Goal: Task Accomplishment & Management: Manage account settings

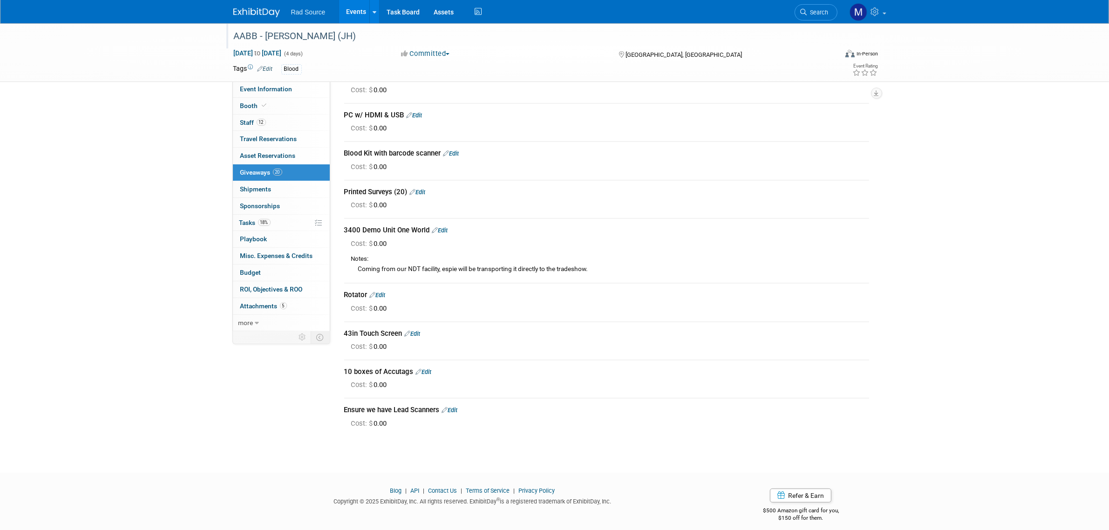
drag, startPoint x: 269, startPoint y: 84, endPoint x: 255, endPoint y: 38, distance: 47.9
click at [269, 84] on link "Event Information" at bounding box center [281, 89] width 97 height 16
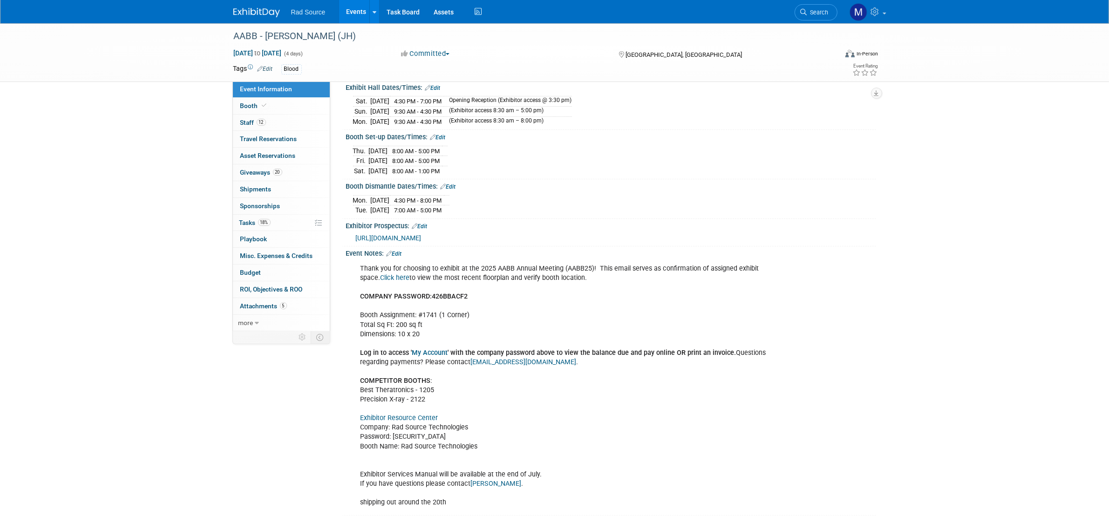
scroll to position [192, 0]
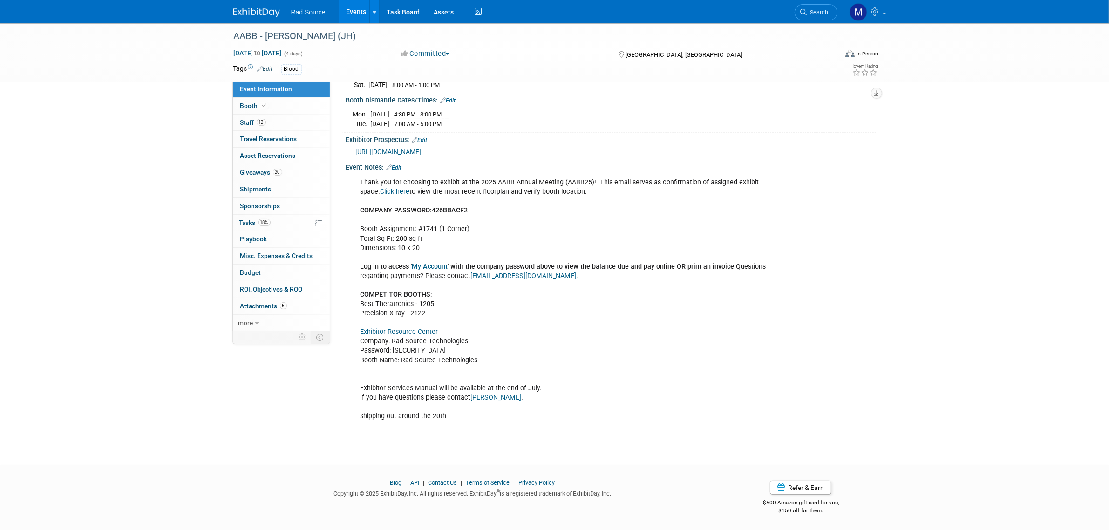
click at [392, 332] on link "Exhibitor Resource Center" at bounding box center [399, 332] width 78 height 8
click at [258, 5] on link at bounding box center [262, 7] width 58 height 7
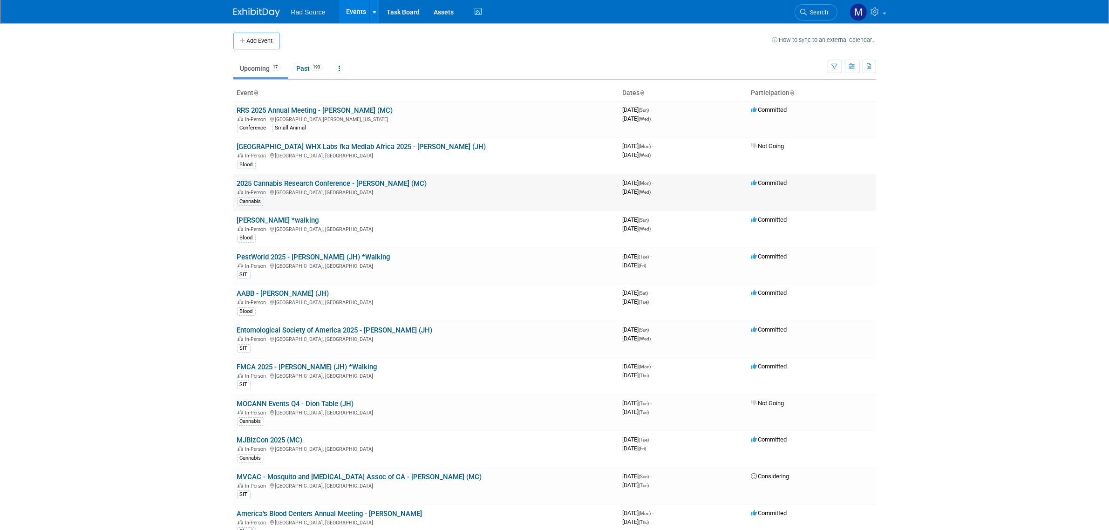
click at [375, 182] on link "2025 Cannabis Research Conference - [PERSON_NAME] (MC)" at bounding box center [332, 183] width 190 height 8
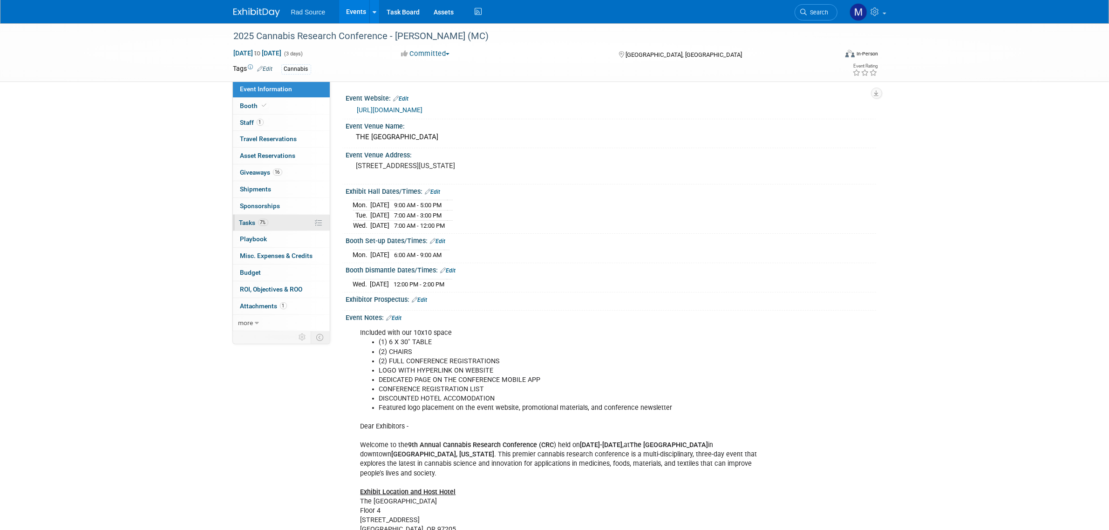
click at [282, 222] on link "7% Tasks 7%" at bounding box center [281, 223] width 97 height 16
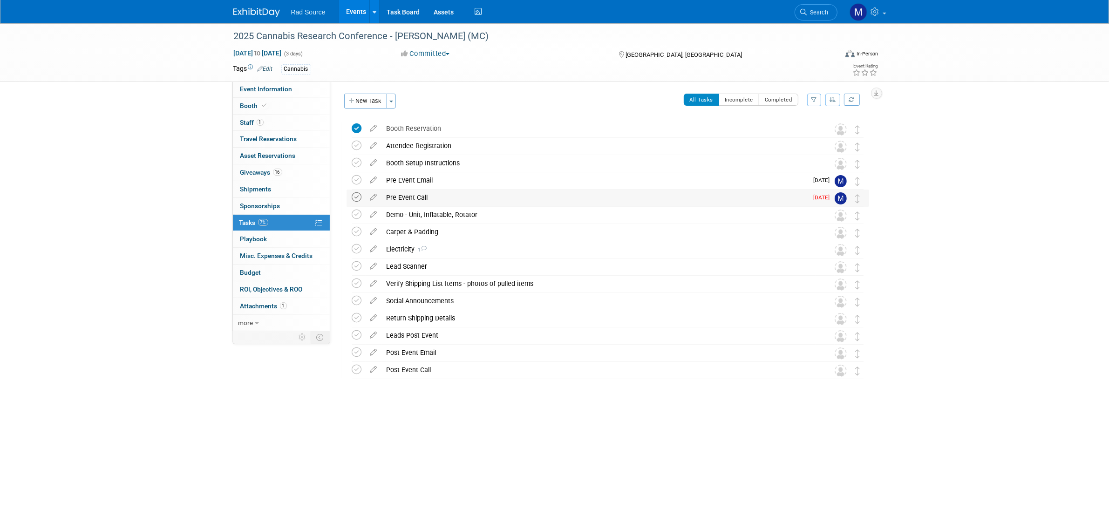
click at [357, 197] on icon at bounding box center [357, 197] width 10 height 10
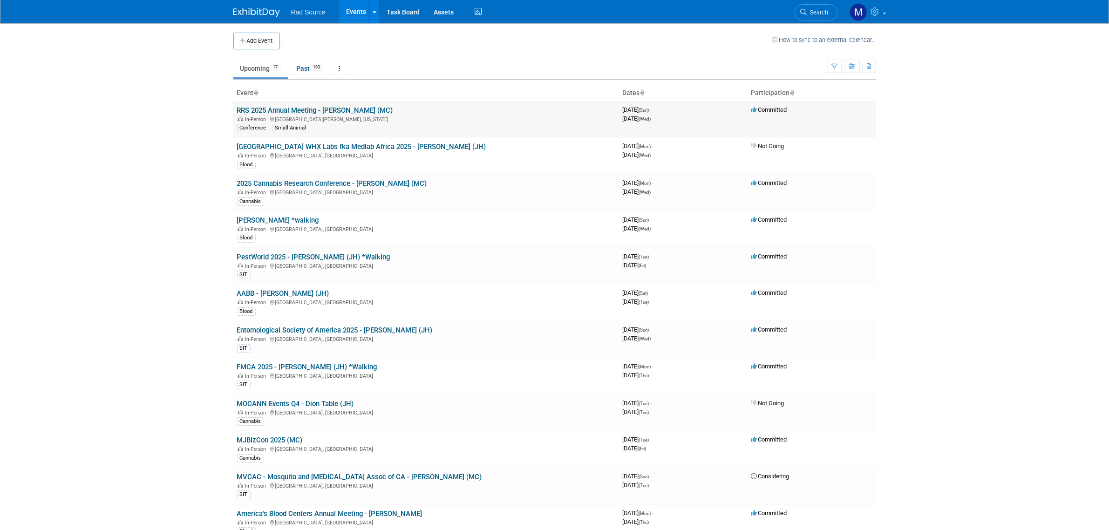
click at [336, 108] on link "RRS 2025 Annual Meeting - [PERSON_NAME] (MC)" at bounding box center [315, 110] width 156 height 8
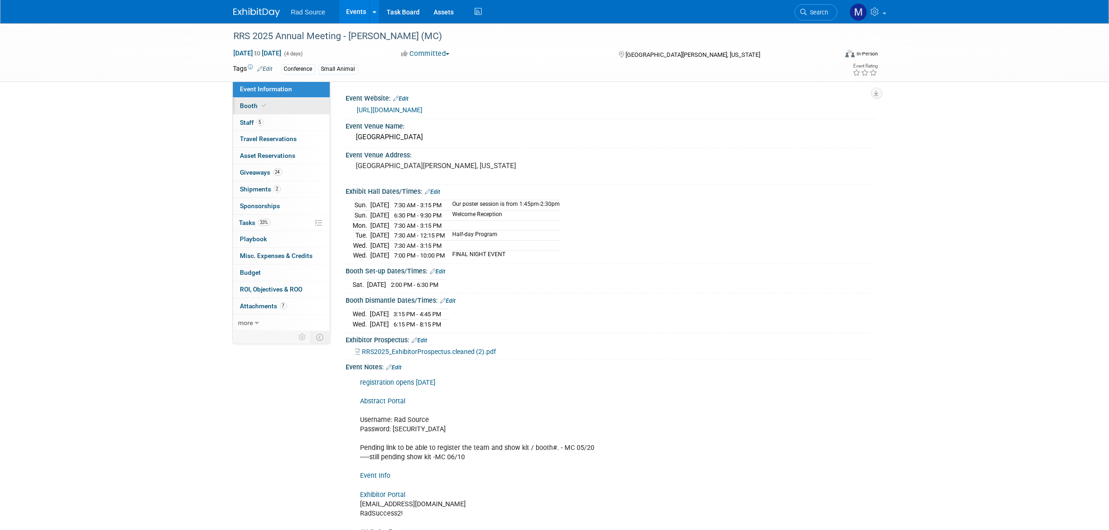
click at [301, 101] on link "Booth" at bounding box center [281, 106] width 97 height 16
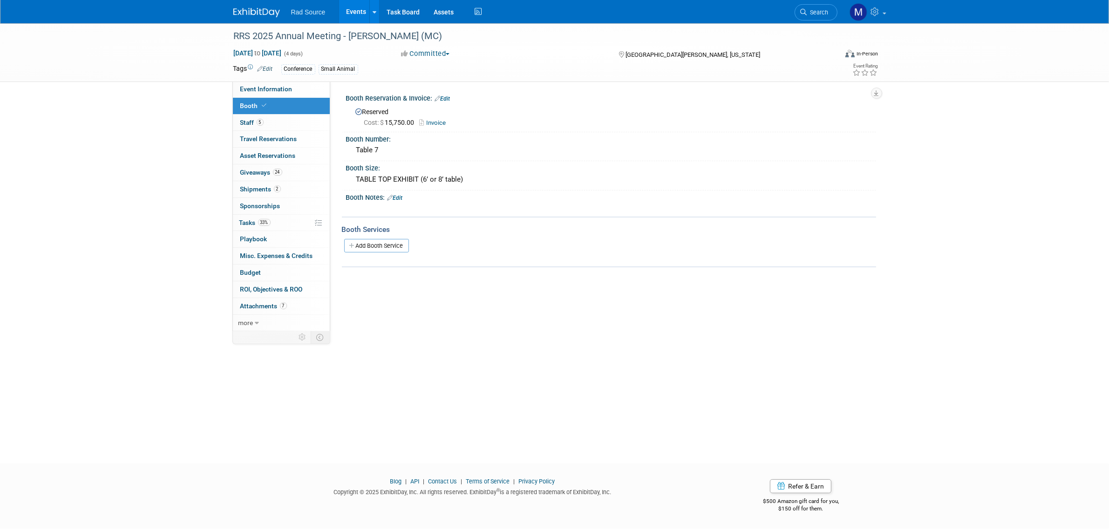
drag, startPoint x: 392, startPoint y: 247, endPoint x: 700, endPoint y: 376, distance: 333.4
click at [392, 247] on link "Add Booth Service" at bounding box center [376, 246] width 65 height 14
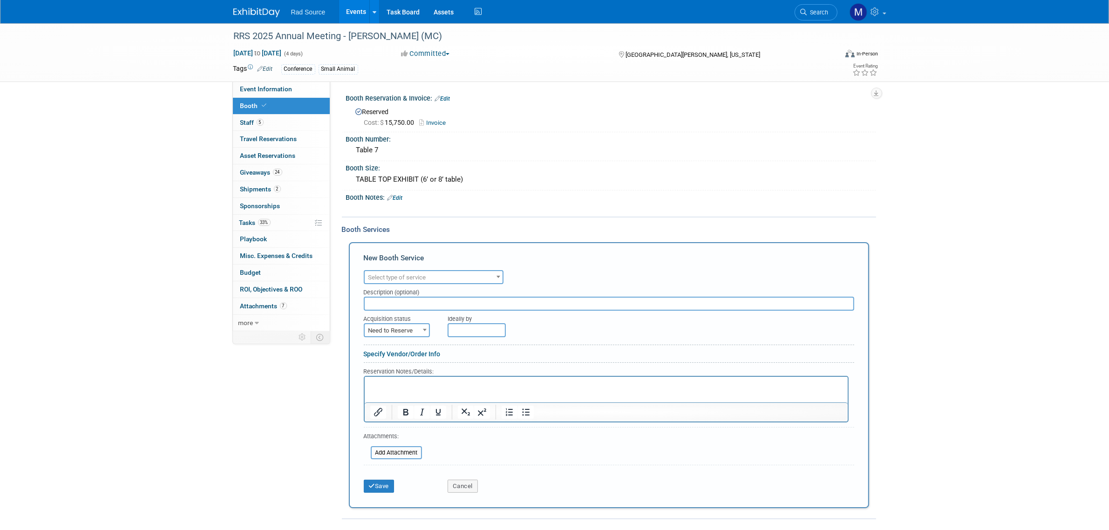
click at [436, 385] on p "Rich Text Area. Press ALT-0 for help." at bounding box center [606, 384] width 472 height 9
paste body "Rich Text Area. Press ALT-0 for help."
click at [450, 392] on p "1. Purchase - Graphics $525.00 Reprint graphic - Sintra Panel· Quantity: 1· Siz…" at bounding box center [606, 388] width 472 height 17
click at [464, 385] on p "1. Purchase - Graphics $525.00 Reprint graphic - Sintra Panel· Quantity: 1· Siz…" at bounding box center [606, 388] width 472 height 17
click at [449, 391] on p "1. Purchase - Graphics $525.00 Reprint graphic - Sintra Panel· Quantity: 1· Siz…" at bounding box center [606, 388] width 472 height 17
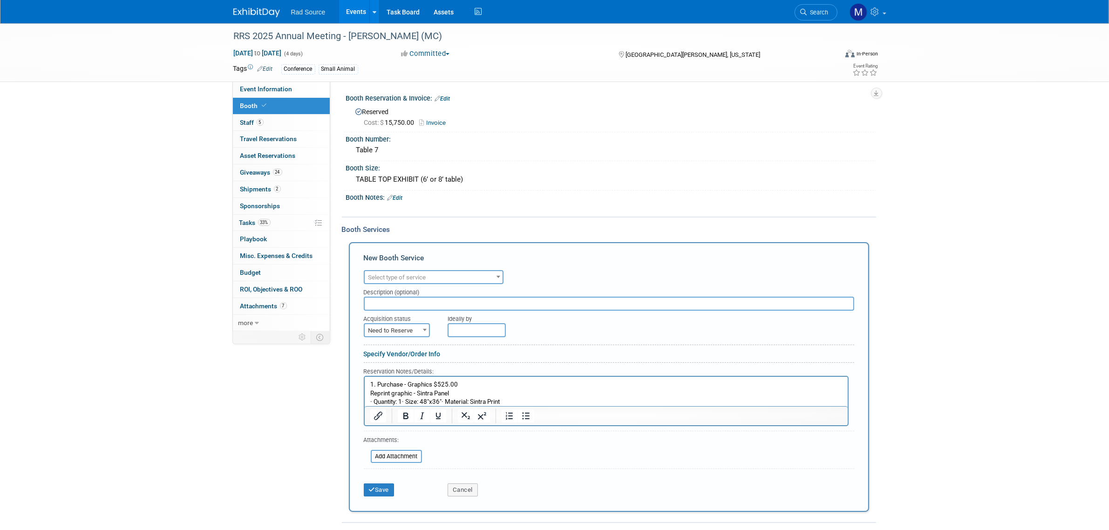
click at [401, 401] on p "· Quantity: 1· Size: 48"x36"· Material: Sintra Print" at bounding box center [606, 401] width 472 height 9
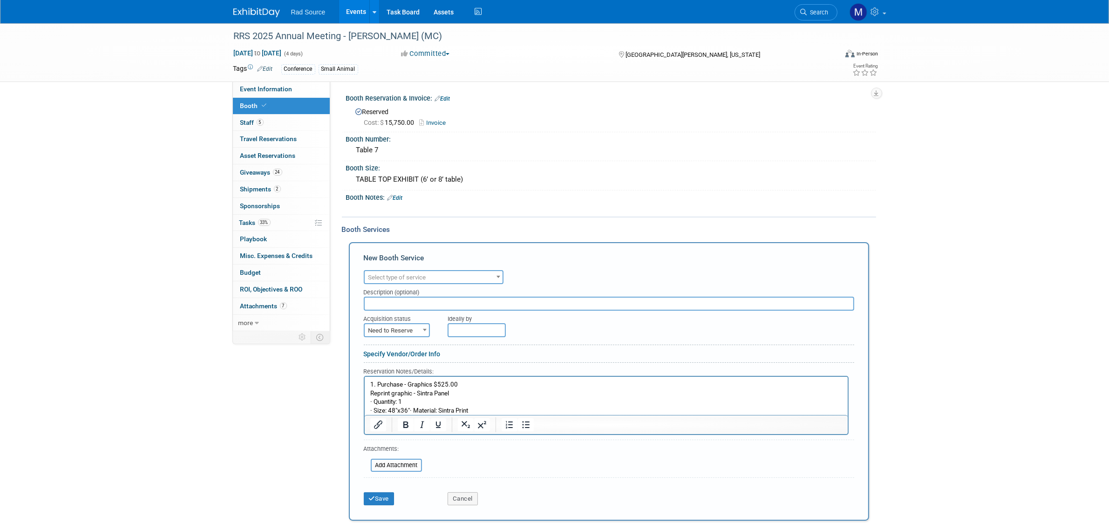
click at [409, 408] on p "· Size: 48"x36"· Material: Sintra Print" at bounding box center [606, 410] width 472 height 9
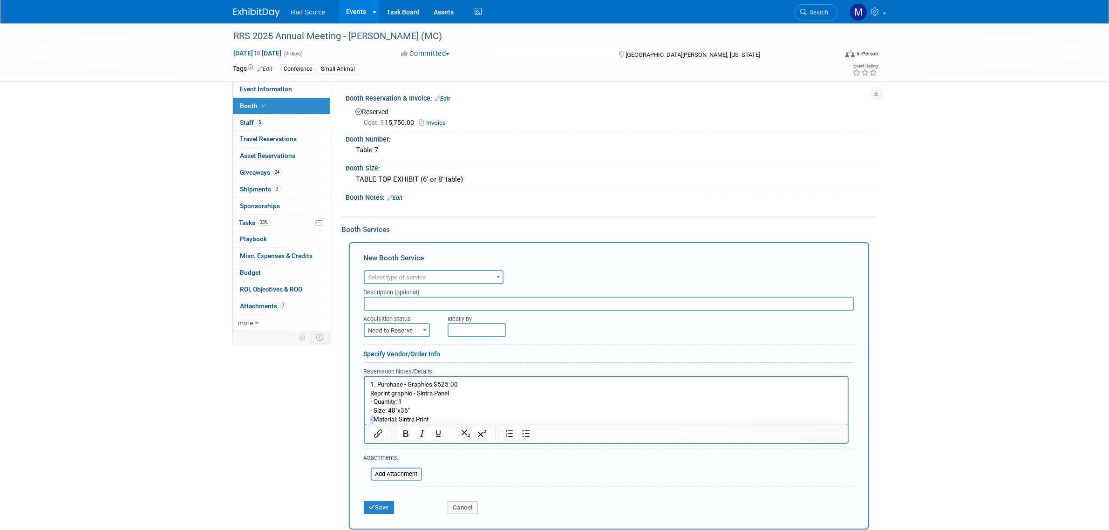
drag, startPoint x: 373, startPoint y: 416, endPoint x: 355, endPoint y: 418, distance: 17.4
click at [364, 418] on html "1. Purchase - Graphics $525.00 Reprint graphic - Sintra Panel · Quantity: 1 · S…" at bounding box center [605, 400] width 483 height 48
drag, startPoint x: 373, startPoint y: 407, endPoint x: 352, endPoint y: 408, distance: 21.0
click at [364, 408] on html "1. Purchase - Graphics $525.00 Reprint graphic - Sintra Panel · Quantity: 1 · S…" at bounding box center [605, 400] width 483 height 48
drag, startPoint x: 374, startPoint y: 399, endPoint x: 356, endPoint y: 399, distance: 17.2
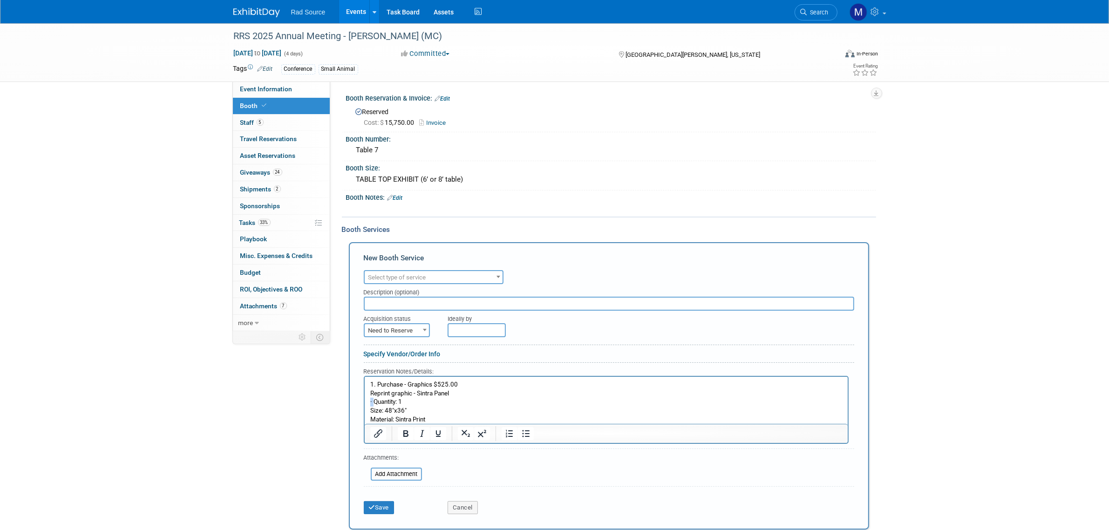
click at [364, 399] on html "1. Purchase - Graphics $525.00 Reprint graphic - Sintra Panel · Quantity: 1 Siz…" at bounding box center [605, 400] width 483 height 48
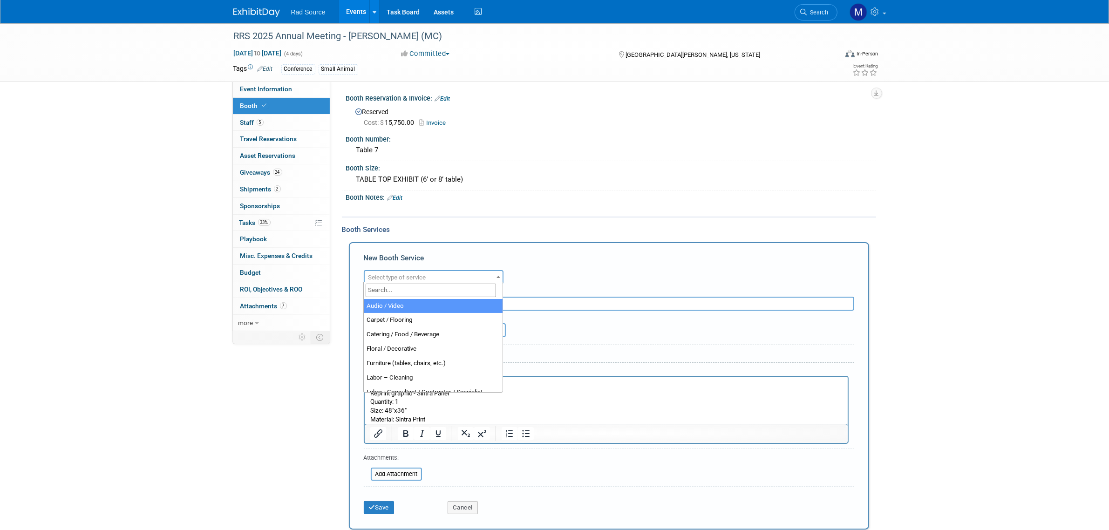
click at [450, 272] on span "Select type of service" at bounding box center [434, 277] width 138 height 13
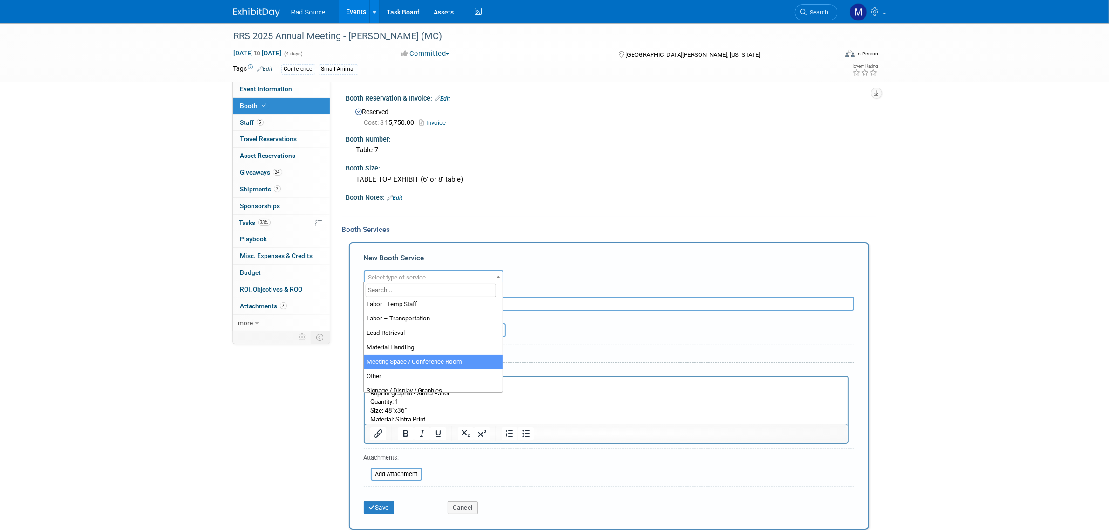
scroll to position [233, 0]
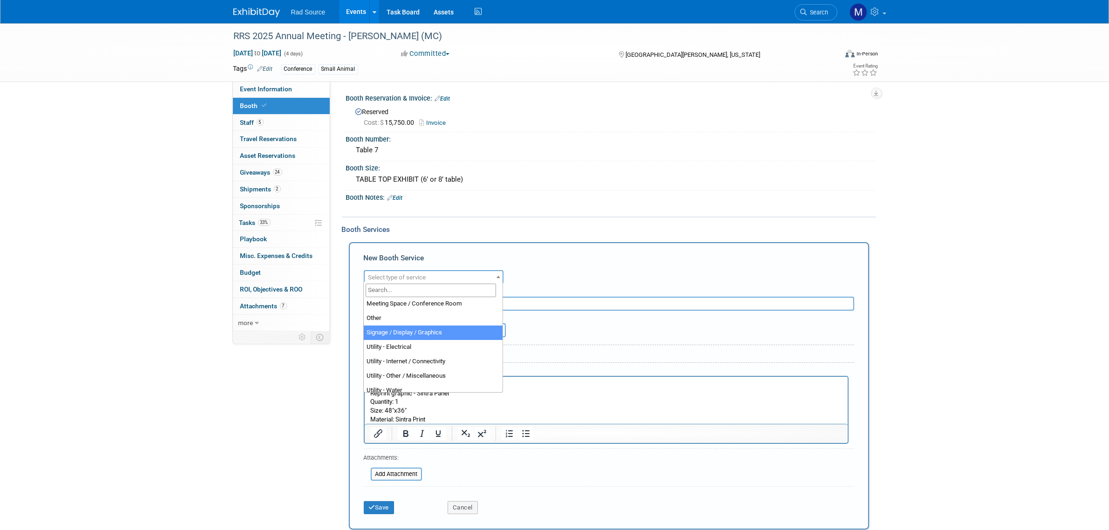
select select "3"
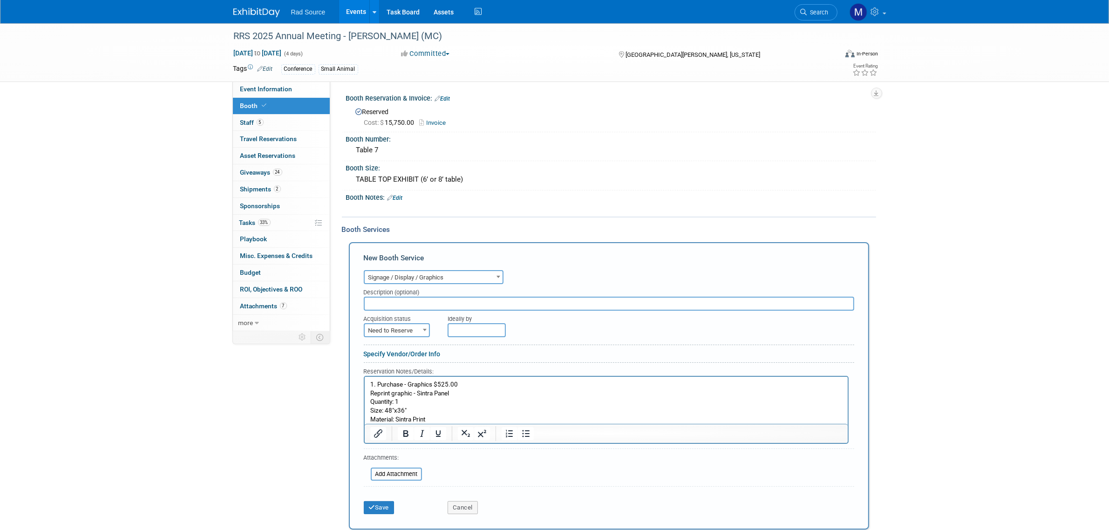
click at [415, 325] on span "Need to Reserve" at bounding box center [397, 330] width 64 height 13
select select "2"
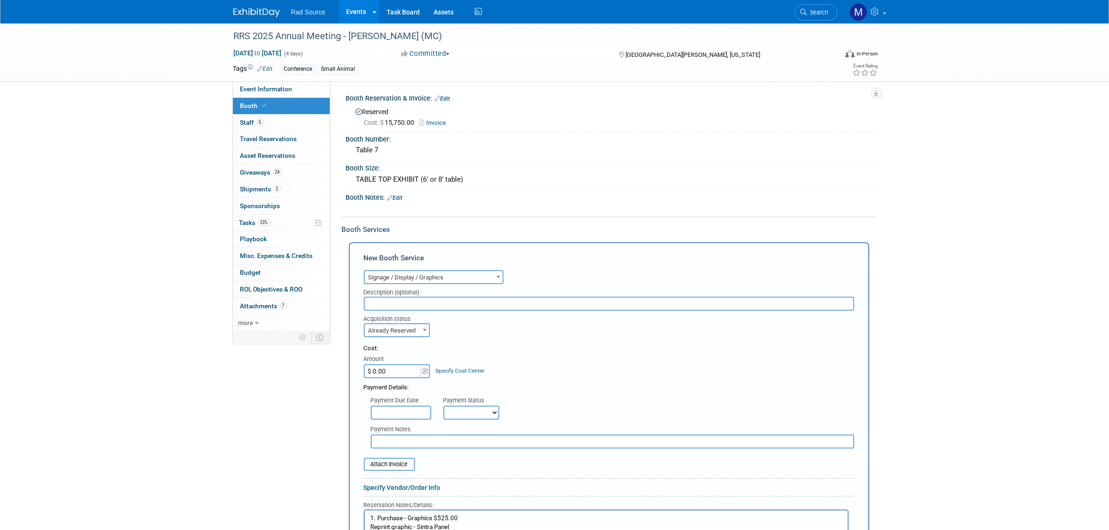
click at [399, 369] on input "$ 0.00" at bounding box center [393, 371] width 58 height 14
type input "$ 525.00"
click at [1048, 361] on div "RRS 2025 Annual Meeting - George (MC) Sep 21, 2025 to Sep 24, 2025 (4 days) Sep…" at bounding box center [554, 358] width 1109 height 670
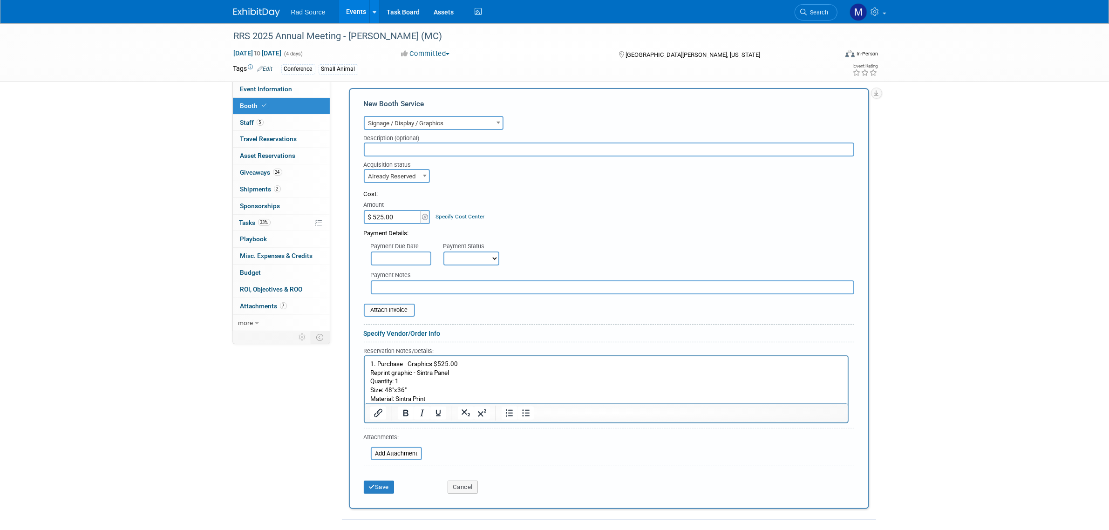
scroll to position [175, 0]
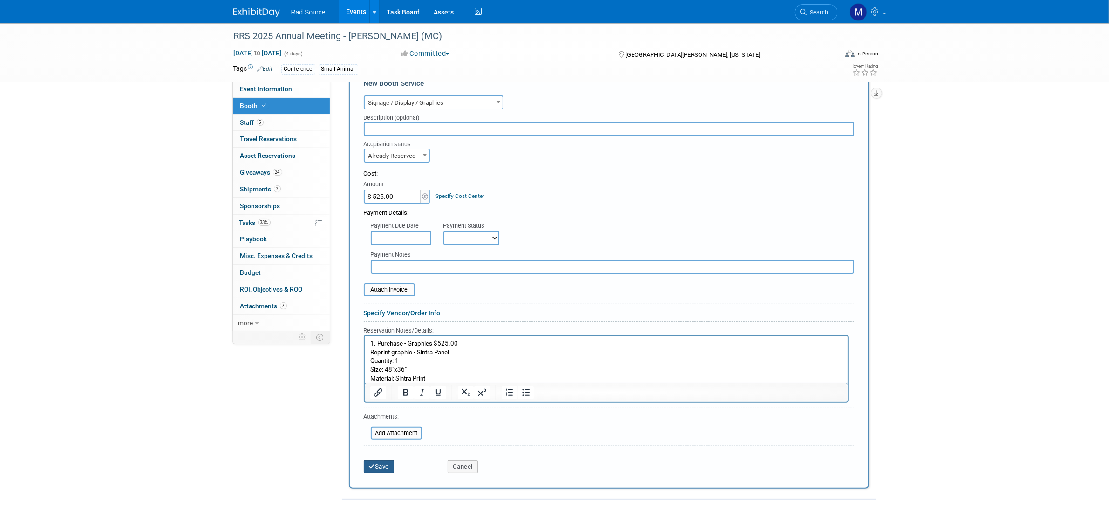
click at [384, 460] on button "Save" at bounding box center [379, 466] width 31 height 13
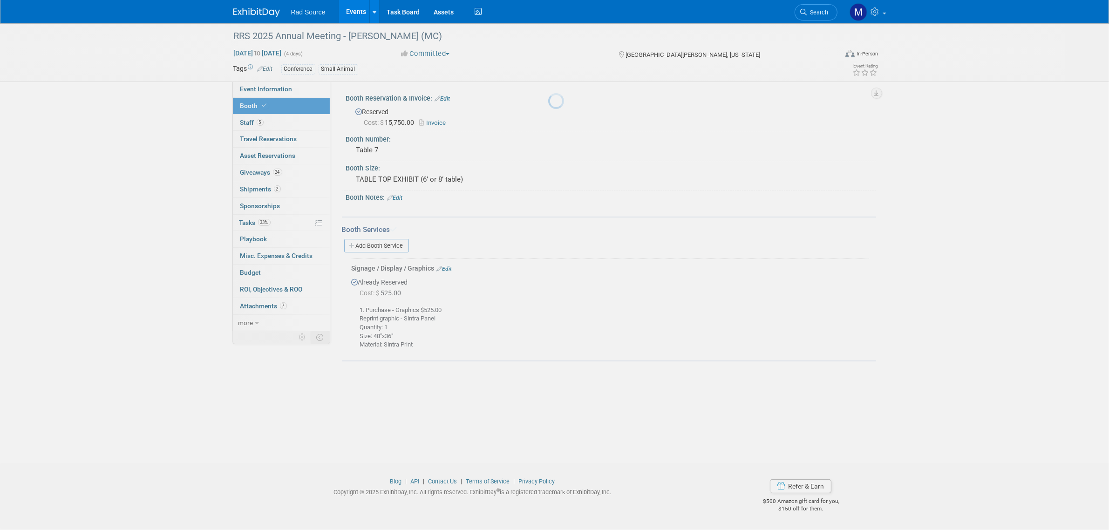
scroll to position [0, 0]
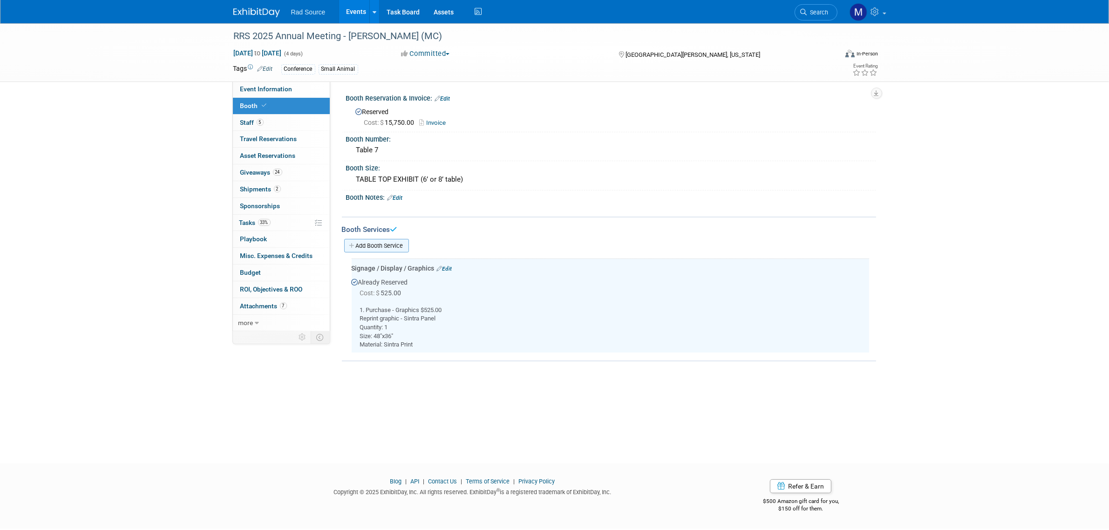
click at [385, 245] on link "Add Booth Service" at bounding box center [376, 246] width 65 height 14
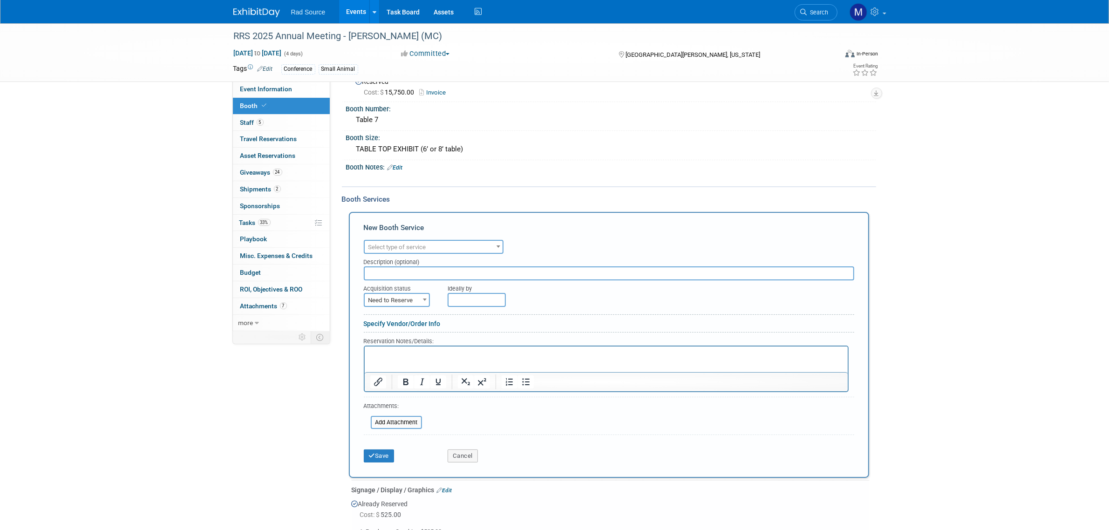
scroll to position [58, 0]
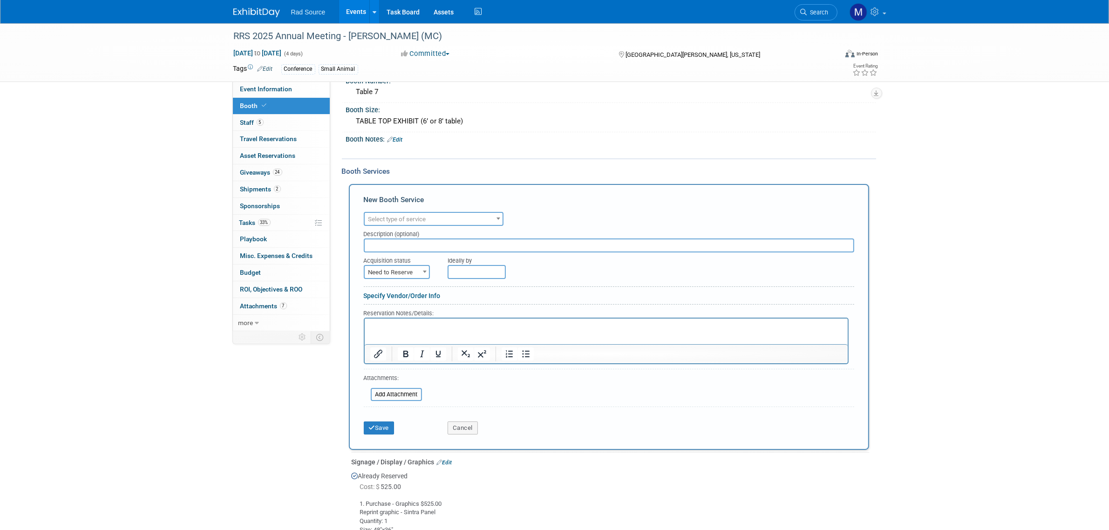
click at [409, 327] on p "Rich Text Area. Press ALT-0 for help." at bounding box center [606, 326] width 472 height 9
paste body "Rich Text Area. Press ALT-0 for help."
click at [429, 325] on p "Rich Text Area. Press ALT-0 for help." at bounding box center [606, 326] width 472 height 9
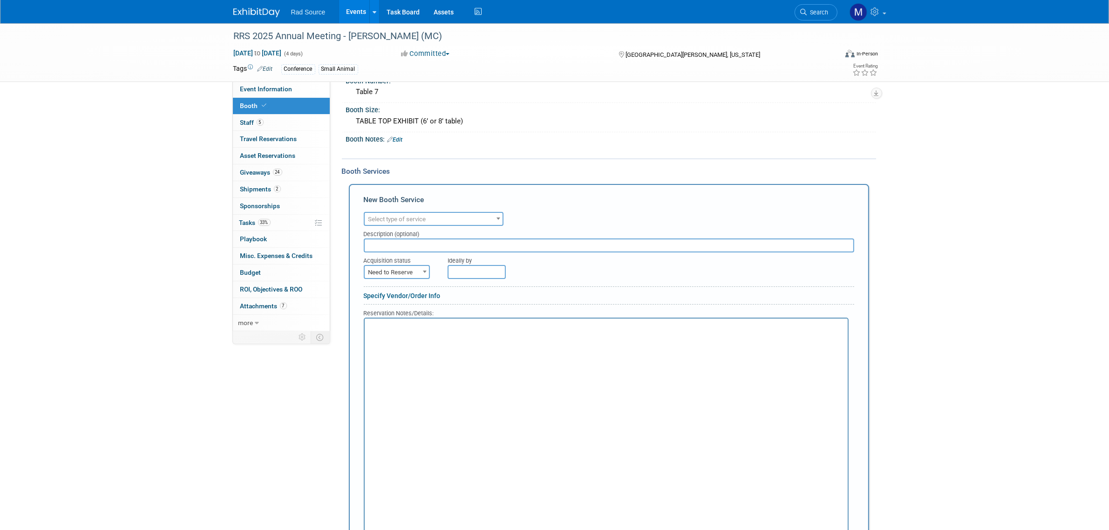
scroll to position [75, 0]
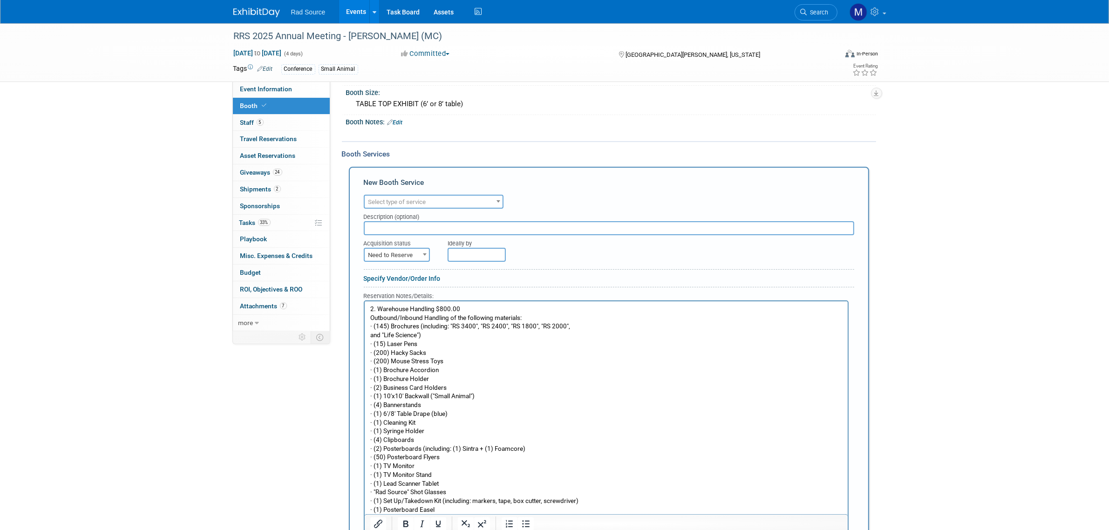
click at [374, 326] on p "2. Warehouse Handling $800.00 Outbound/Inbound Handling of the following materi…" at bounding box center [606, 410] width 472 height 210
click at [371, 333] on p "2. Warehouse Handling $800.00 Outbound/Inbound Handling of the following materi…" at bounding box center [606, 410] width 472 height 210
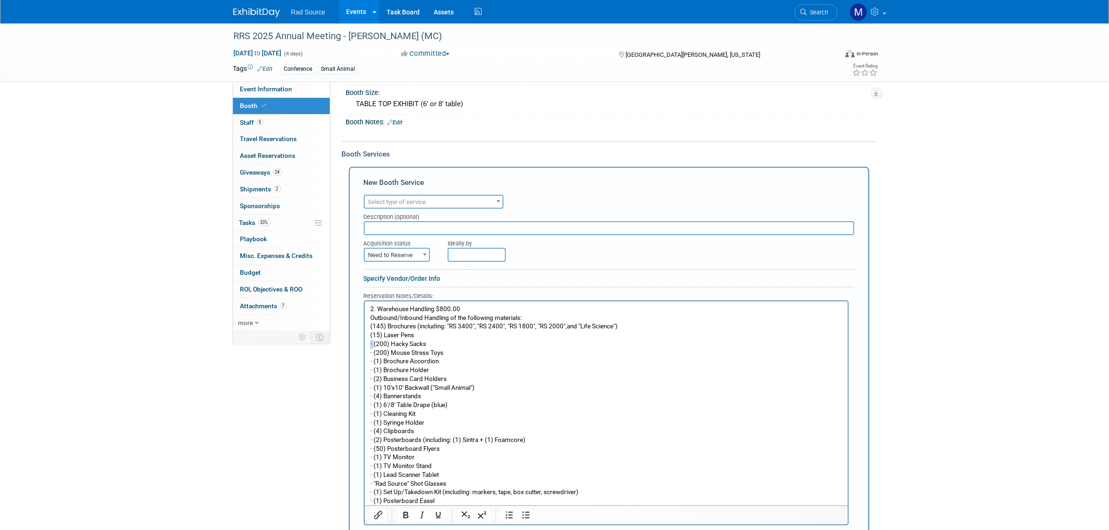
drag, startPoint x: 372, startPoint y: 342, endPoint x: 723, endPoint y: 641, distance: 460.9
click at [364, 343] on html "2. Warehouse Handling $800.00 Outbound/Inbound Handling of the following materi…" at bounding box center [605, 403] width 483 height 204
drag, startPoint x: 373, startPoint y: 351, endPoint x: 356, endPoint y: 352, distance: 16.4
click at [364, 352] on html "2. Warehouse Handling $800.00 Outbound/Inbound Handling of the following materi…" at bounding box center [605, 403] width 483 height 204
drag, startPoint x: 373, startPoint y: 359, endPoint x: 353, endPoint y: 359, distance: 20.0
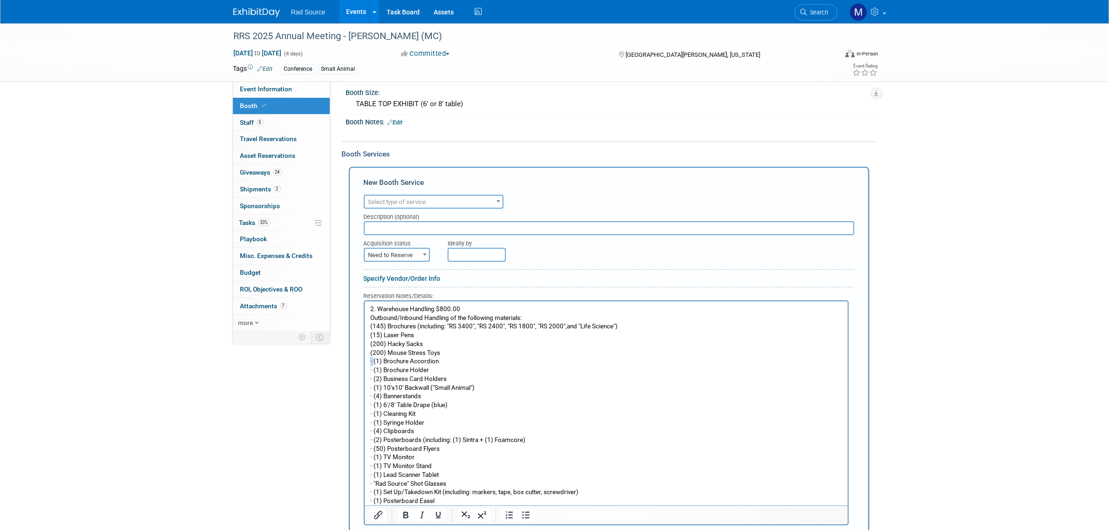
click at [364, 359] on html "2. Warehouse Handling $800.00 Outbound/Inbound Handling of the following materi…" at bounding box center [605, 403] width 483 height 204
drag, startPoint x: 372, startPoint y: 368, endPoint x: 349, endPoint y: 369, distance: 22.4
click at [364, 369] on html "2. Warehouse Handling $800.00 Outbound/Inbound Handling of the following materi…" at bounding box center [605, 403] width 483 height 204
drag, startPoint x: 373, startPoint y: 376, endPoint x: 351, endPoint y: 377, distance: 21.9
click at [364, 377] on html "2. Warehouse Handling $800.00 Outbound/Inbound Handling of the following materi…" at bounding box center [605, 403] width 483 height 204
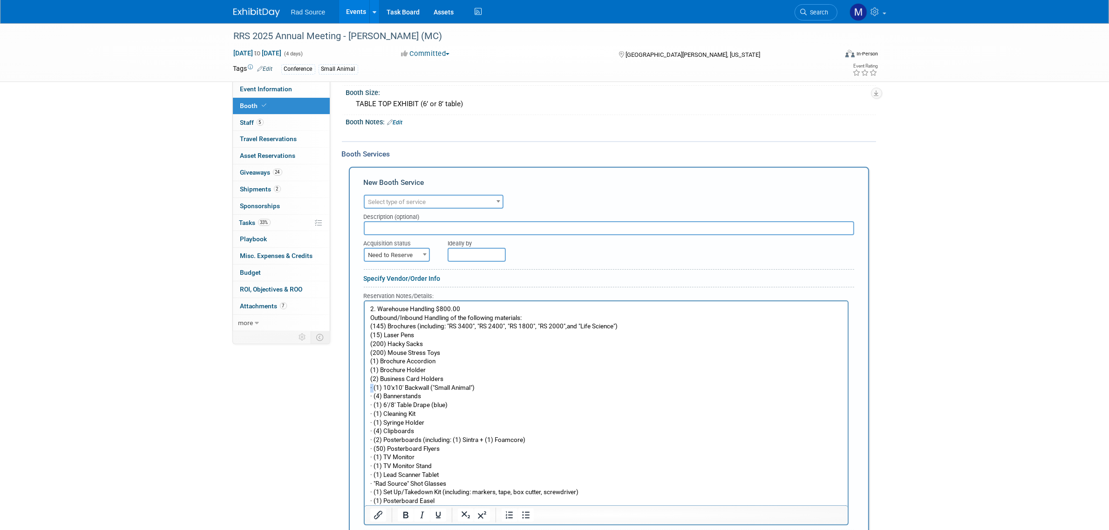
drag, startPoint x: 372, startPoint y: 387, endPoint x: 358, endPoint y: 388, distance: 14.0
click at [364, 388] on html "2. Warehouse Handling $800.00 Outbound/Inbound Handling of the following materi…" at bounding box center [605, 403] width 483 height 204
drag, startPoint x: 374, startPoint y: 395, endPoint x: 355, endPoint y: 397, distance: 18.7
click at [364, 397] on html "2. Warehouse Handling $800.00 Outbound/Inbound Handling of the following materi…" at bounding box center [605, 403] width 483 height 204
drag, startPoint x: 373, startPoint y: 401, endPoint x: 353, endPoint y: 402, distance: 19.1
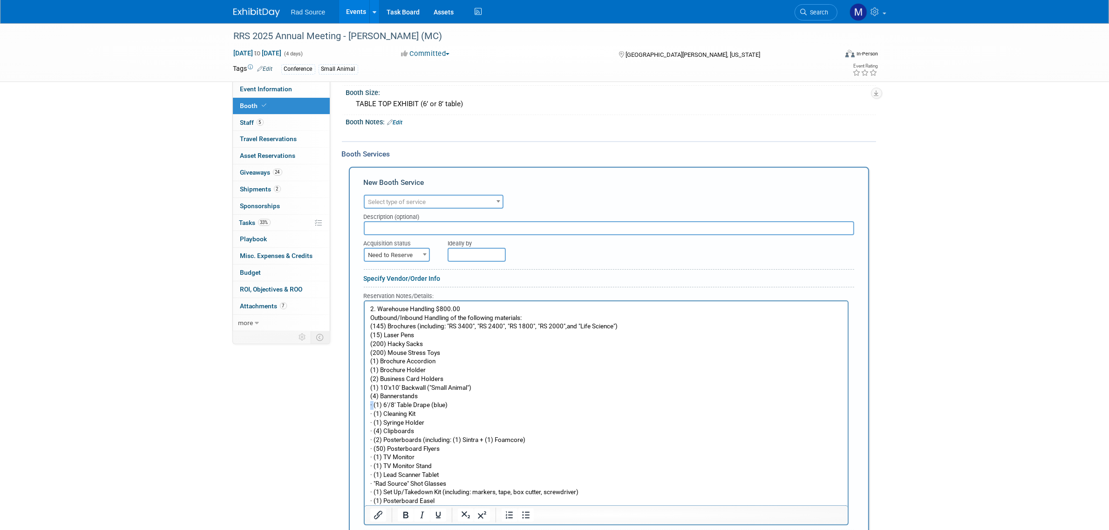
click at [364, 402] on html "2. Warehouse Handling $800.00 Outbound/Inbound Handling of the following materi…" at bounding box center [605, 403] width 483 height 204
drag, startPoint x: 373, startPoint y: 411, endPoint x: 357, endPoint y: 412, distance: 15.4
click at [364, 412] on html "2. Warehouse Handling $800.00 Outbound/Inbound Handling of the following materi…" at bounding box center [605, 403] width 483 height 204
drag, startPoint x: 372, startPoint y: 421, endPoint x: 358, endPoint y: 422, distance: 14.0
click at [364, 422] on html "2. Warehouse Handling $800.00 Outbound/Inbound Handling of the following materi…" at bounding box center [605, 403] width 483 height 204
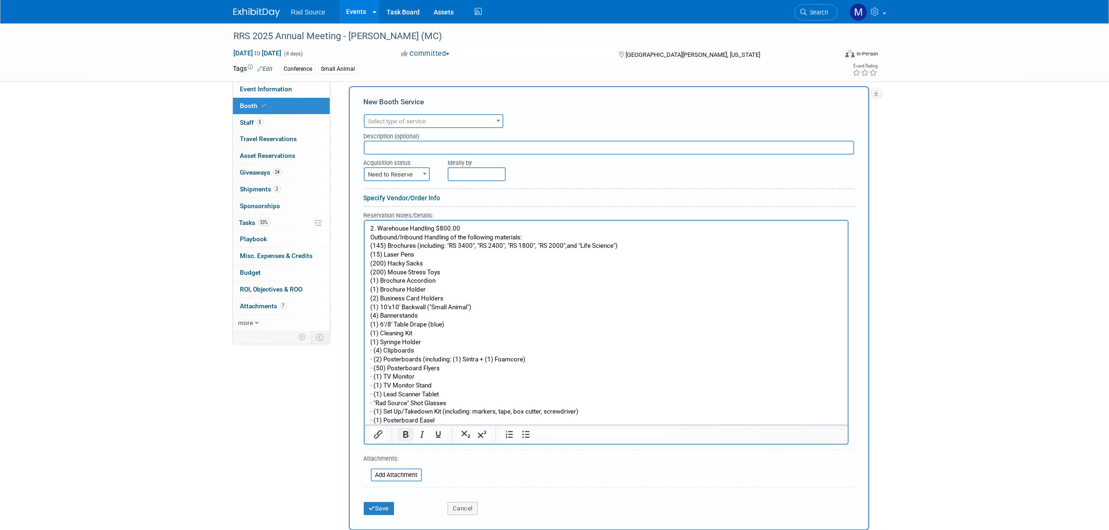
scroll to position [192, 0]
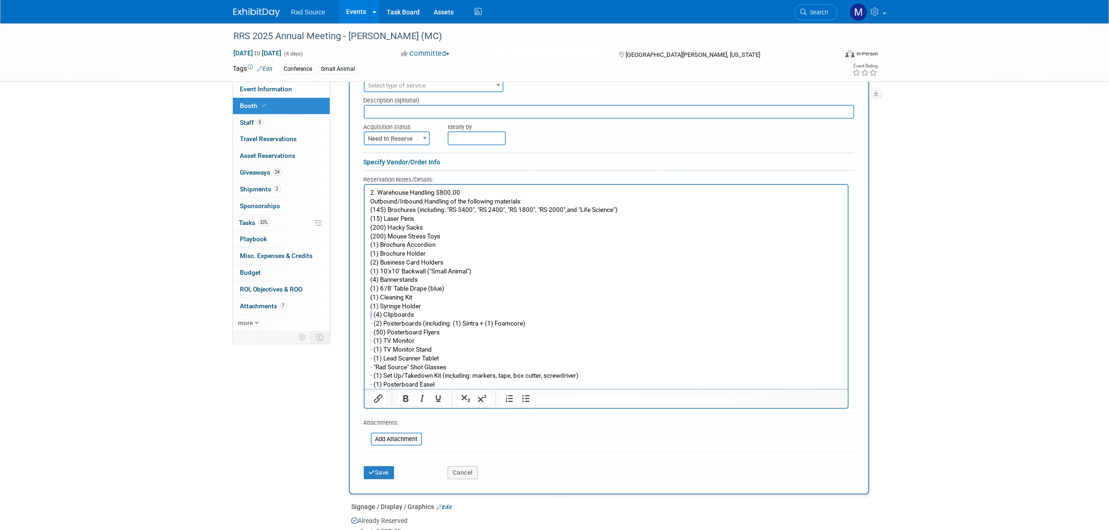
drag, startPoint x: 372, startPoint y: 313, endPoint x: 356, endPoint y: 314, distance: 15.4
click at [364, 314] on html "2. Warehouse Handling $800.00 Outbound/Inbound Handling of the following materi…" at bounding box center [605, 286] width 483 height 204
drag, startPoint x: 372, startPoint y: 321, endPoint x: 353, endPoint y: 323, distance: 18.7
click at [364, 323] on html "2. Warehouse Handling $800.00 Outbound/Inbound Handling of the following materi…" at bounding box center [605, 286] width 483 height 204
drag, startPoint x: 372, startPoint y: 330, endPoint x: 355, endPoint y: 330, distance: 16.8
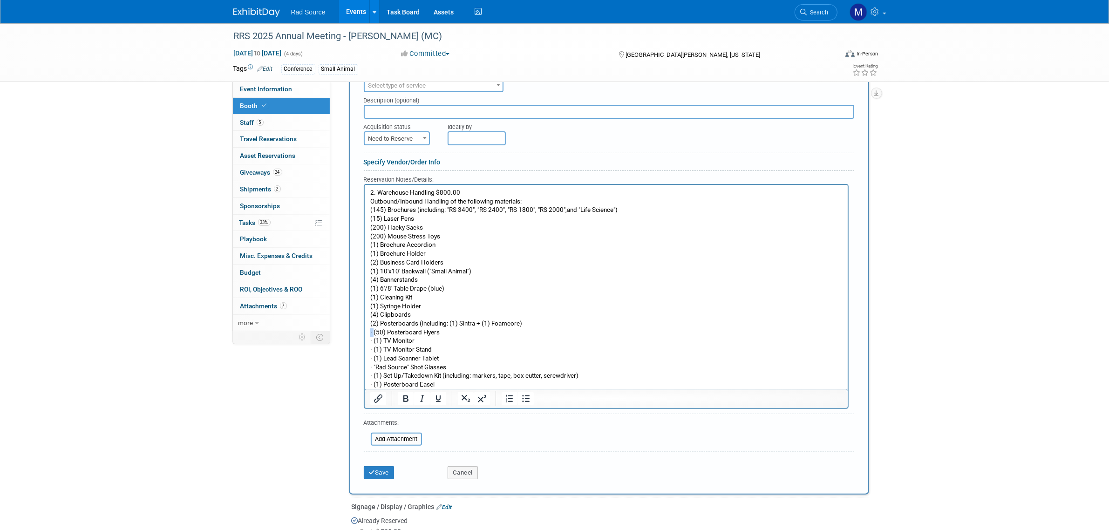
click at [364, 330] on html "2. Warehouse Handling $800.00 Outbound/Inbound Handling of the following materi…" at bounding box center [605, 286] width 483 height 204
drag, startPoint x: 372, startPoint y: 341, endPoint x: 351, endPoint y: 340, distance: 21.5
click at [364, 340] on html "2. Warehouse Handling $800.00 Outbound/Inbound Handling of the following materi…" at bounding box center [605, 286] width 483 height 204
drag, startPoint x: 372, startPoint y: 347, endPoint x: 344, endPoint y: 347, distance: 27.9
click at [364, 347] on html "2. Warehouse Handling $800.00 Outbound/Inbound Handling of the following materi…" at bounding box center [605, 286] width 483 height 204
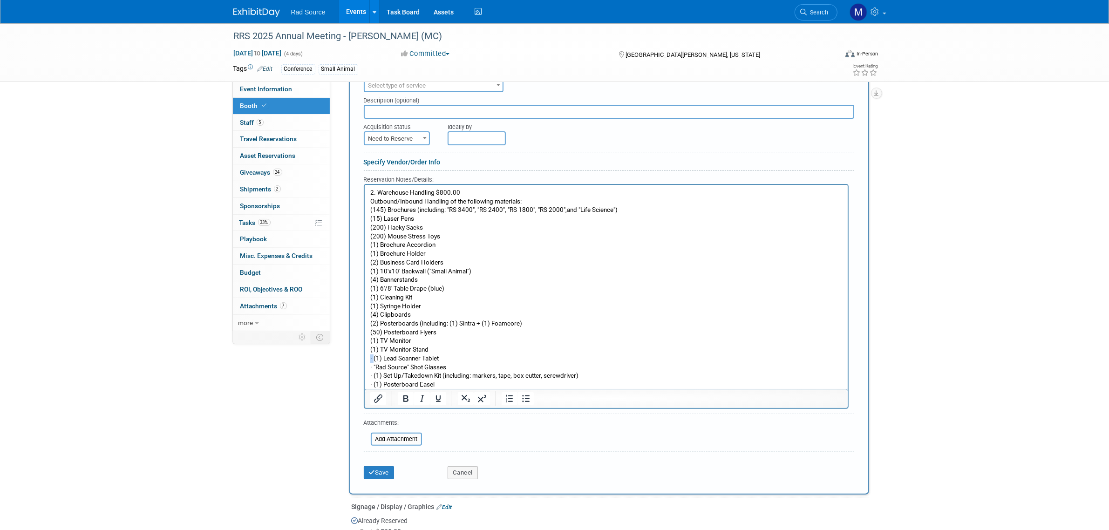
drag, startPoint x: 372, startPoint y: 356, endPoint x: 723, endPoint y: 541, distance: 397.1
click at [364, 356] on html "2. Warehouse Handling $800.00 Outbound/Inbound Handling of the following materi…" at bounding box center [605, 286] width 483 height 204
drag, startPoint x: 372, startPoint y: 366, endPoint x: 356, endPoint y: 366, distance: 15.8
click at [364, 366] on html "2. Warehouse Handling $800.00 Outbound/Inbound Handling of the following materi…" at bounding box center [605, 286] width 483 height 204
drag, startPoint x: 373, startPoint y: 374, endPoint x: 357, endPoint y: 375, distance: 15.4
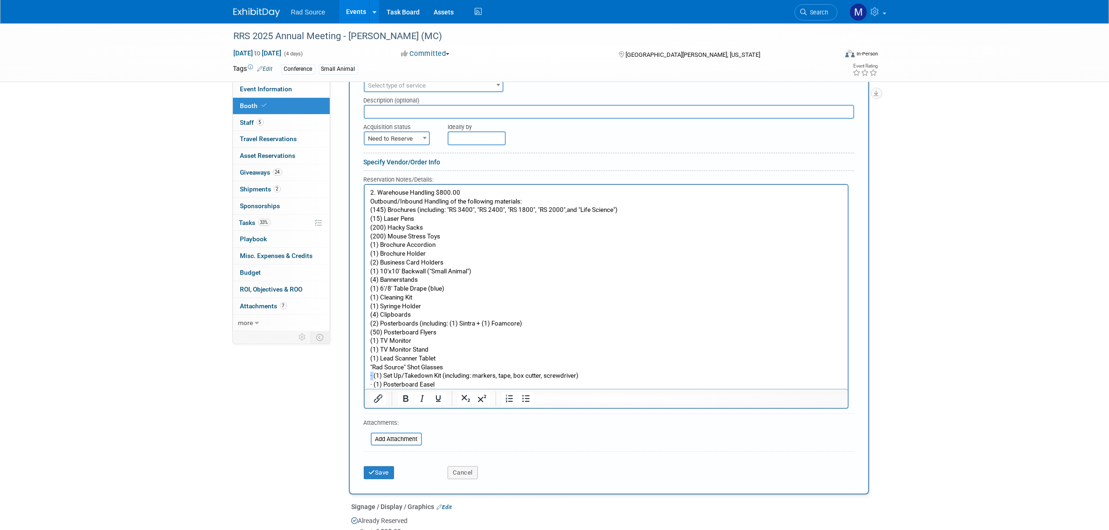
click at [364, 375] on html "2. Warehouse Handling $800.00 Outbound/Inbound Handling of the following materi…" at bounding box center [605, 286] width 483 height 204
drag, startPoint x: 374, startPoint y: 383, endPoint x: 360, endPoint y: 384, distance: 14.0
click at [364, 384] on html "2. Warehouse Handling $800.00 Outbound/Inbound Handling of the following materi…" at bounding box center [605, 286] width 483 height 204
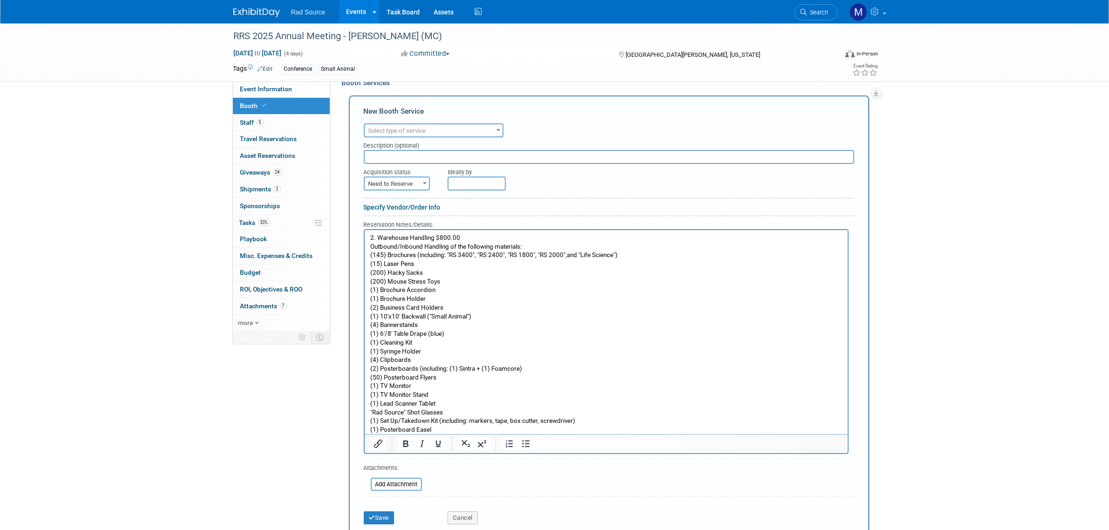
scroll to position [134, 0]
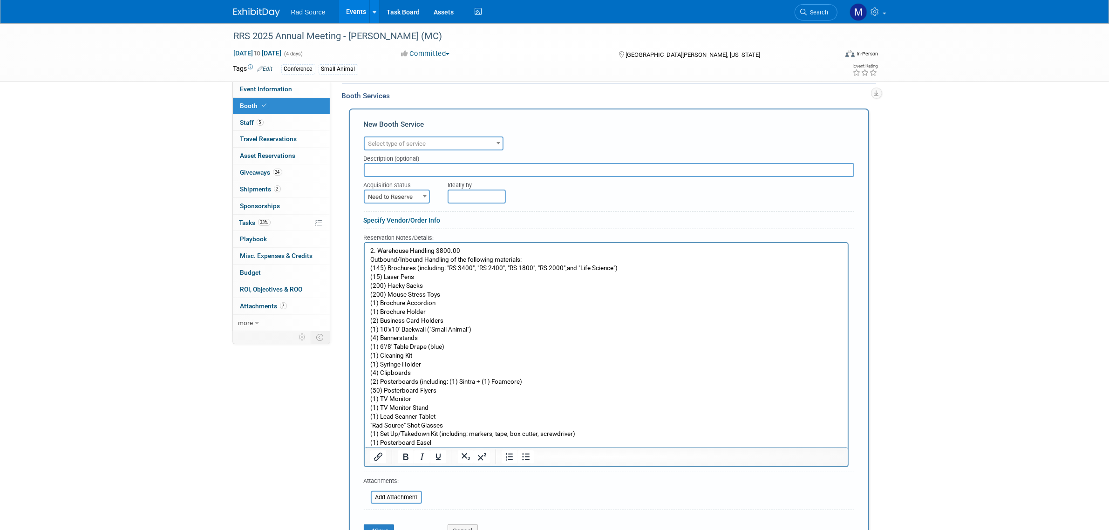
click at [416, 197] on span "Need to Reserve" at bounding box center [397, 196] width 64 height 13
select select "2"
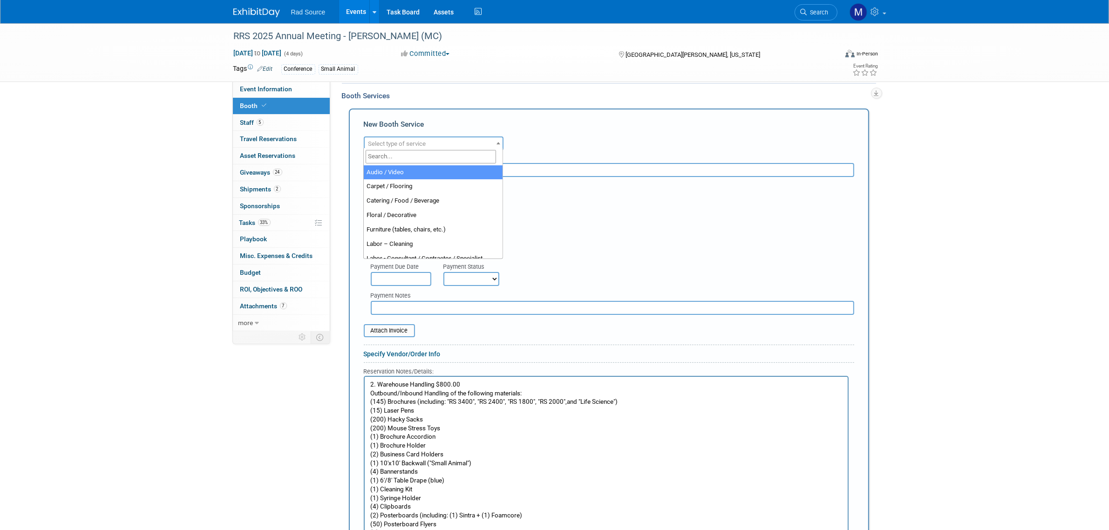
click at [490, 141] on span "Select type of service" at bounding box center [434, 143] width 138 height 13
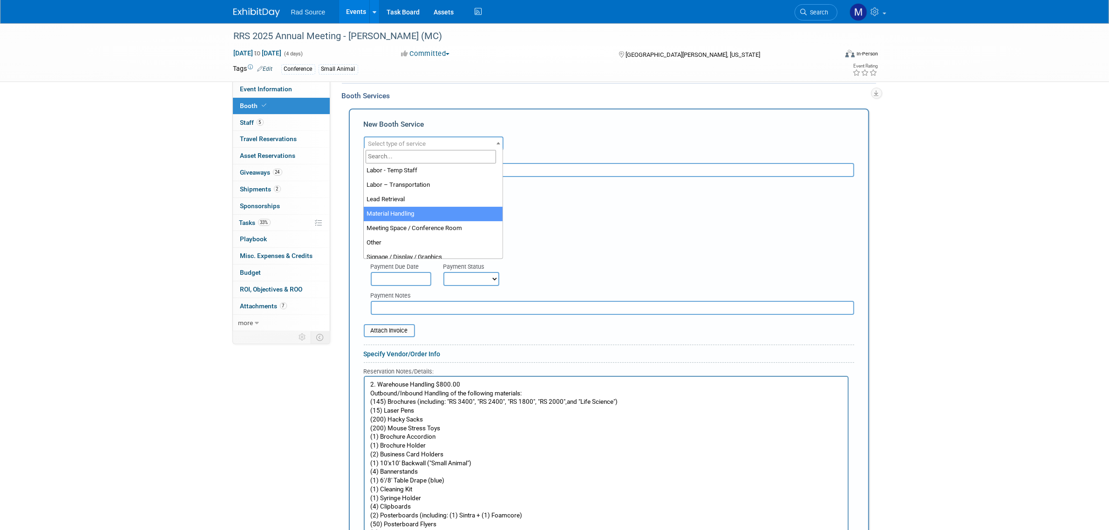
select select "10"
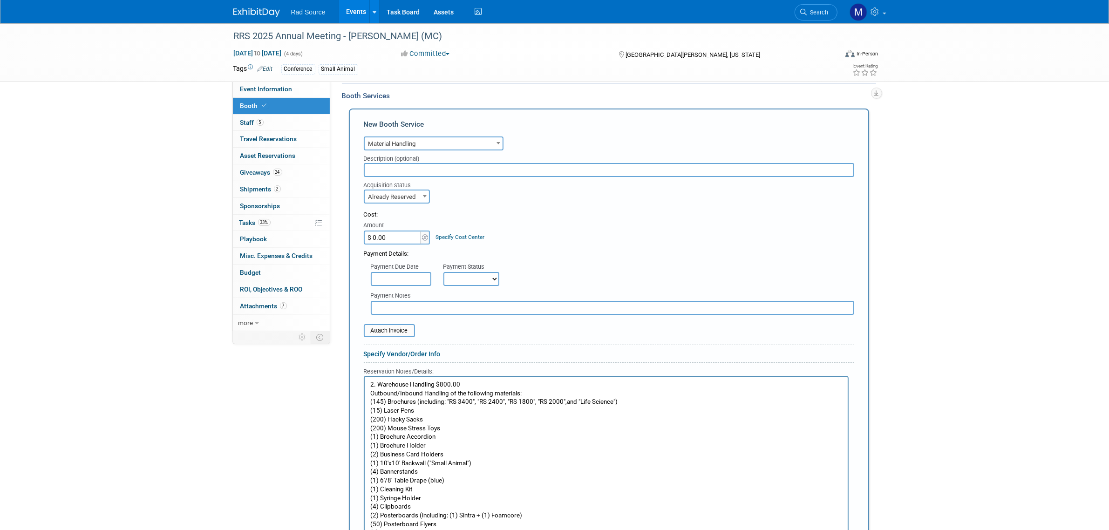
click at [408, 233] on input "$ 0.00" at bounding box center [393, 238] width 58 height 14
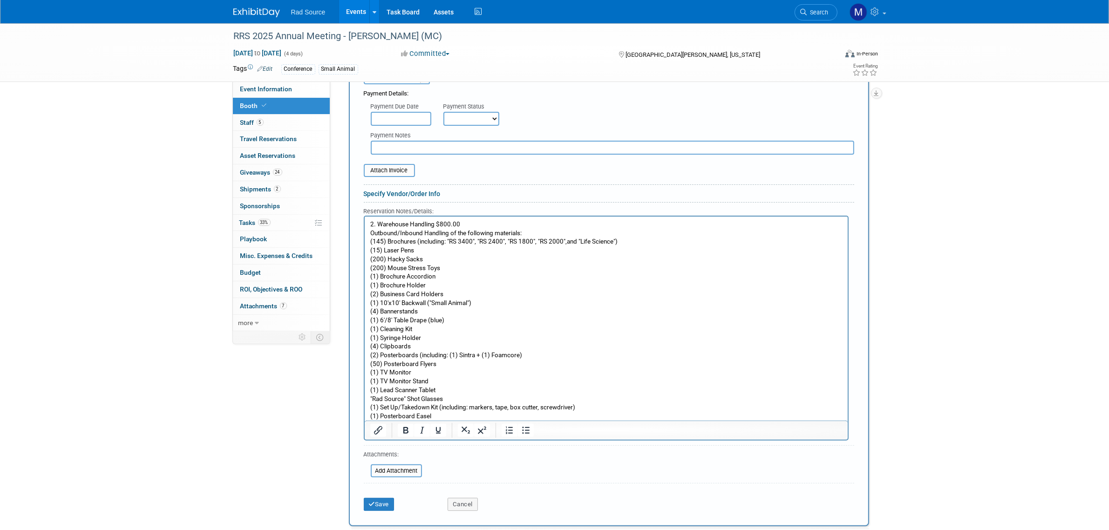
scroll to position [367, 0]
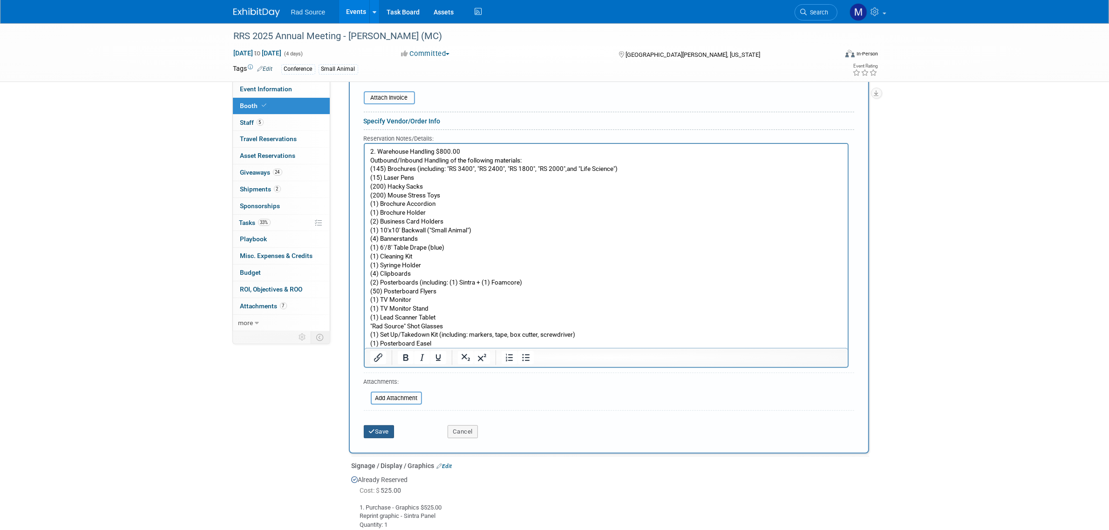
type input "$ 800.00"
click at [383, 425] on button "Save" at bounding box center [379, 431] width 31 height 13
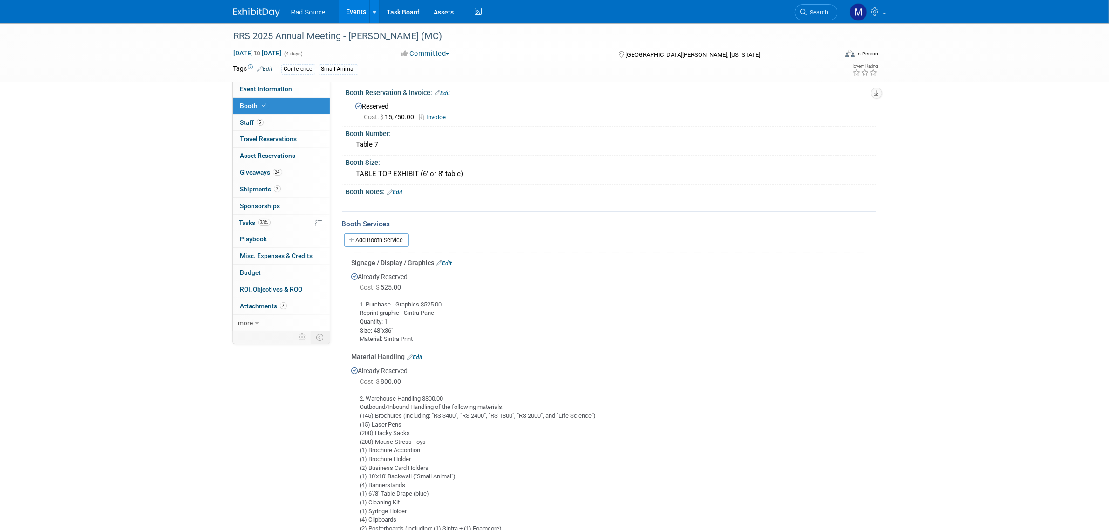
scroll to position [0, 0]
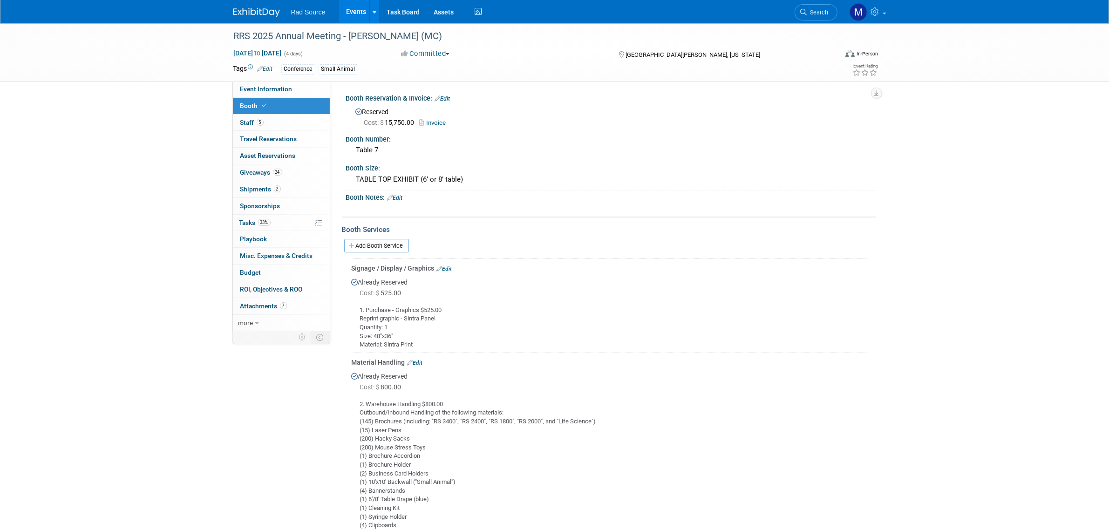
drag, startPoint x: 396, startPoint y: 241, endPoint x: 576, endPoint y: 354, distance: 213.1
click at [396, 241] on link "Add Booth Service" at bounding box center [376, 246] width 65 height 14
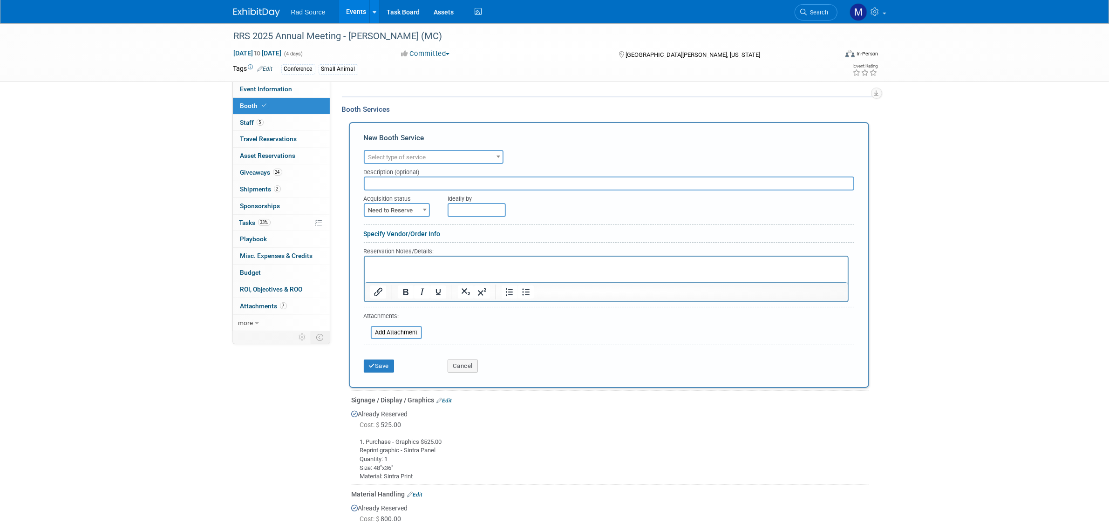
scroll to position [116, 0]
click at [393, 265] on p "Rich Text Area. Press ALT-0 for help." at bounding box center [606, 268] width 472 height 9
paste body "Rich Text Area. Press ALT-0 for help."
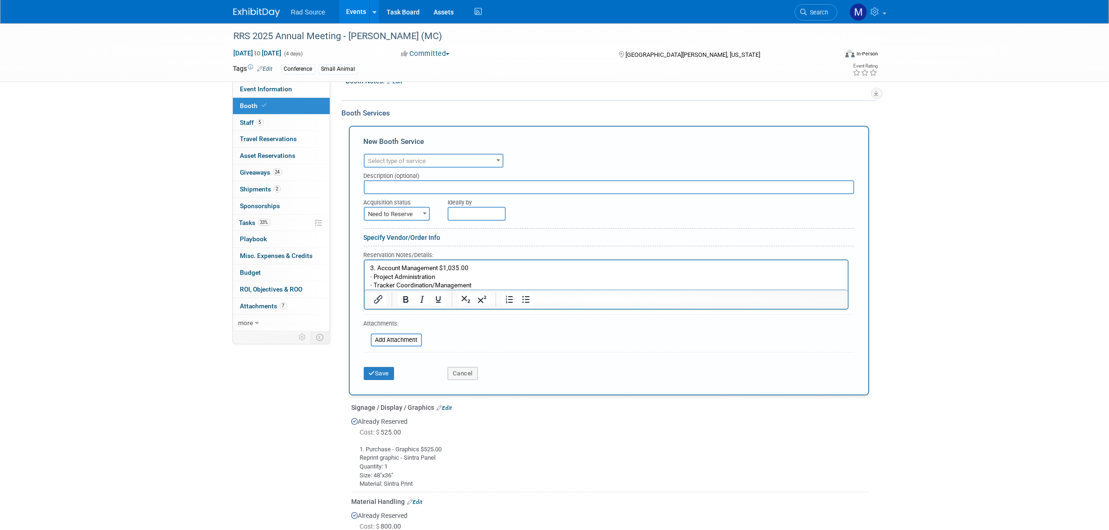
click at [418, 212] on span "Need to Reserve" at bounding box center [397, 214] width 64 height 13
select select "2"
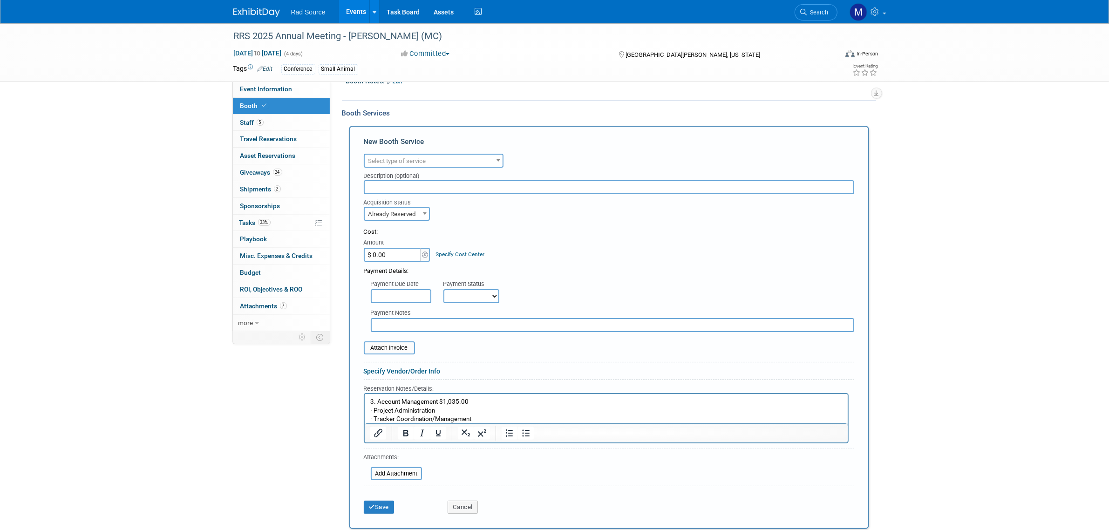
click at [480, 155] on span "Select type of service" at bounding box center [434, 161] width 138 height 13
select select "1"
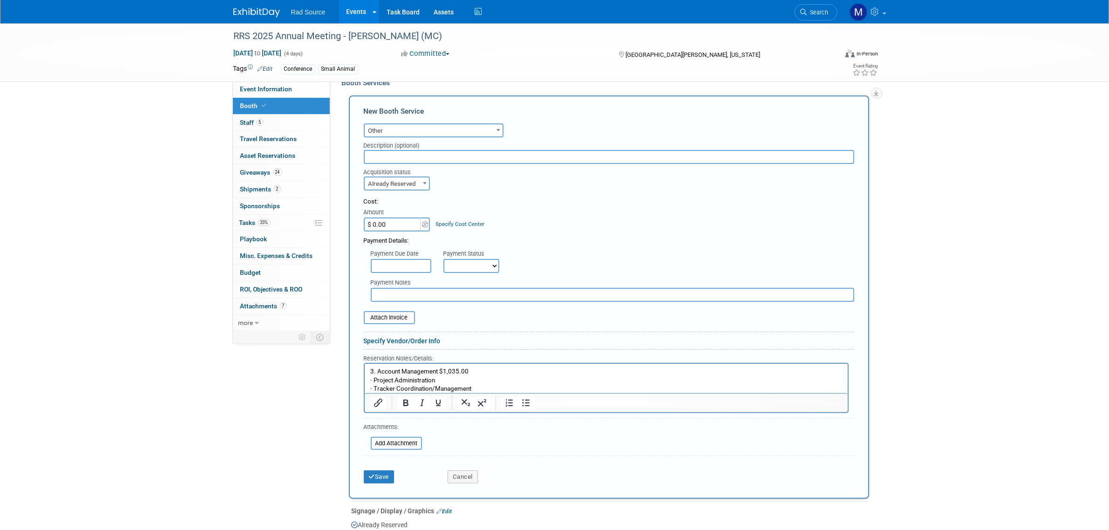
scroll to position [175, 0]
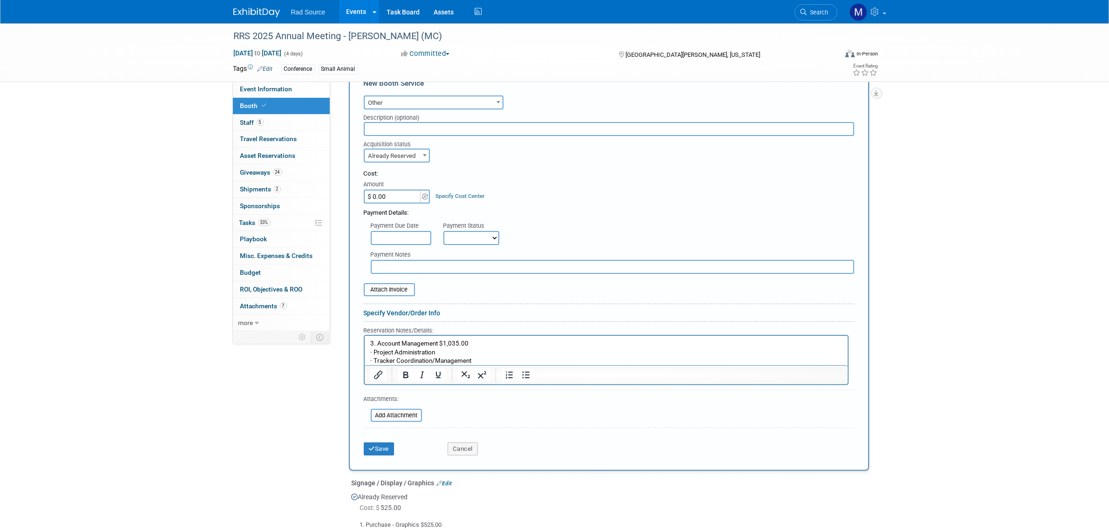
click at [405, 197] on input "$ 0.00" at bounding box center [393, 197] width 58 height 14
type input "$ 1,035.00"
click at [380, 446] on button "Save" at bounding box center [379, 448] width 31 height 13
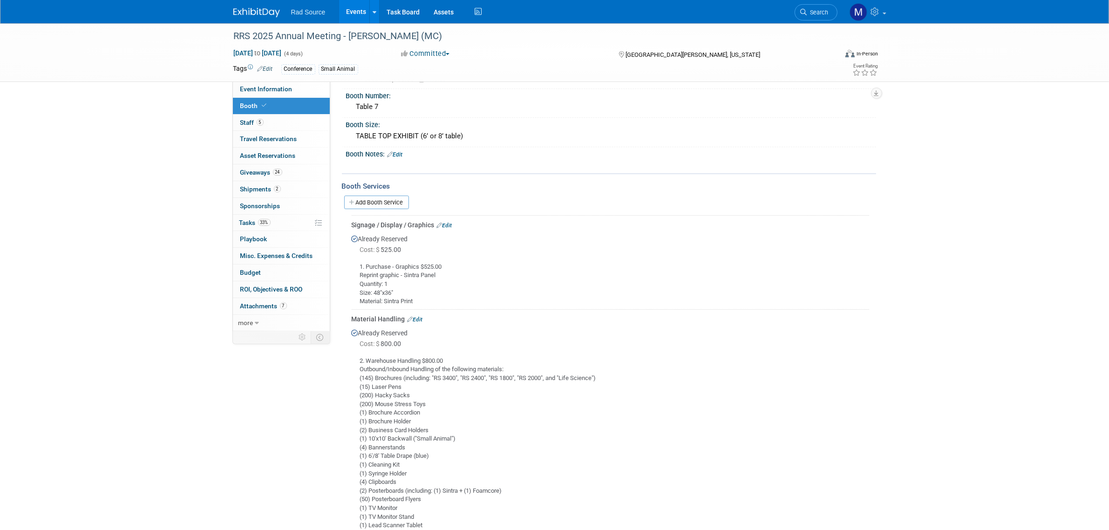
scroll to position [23, 0]
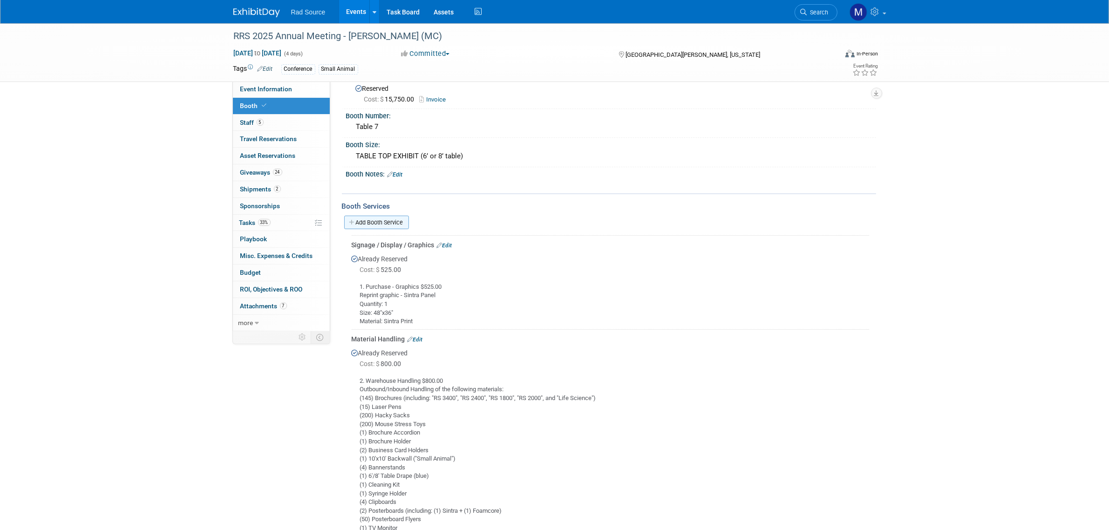
click at [388, 220] on link "Add Booth Service" at bounding box center [376, 223] width 65 height 14
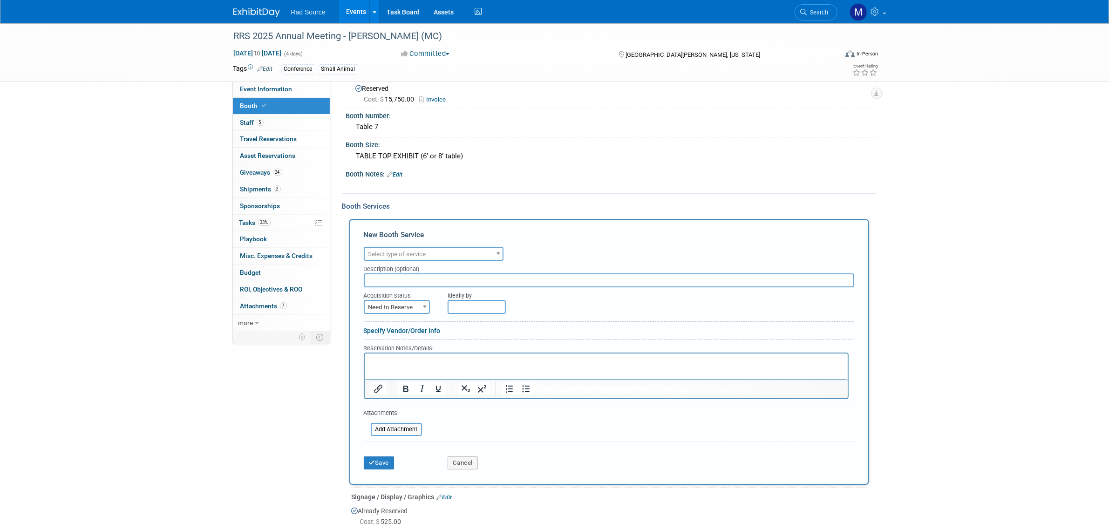
scroll to position [0, 0]
click at [418, 359] on p "Rich Text Area. Press ALT-0 for help." at bounding box center [606, 361] width 472 height 9
paste body "Rich Text Area. Press ALT-0 for help."
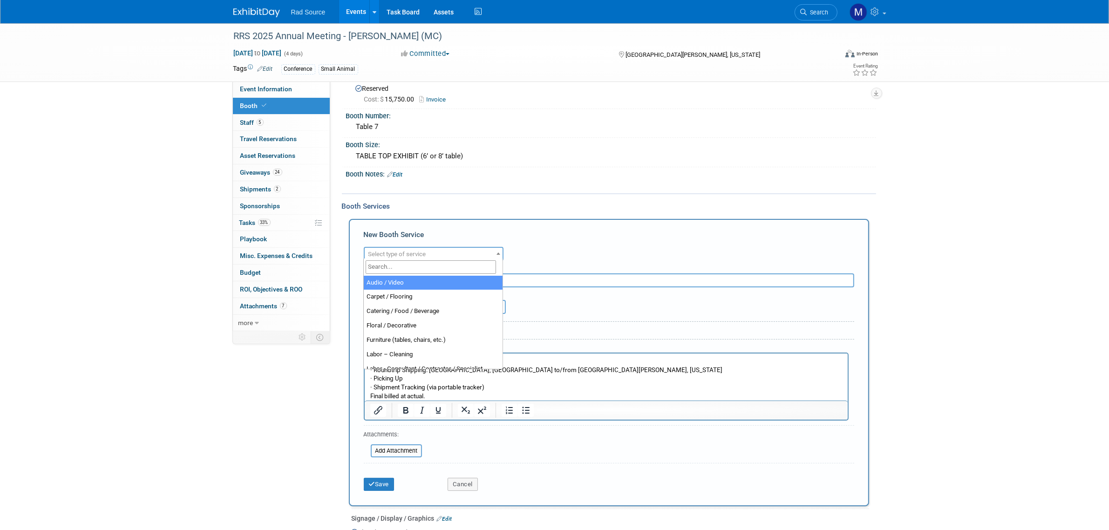
click at [450, 250] on span "Select type of service" at bounding box center [434, 254] width 138 height 13
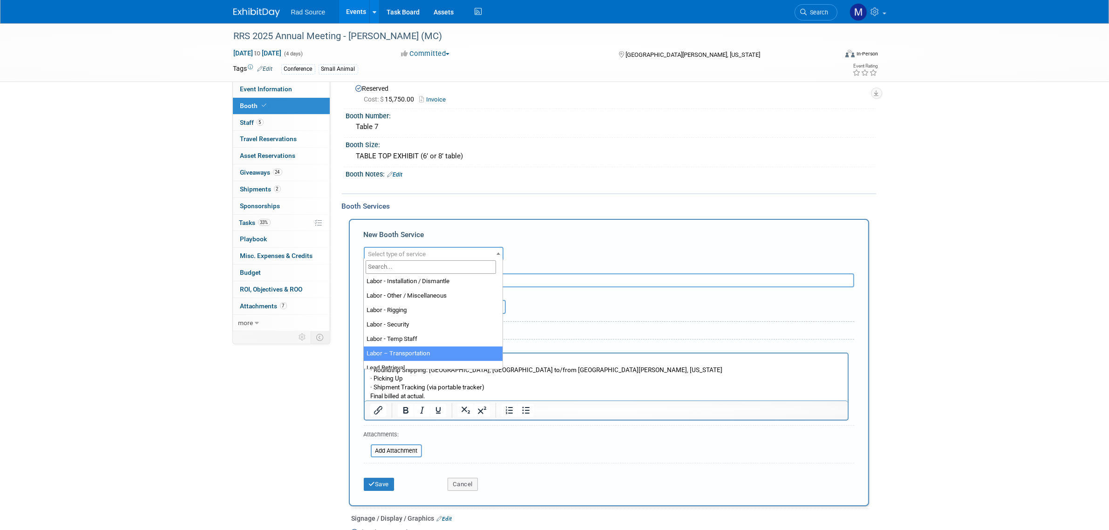
select select "15"
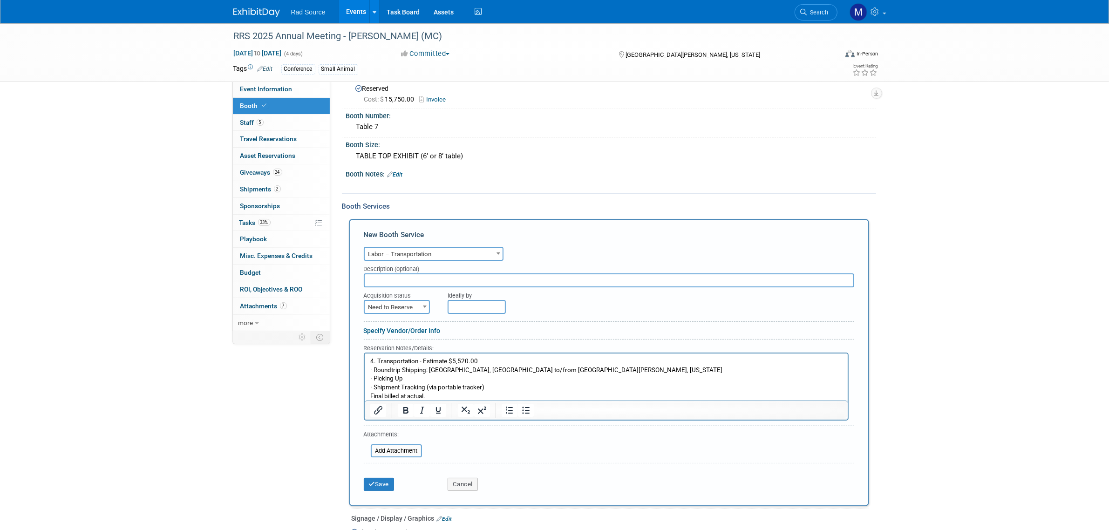
click at [415, 304] on span "Need to Reserve" at bounding box center [397, 307] width 64 height 13
select select "2"
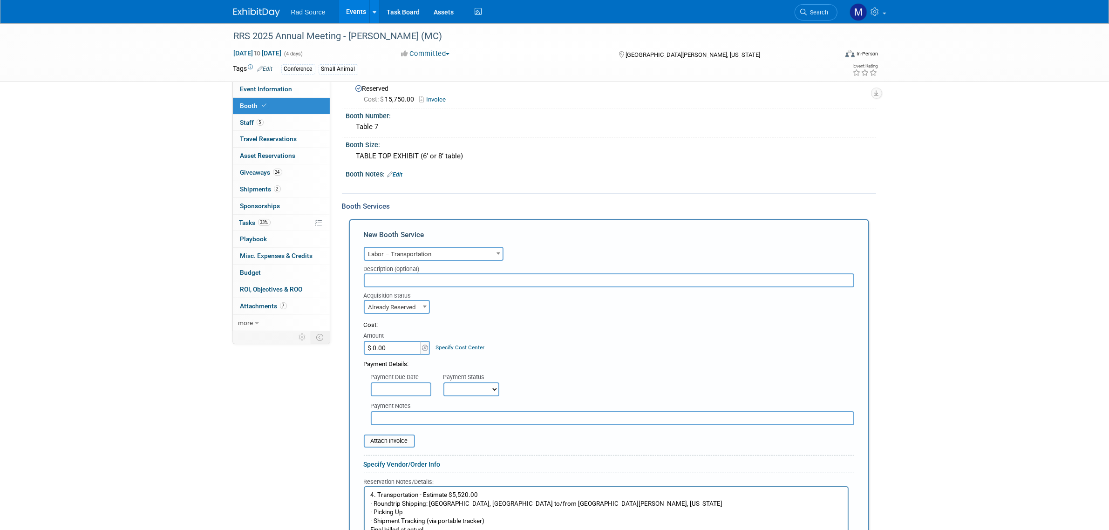
click at [392, 347] on input "$ 0.00" at bounding box center [393, 348] width 58 height 14
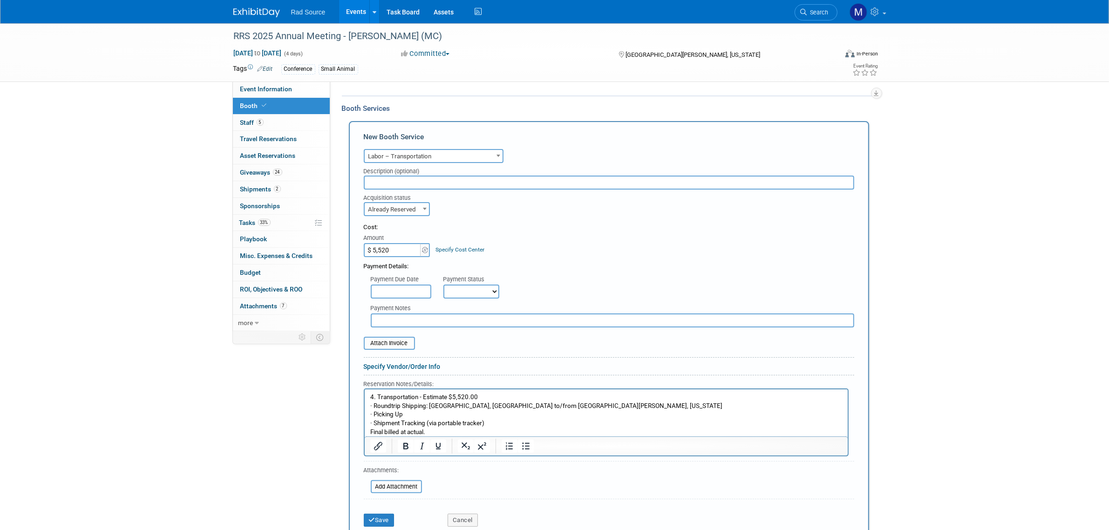
scroll to position [140, 0]
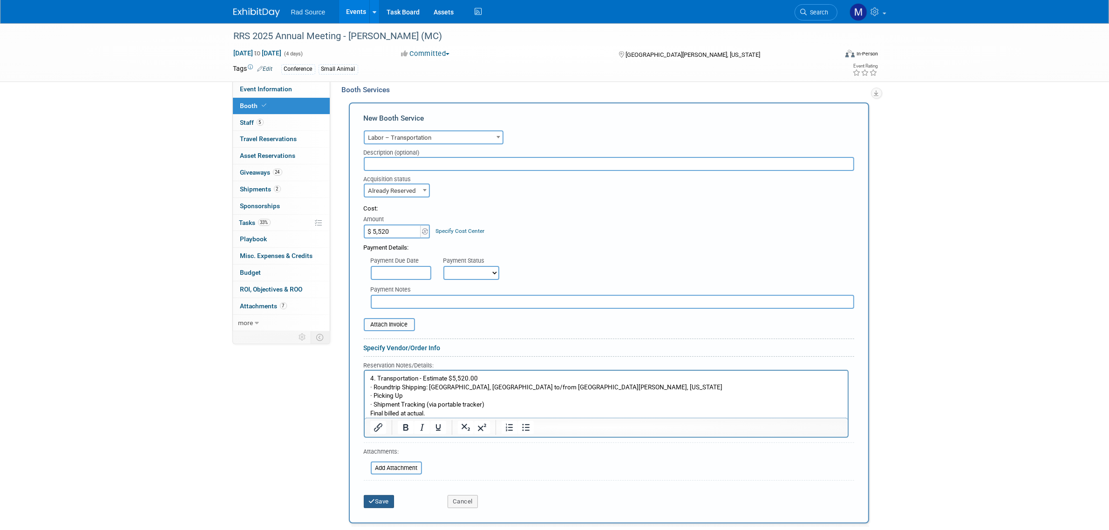
type input "$ 5,520.00"
click at [373, 498] on icon "submit" at bounding box center [372, 501] width 7 height 6
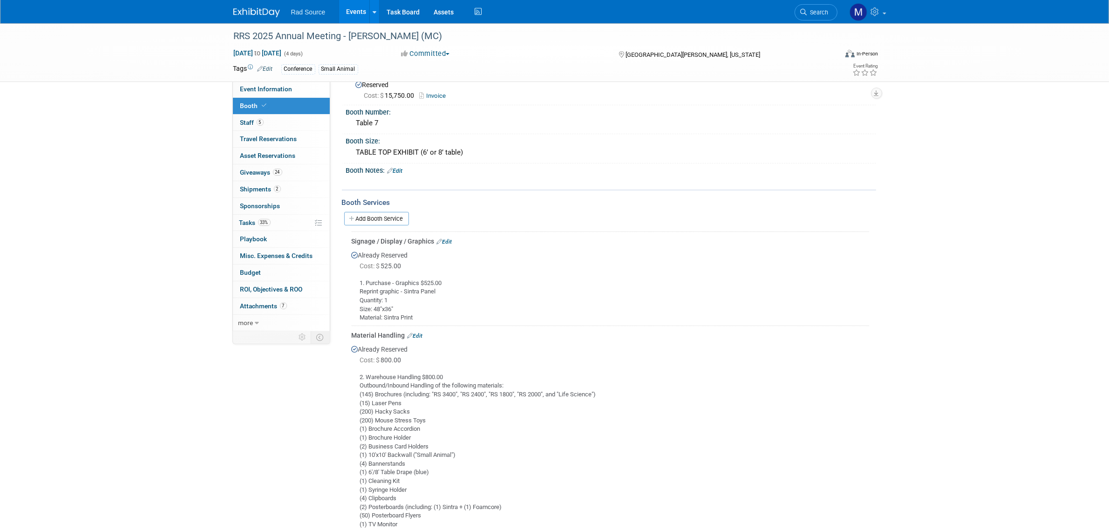
scroll to position [0, 0]
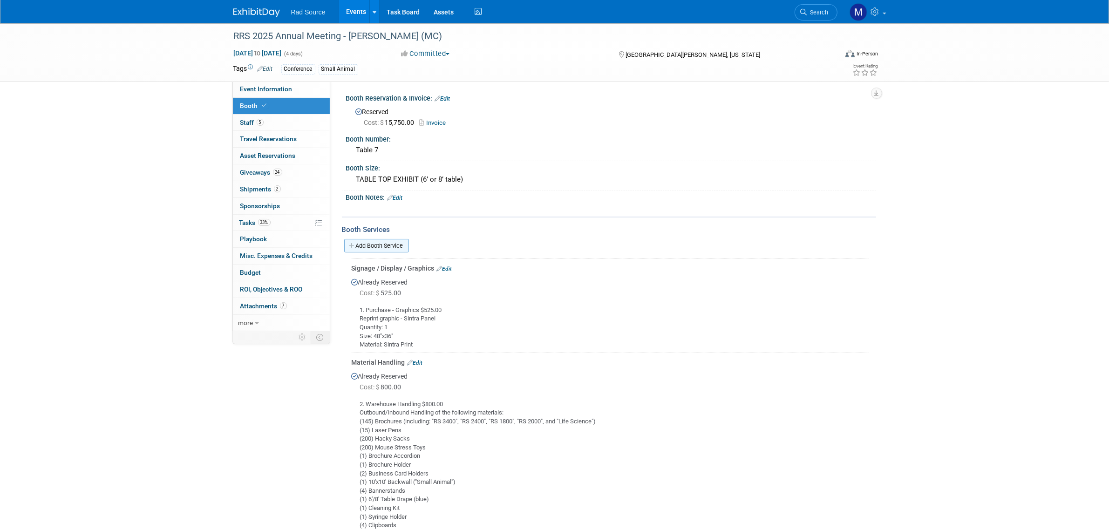
click at [392, 243] on link "Add Booth Service" at bounding box center [376, 246] width 65 height 14
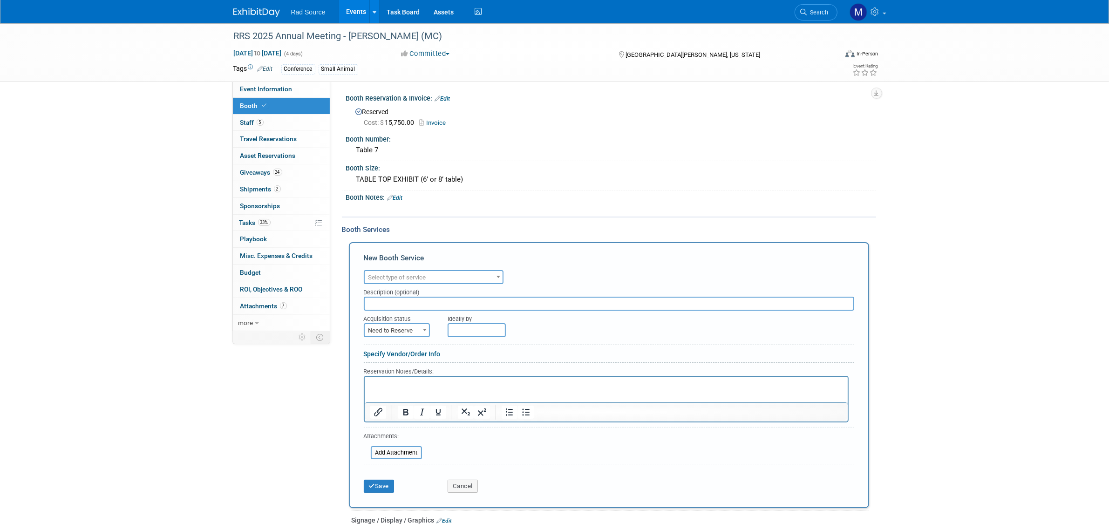
click at [407, 386] on p "Rich Text Area. Press ALT-0 for help." at bounding box center [606, 384] width 472 height 9
paste body "Rich Text Area. Press ALT-0 for help."
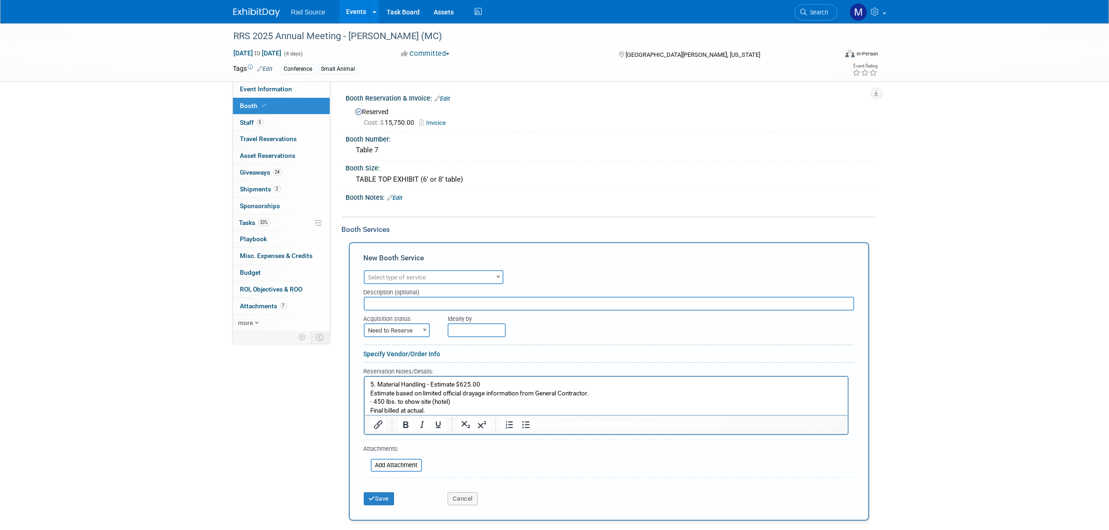
click at [499, 272] on span at bounding box center [498, 277] width 9 height 12
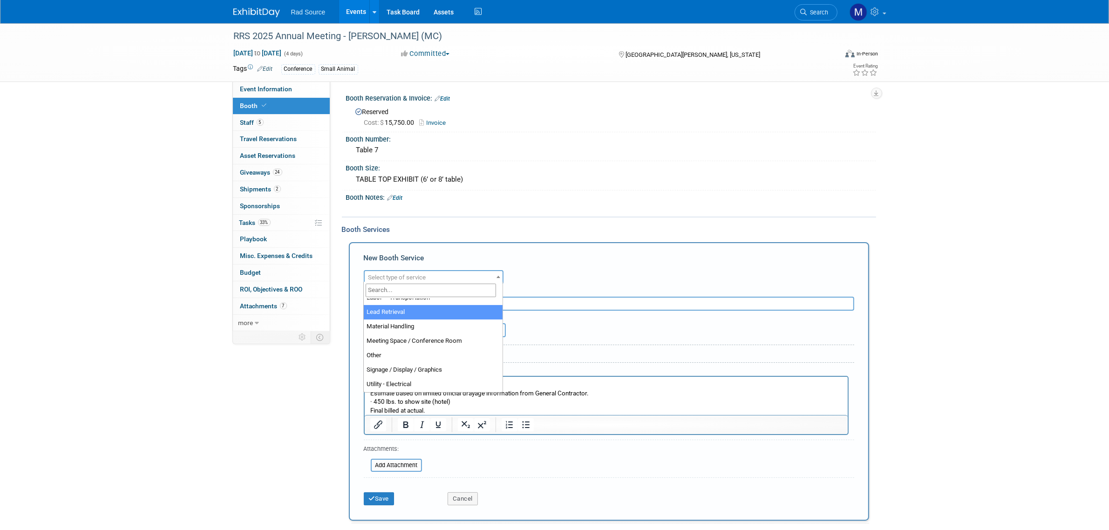
scroll to position [175, 0]
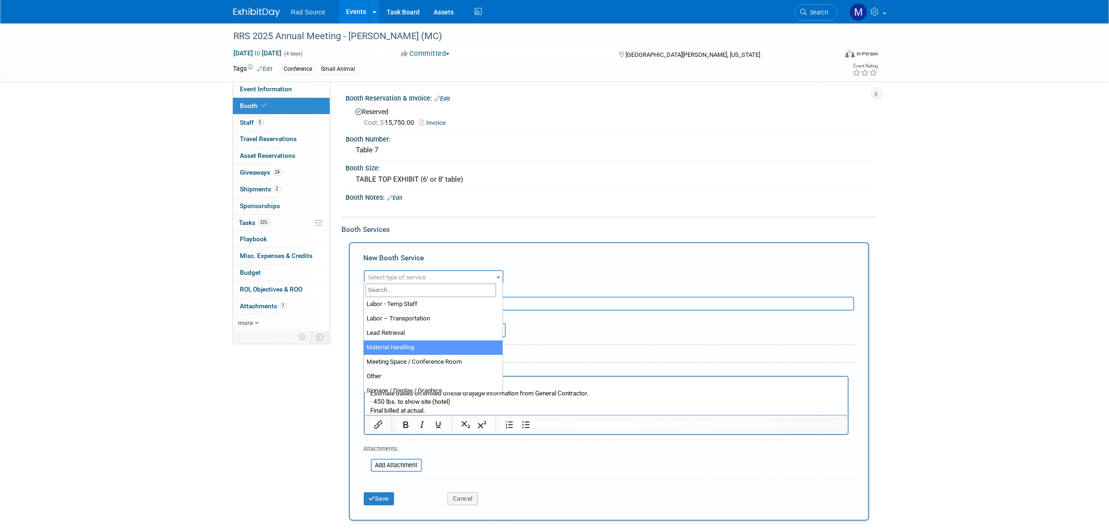
select select "10"
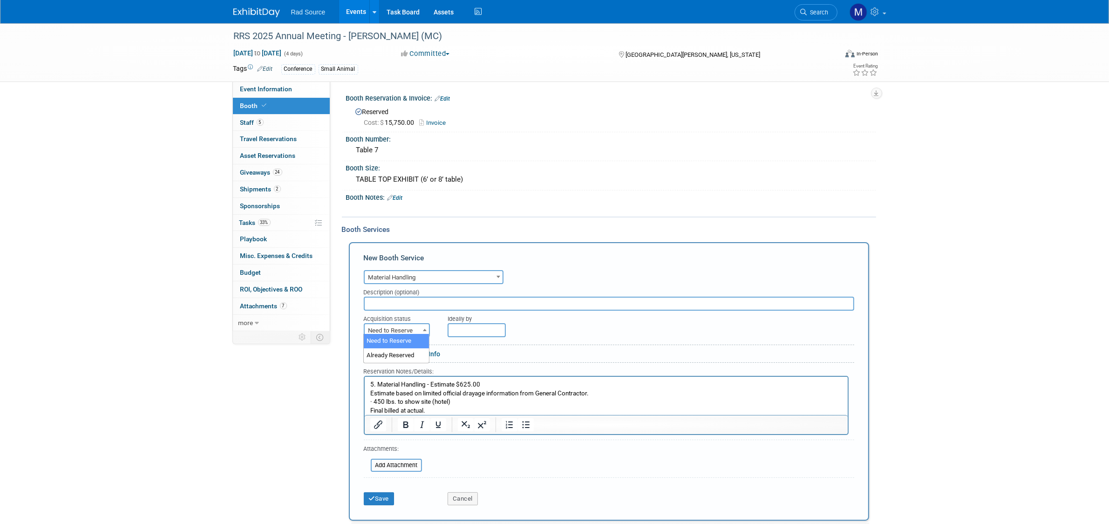
click at [422, 328] on span at bounding box center [424, 330] width 9 height 12
click at [418, 326] on span "Need to Reserve" at bounding box center [397, 330] width 64 height 13
select select "2"
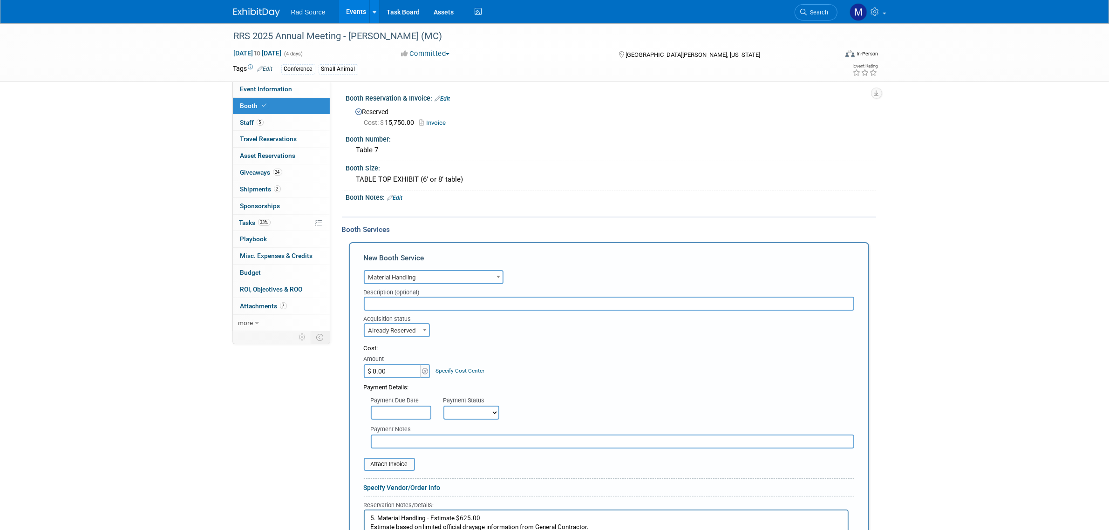
click at [399, 364] on input "$ 0.00" at bounding box center [393, 371] width 58 height 14
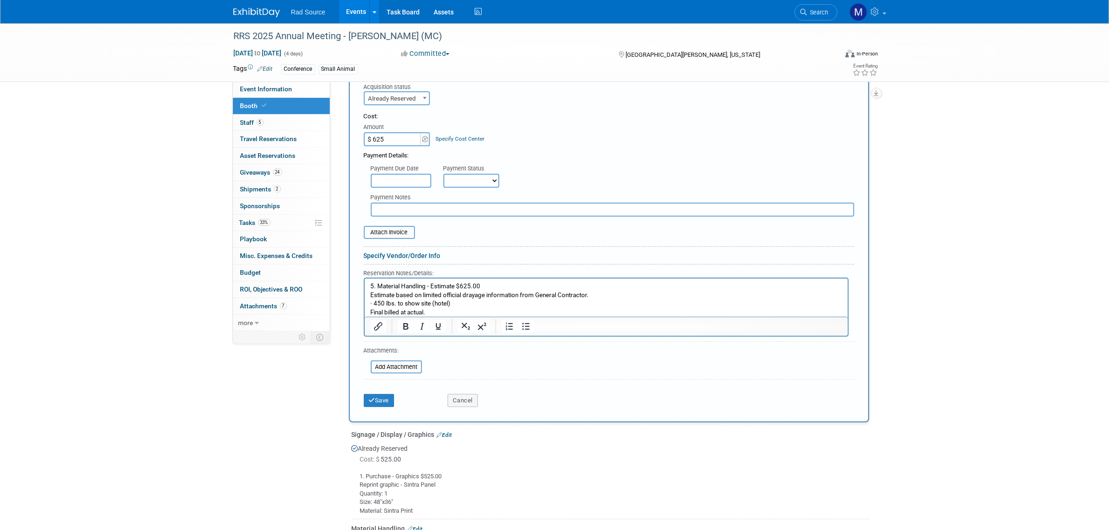
scroll to position [233, 0]
type input "$ 625.00"
click at [383, 394] on button "Save" at bounding box center [379, 399] width 31 height 13
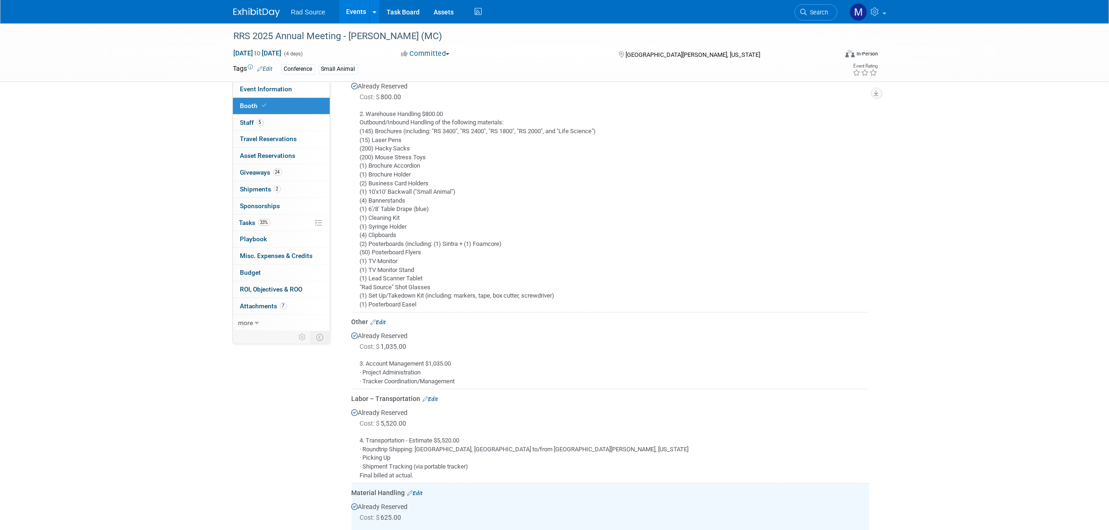
scroll to position [87, 0]
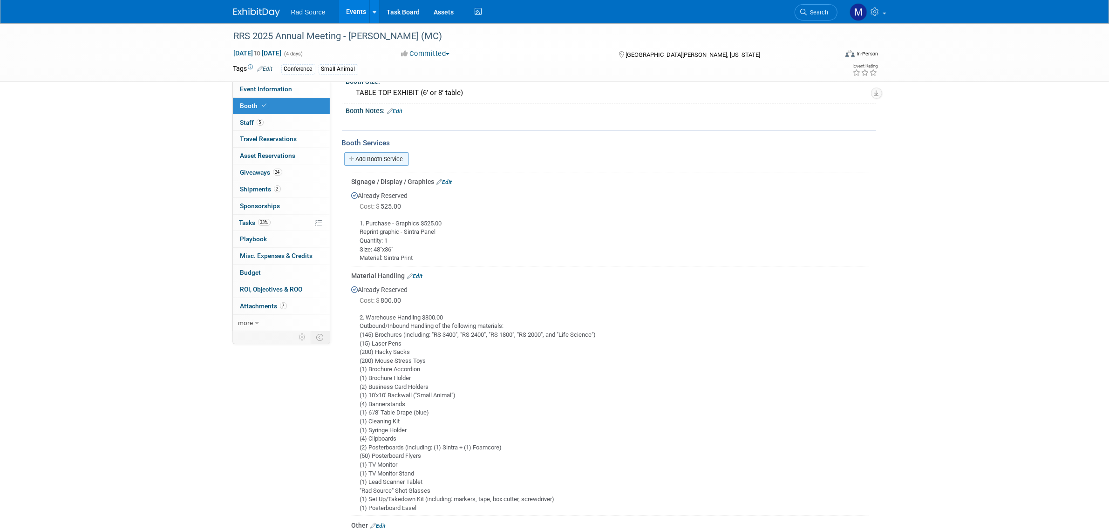
click at [403, 159] on link "Add Booth Service" at bounding box center [376, 159] width 65 height 14
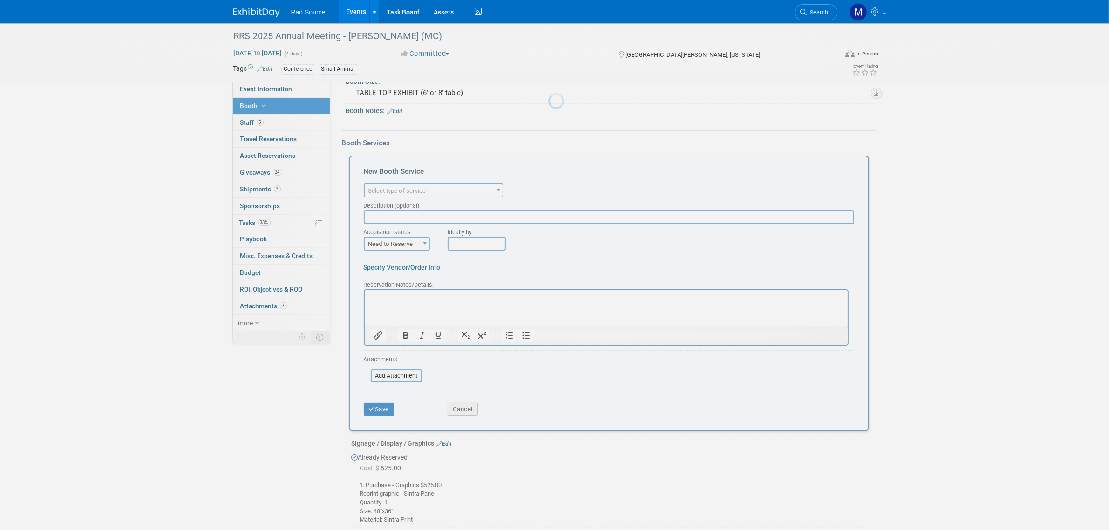
scroll to position [0, 0]
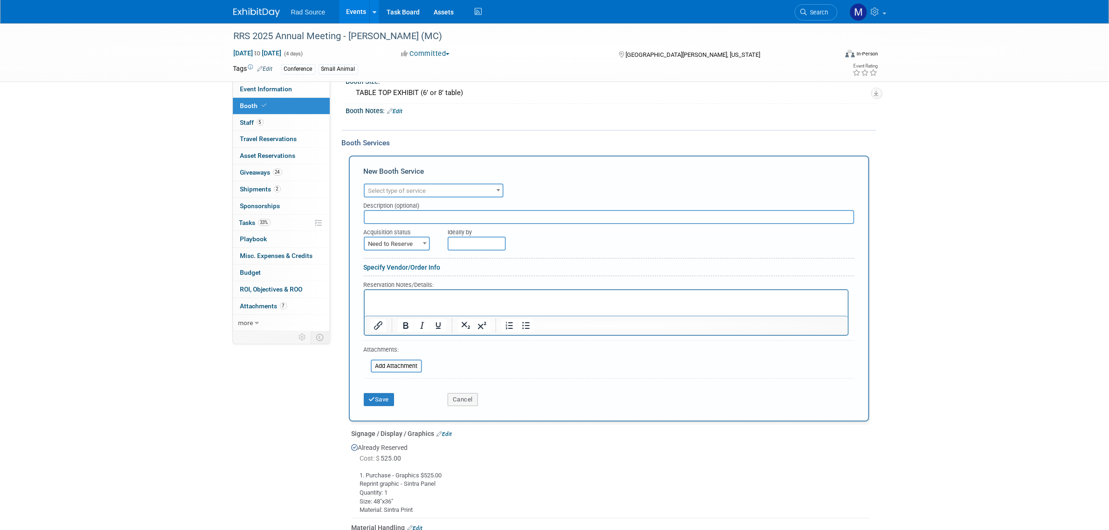
click at [405, 296] on p "Rich Text Area. Press ALT-0 for help." at bounding box center [606, 297] width 472 height 9
paste body "Rich Text Area. Press ALT-0 for help."
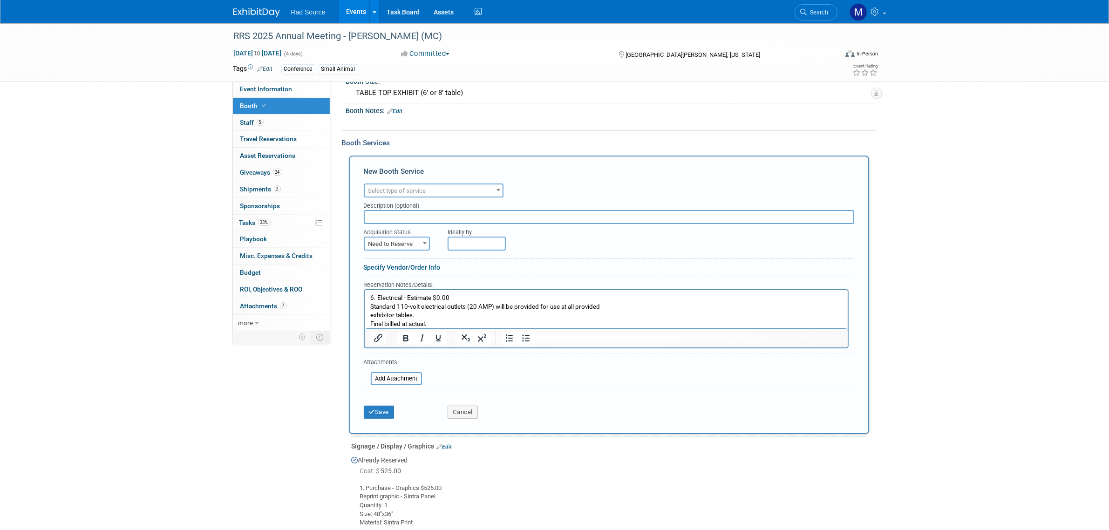
click at [421, 240] on span at bounding box center [424, 243] width 9 height 12
select select "2"
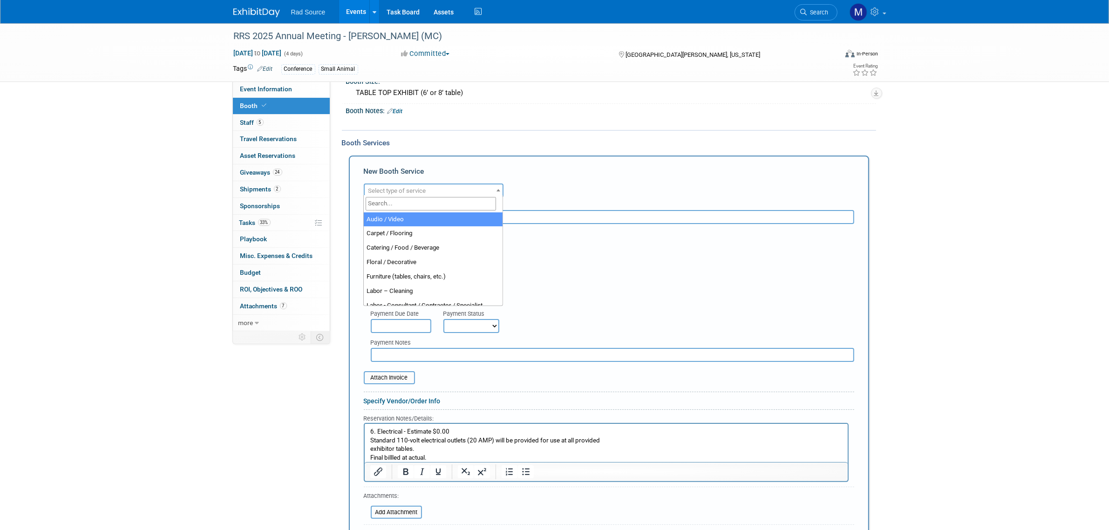
click at [482, 190] on span "Select type of service" at bounding box center [434, 190] width 138 height 13
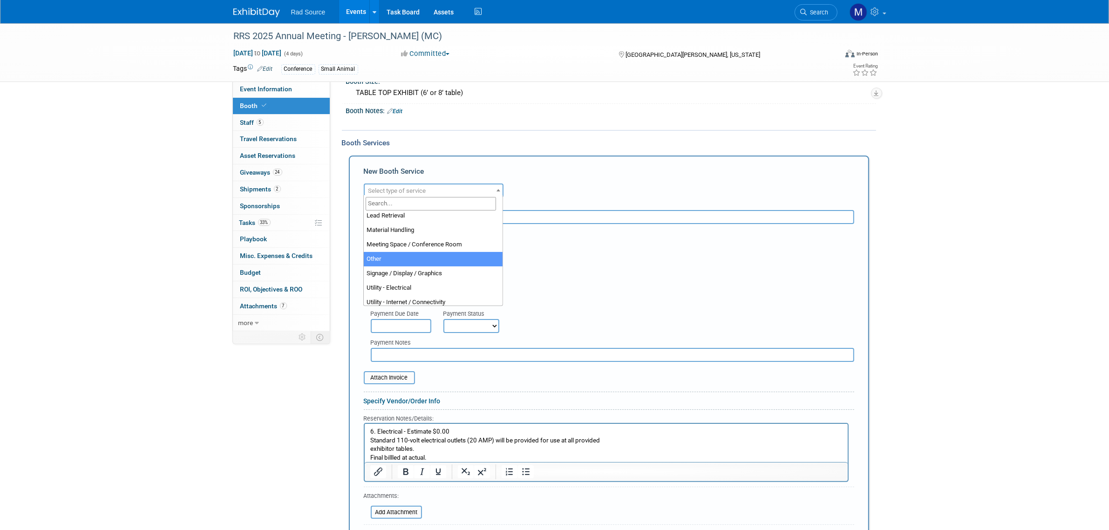
scroll to position [233, 0]
select select "8"
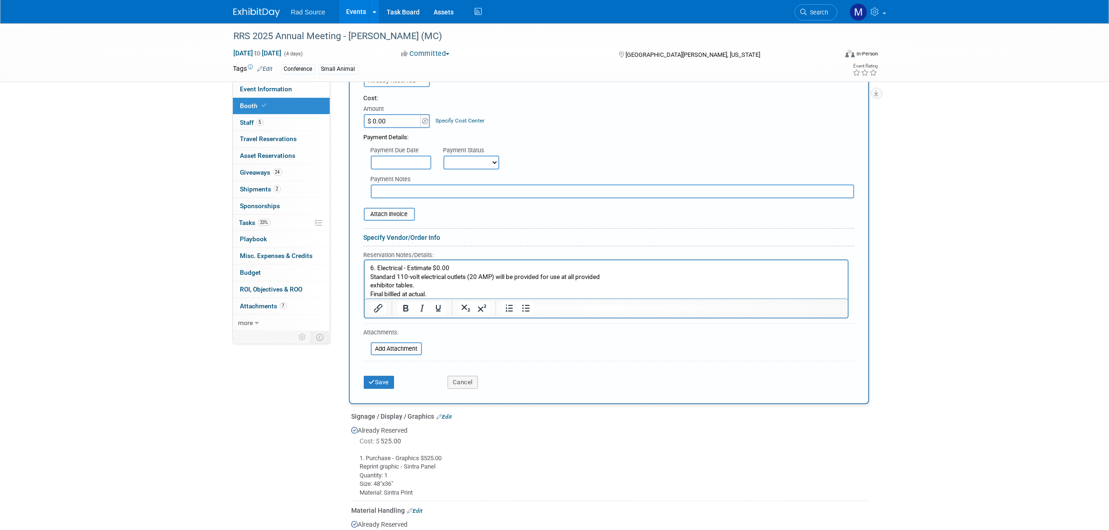
scroll to position [261, 0]
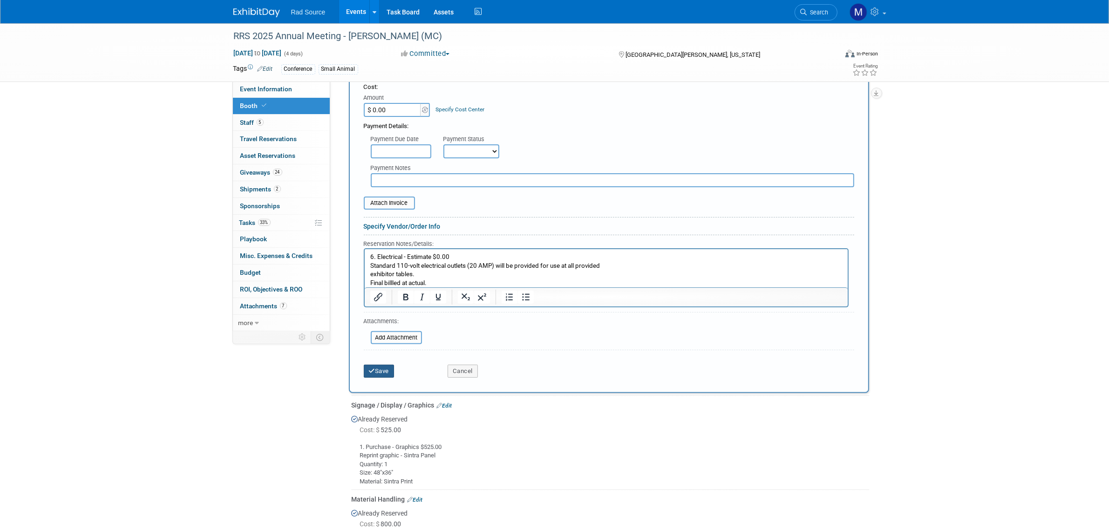
click at [385, 365] on button "Save" at bounding box center [379, 371] width 31 height 13
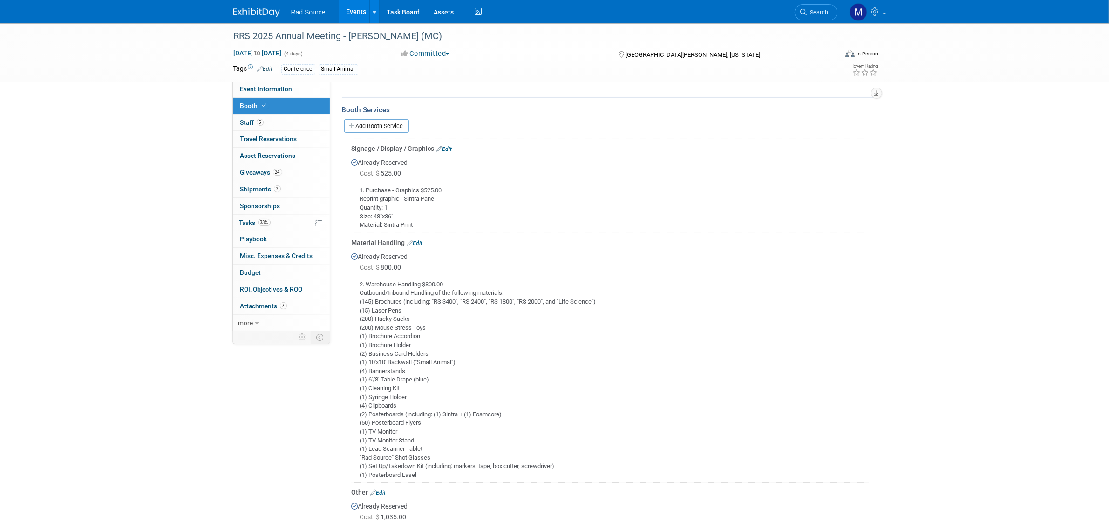
scroll to position [0, 0]
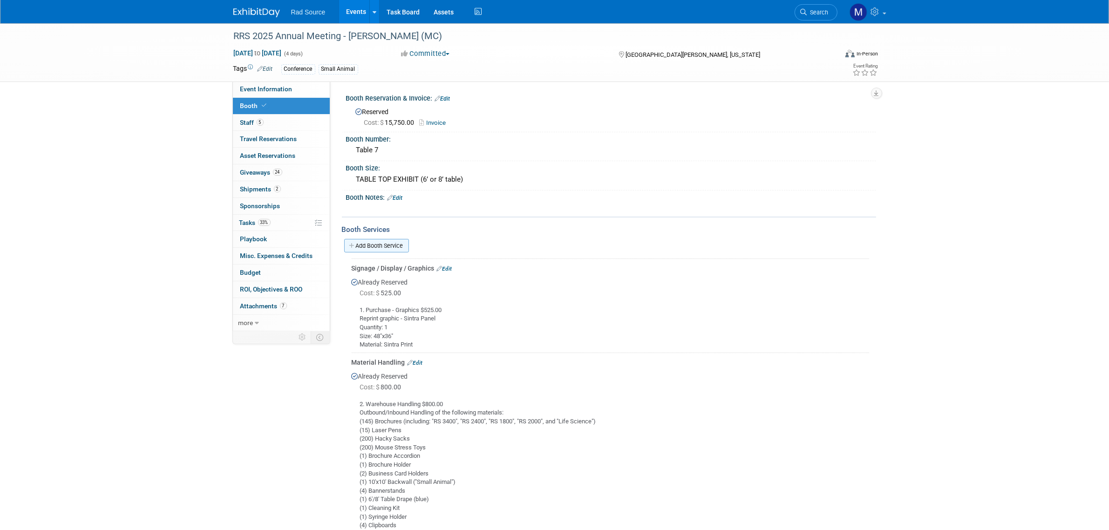
click at [392, 243] on link "Add Booth Service" at bounding box center [376, 246] width 65 height 14
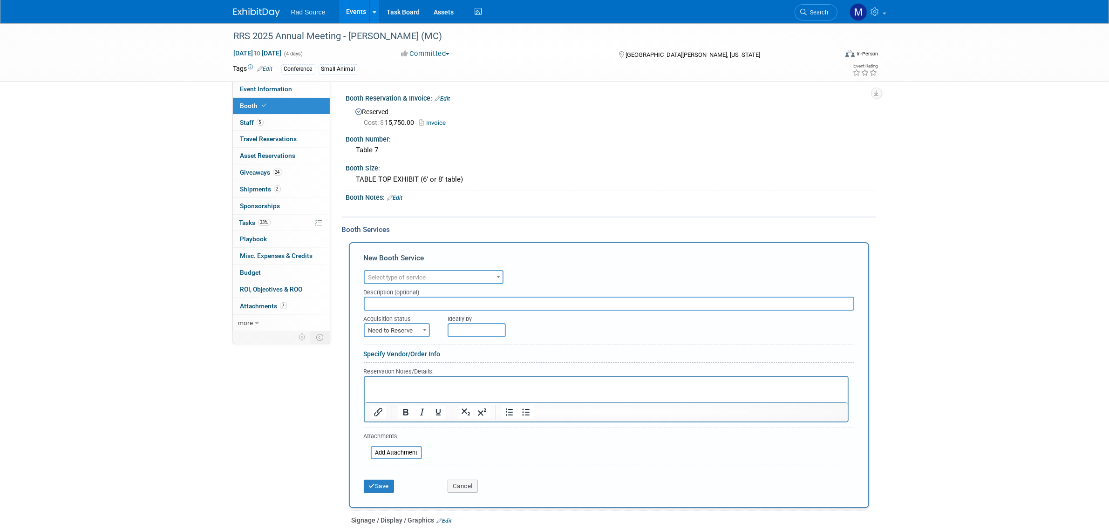
click at [454, 386] on p "Rich Text Area. Press ALT-0 for help." at bounding box center [606, 384] width 472 height 9
paste body "Rich Text Area. Press ALT-0 for help."
click at [417, 324] on span "Need to Reserve" at bounding box center [397, 330] width 64 height 13
select select "2"
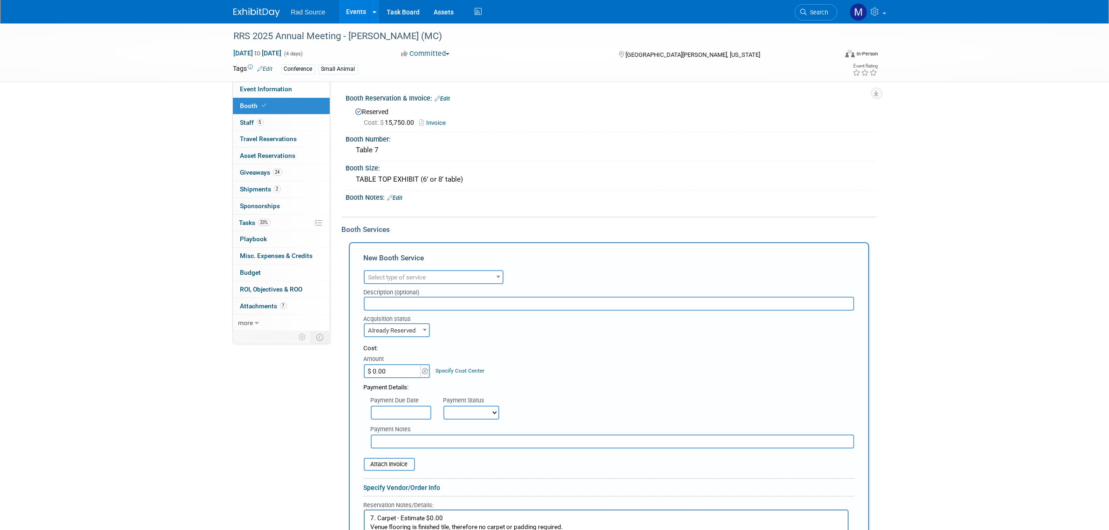
click at [478, 275] on span "Select type of service" at bounding box center [434, 277] width 138 height 13
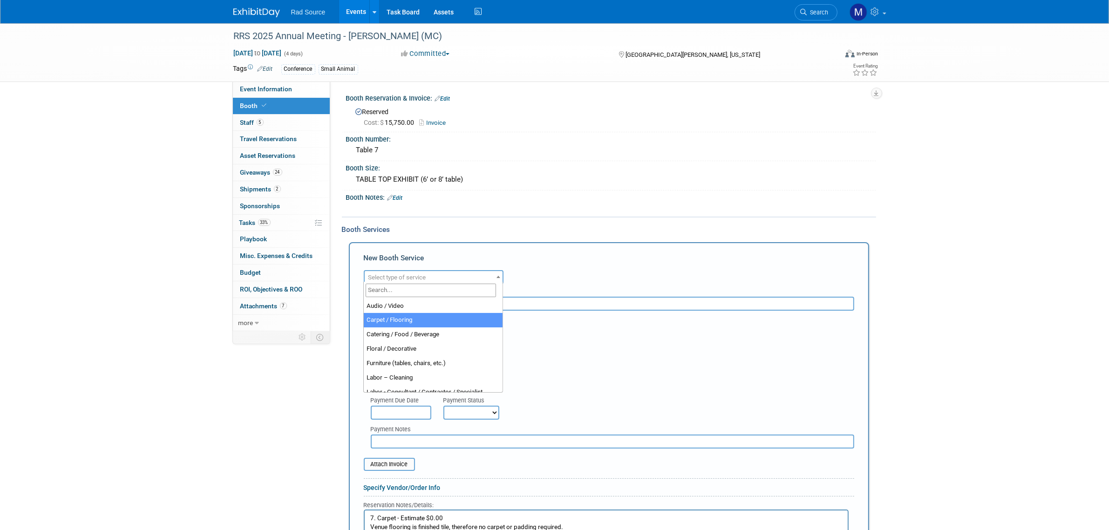
select select "4"
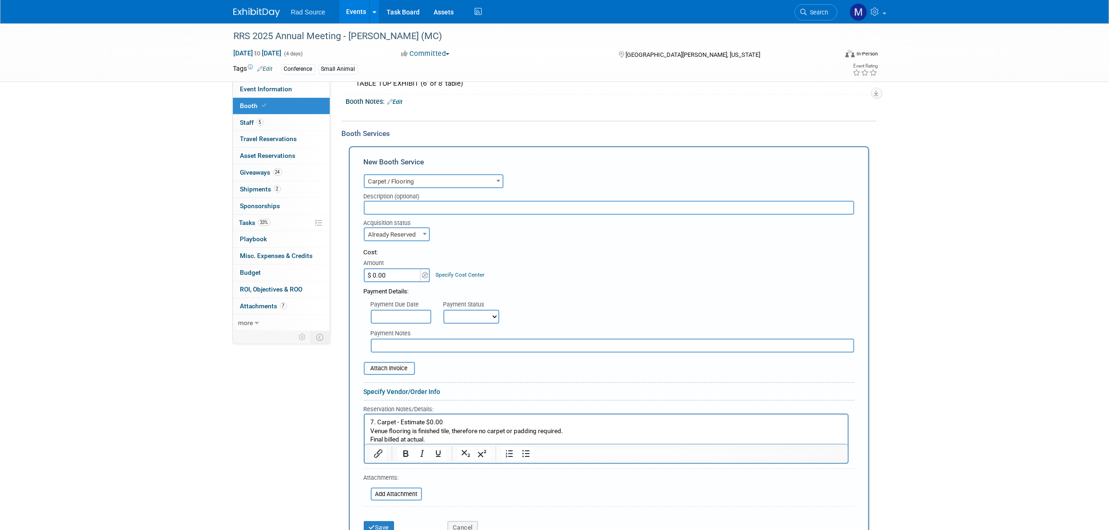
scroll to position [116, 0]
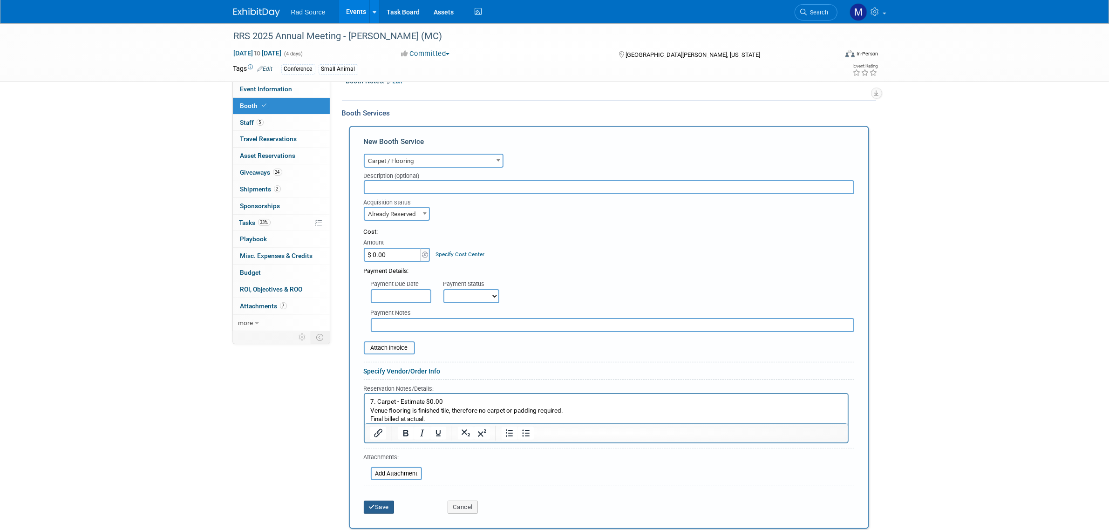
click at [378, 501] on button "Save" at bounding box center [379, 507] width 31 height 13
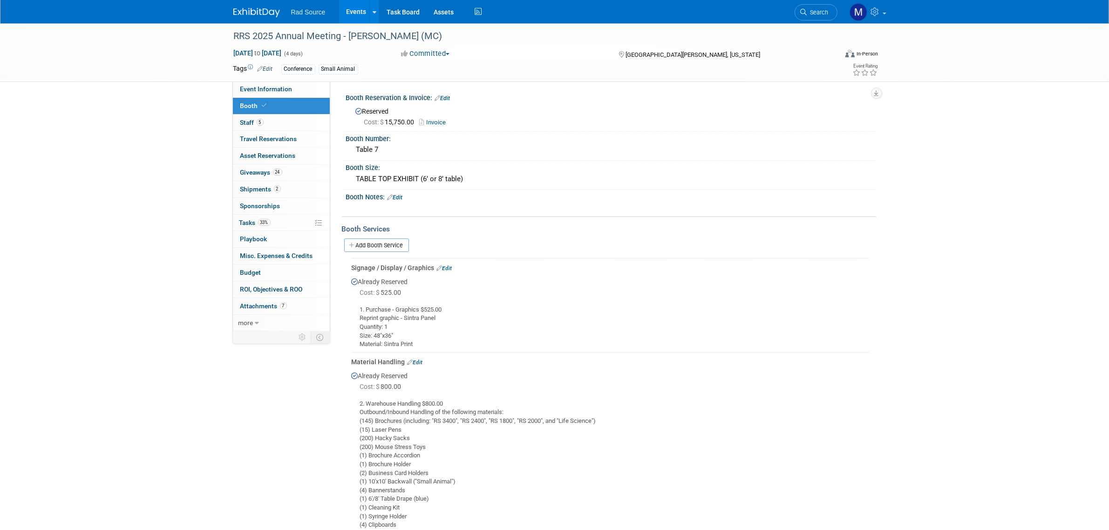
scroll to position [0, 0]
drag, startPoint x: 395, startPoint y: 239, endPoint x: 673, endPoint y: 336, distance: 294.6
click at [395, 239] on link "Add Booth Service" at bounding box center [376, 246] width 65 height 14
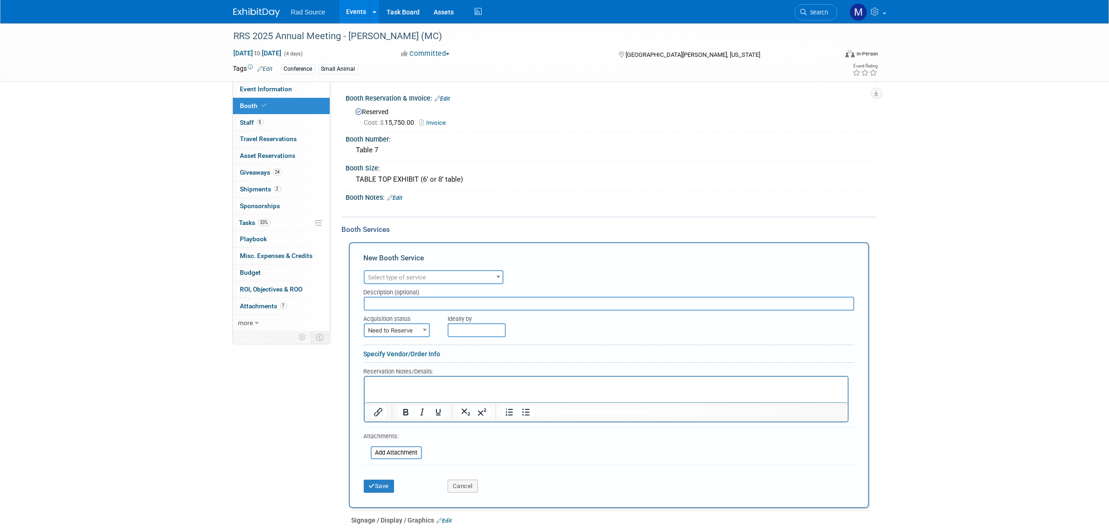
click at [421, 382] on p "Rich Text Area. Press ALT-0 for help." at bounding box center [606, 384] width 472 height 9
paste body "Rich Text Area. Press ALT-0 for help."
click at [489, 275] on span "Select type of service" at bounding box center [434, 277] width 138 height 13
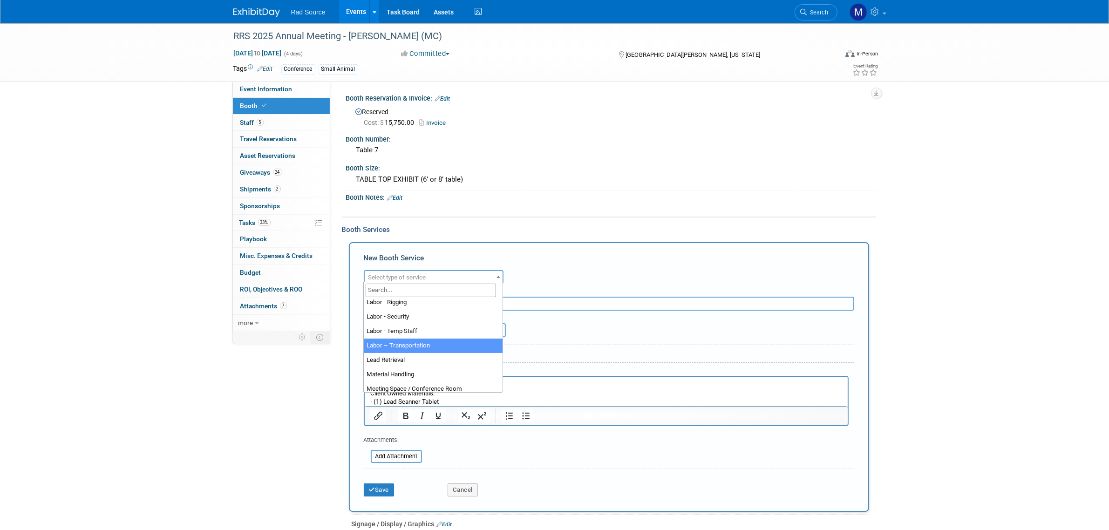
scroll to position [175, 0]
select select "7"
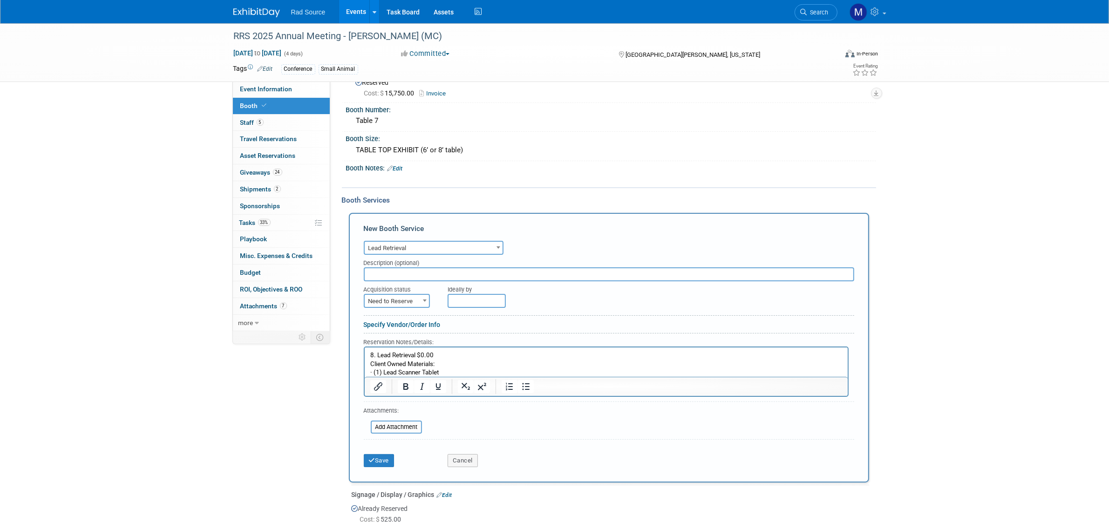
scroll to position [58, 0]
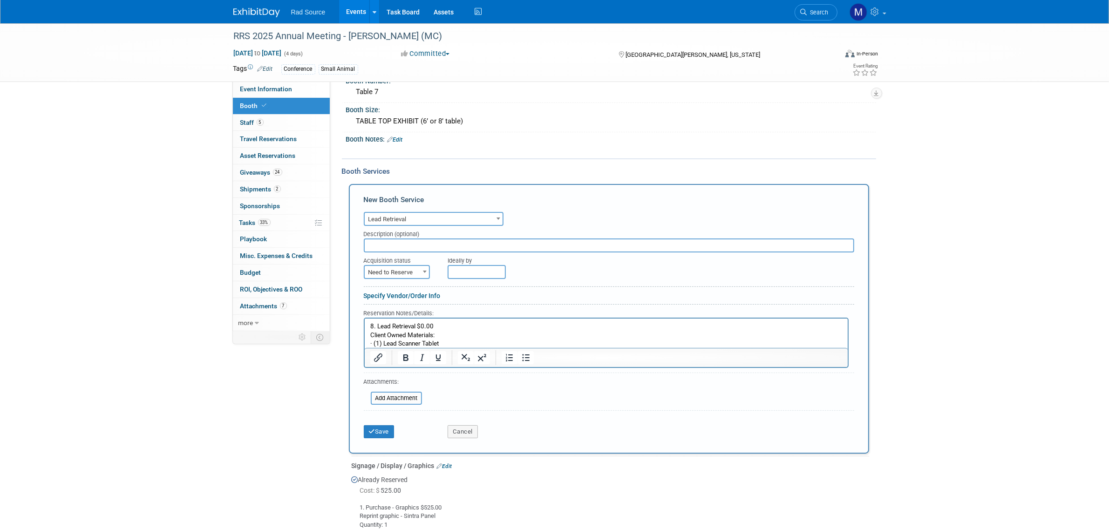
click at [414, 268] on span "Need to Reserve" at bounding box center [397, 272] width 64 height 13
select select "2"
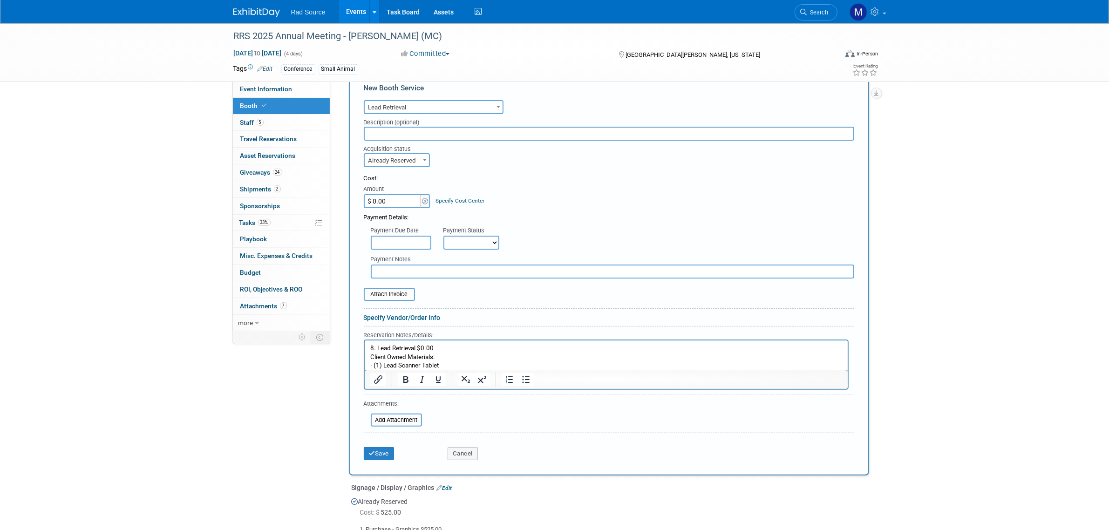
scroll to position [233, 0]
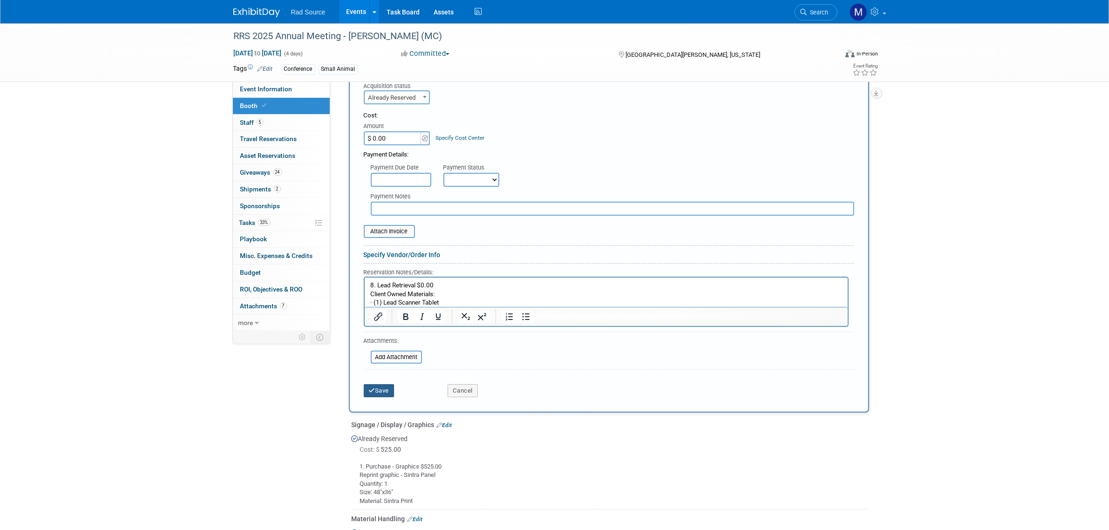
click at [376, 387] on button "Save" at bounding box center [379, 390] width 31 height 13
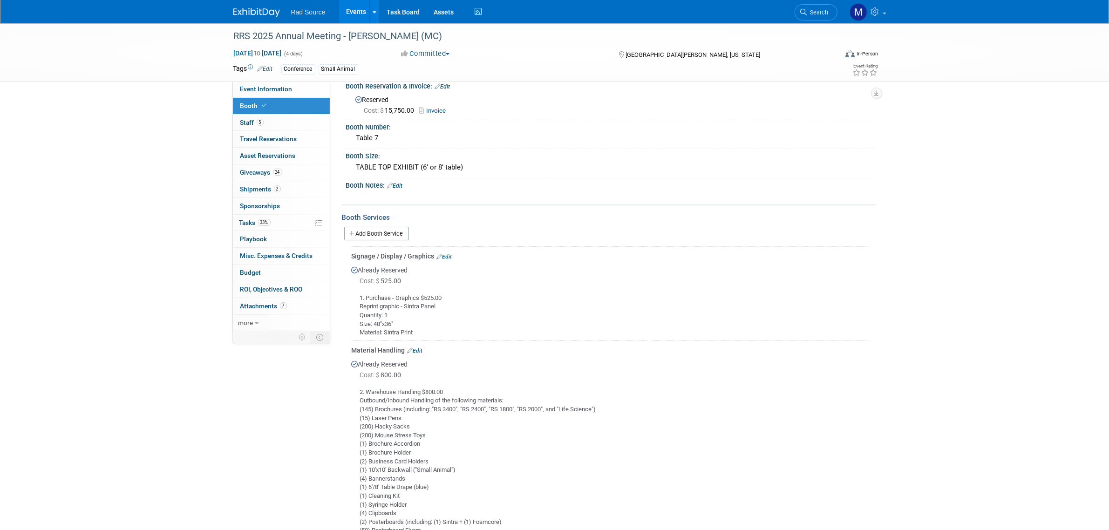
scroll to position [0, 0]
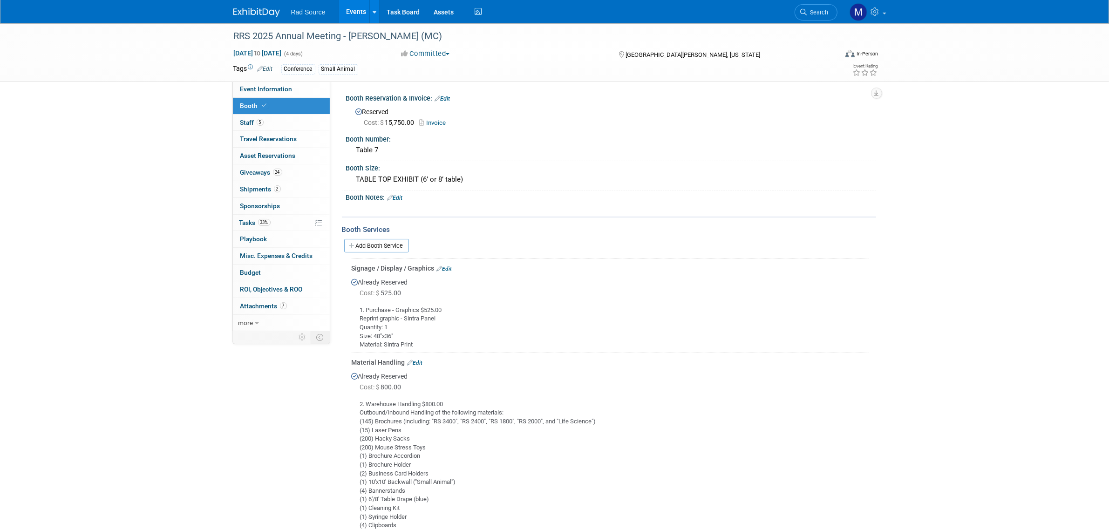
click at [382, 245] on link "Add Booth Service" at bounding box center [376, 246] width 65 height 14
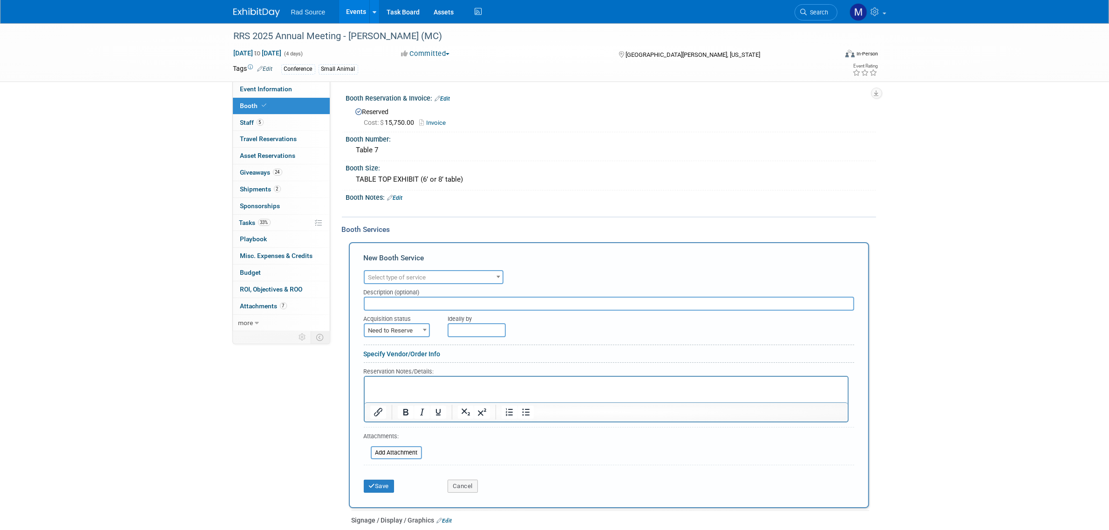
click at [444, 380] on p "Rich Text Area. Press ALT-0 for help." at bounding box center [606, 384] width 472 height 9
paste body "Rich Text Area. Press ALT-0 for help."
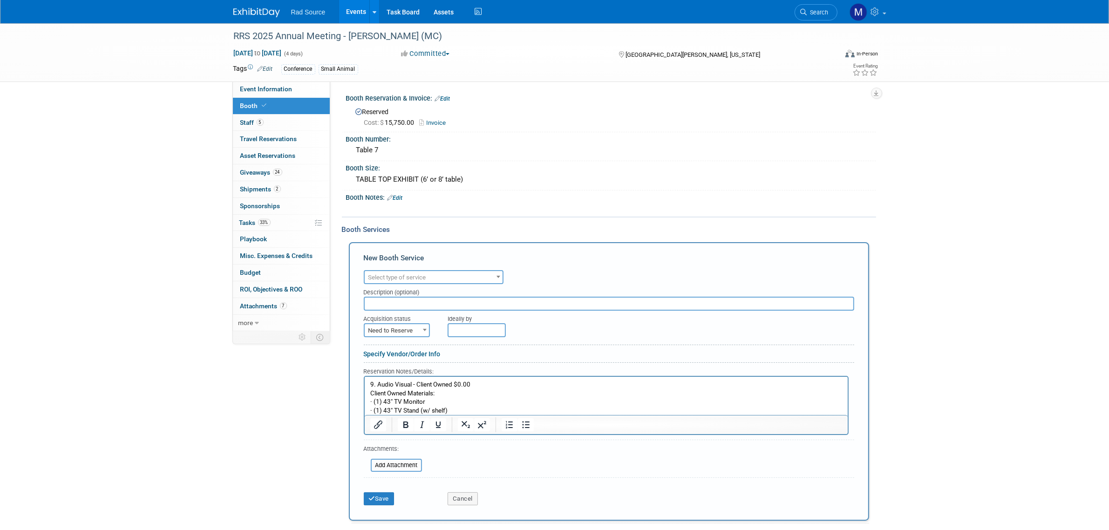
click at [494, 272] on span at bounding box center [498, 277] width 9 height 12
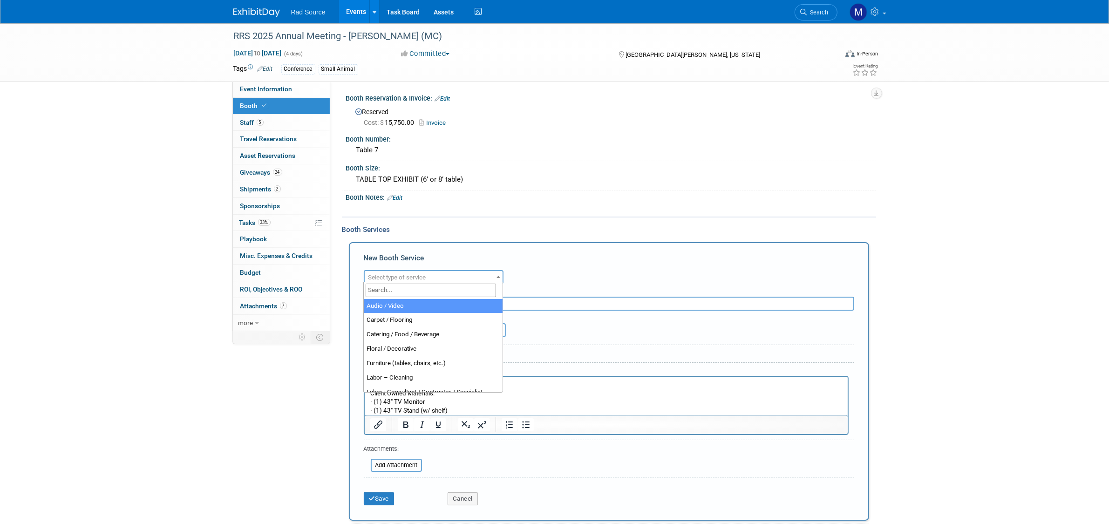
select select "2"
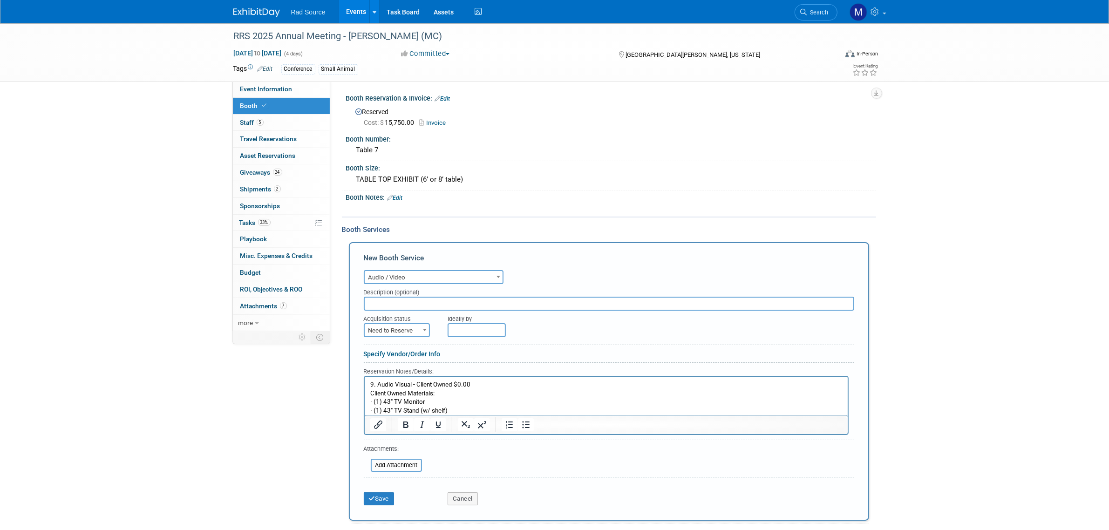
click at [421, 326] on span at bounding box center [424, 330] width 9 height 12
select select "2"
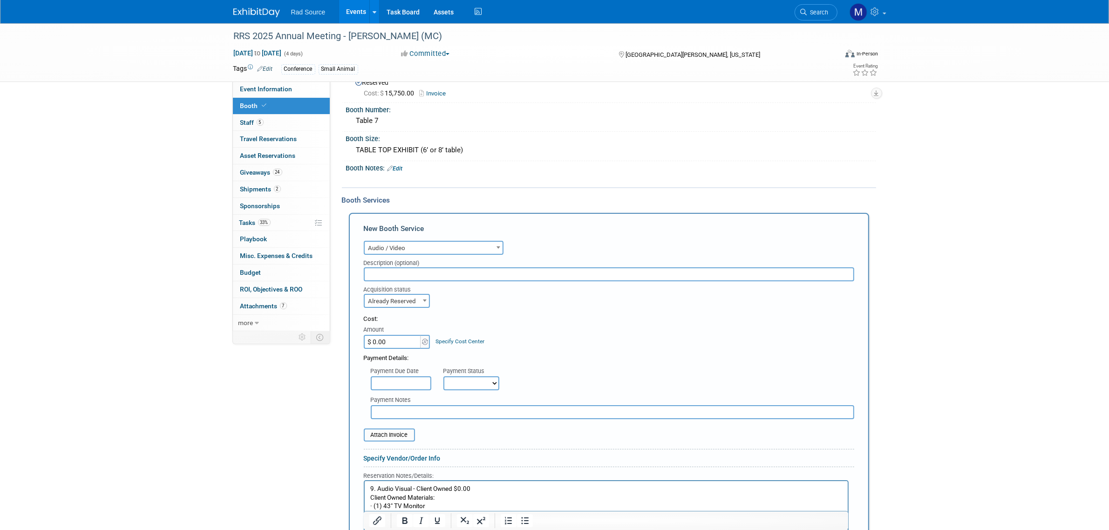
scroll to position [58, 0]
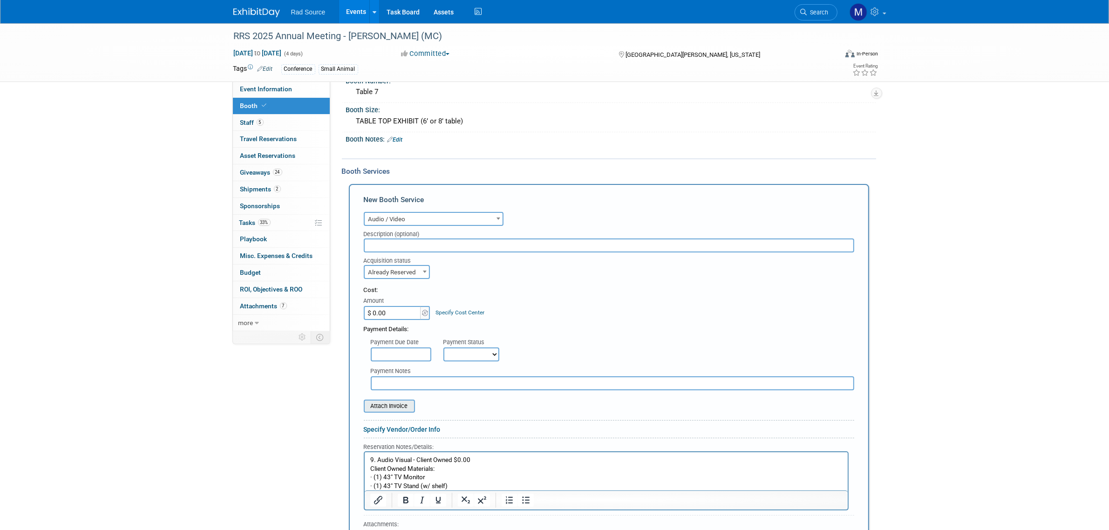
click at [400, 406] on input "file" at bounding box center [358, 406] width 111 height 11
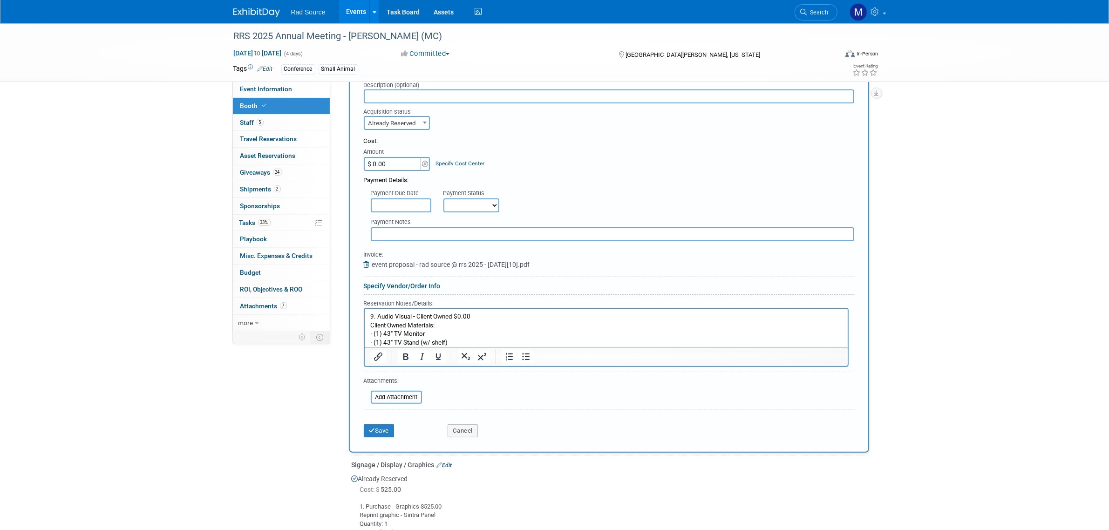
scroll to position [233, 0]
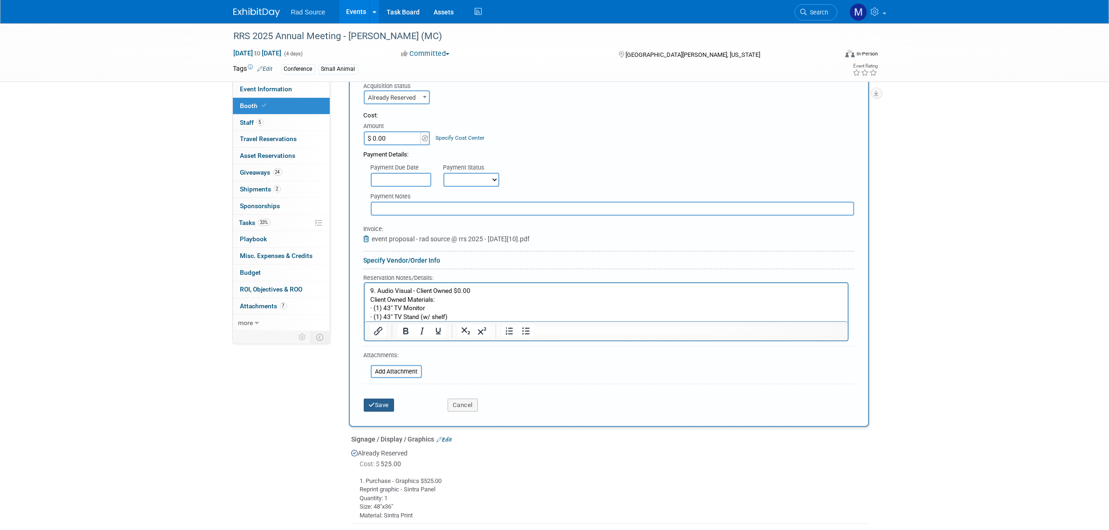
click at [376, 400] on button "Save" at bounding box center [379, 405] width 31 height 13
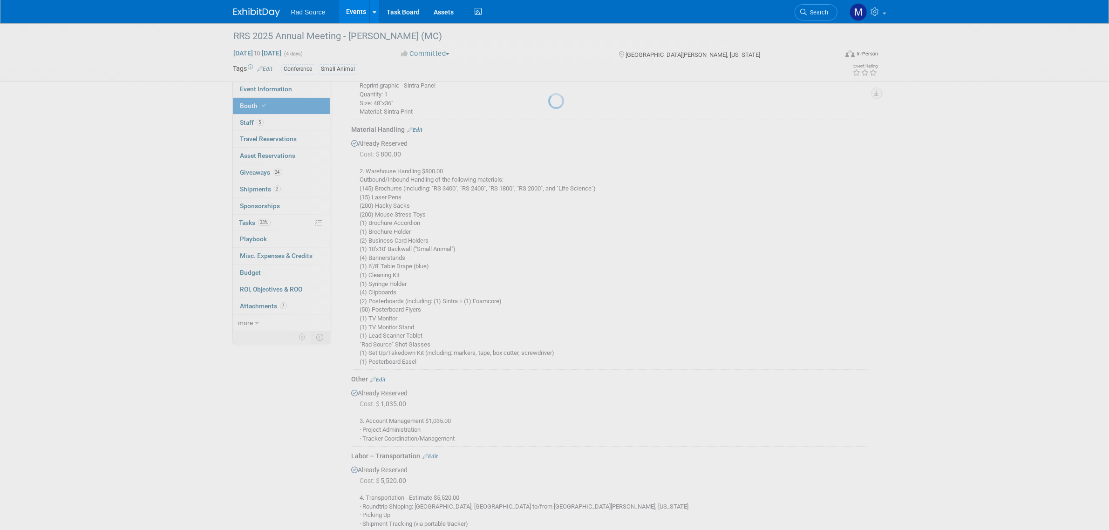
scroll to position [761, 0]
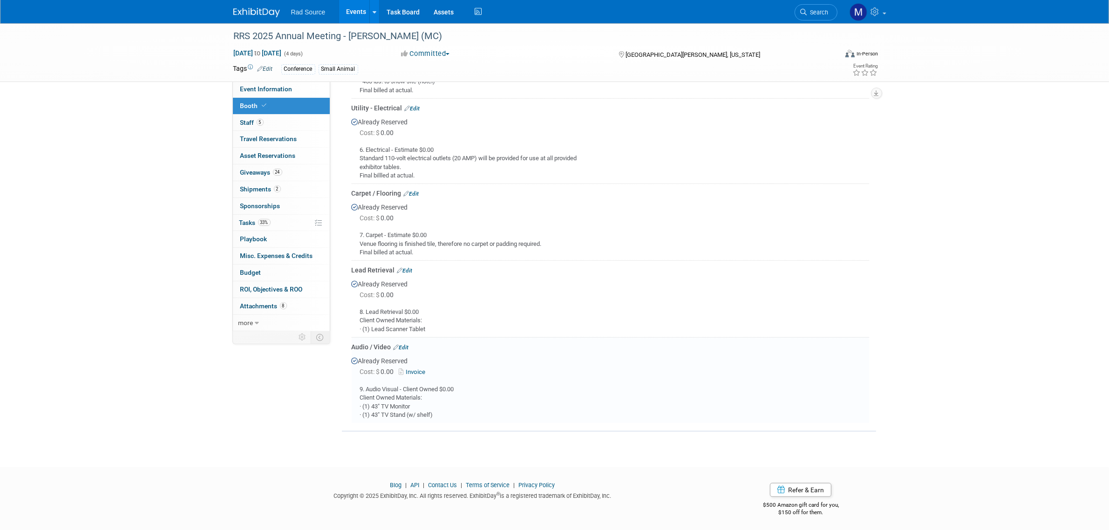
click at [274, 12] on img at bounding box center [256, 12] width 47 height 9
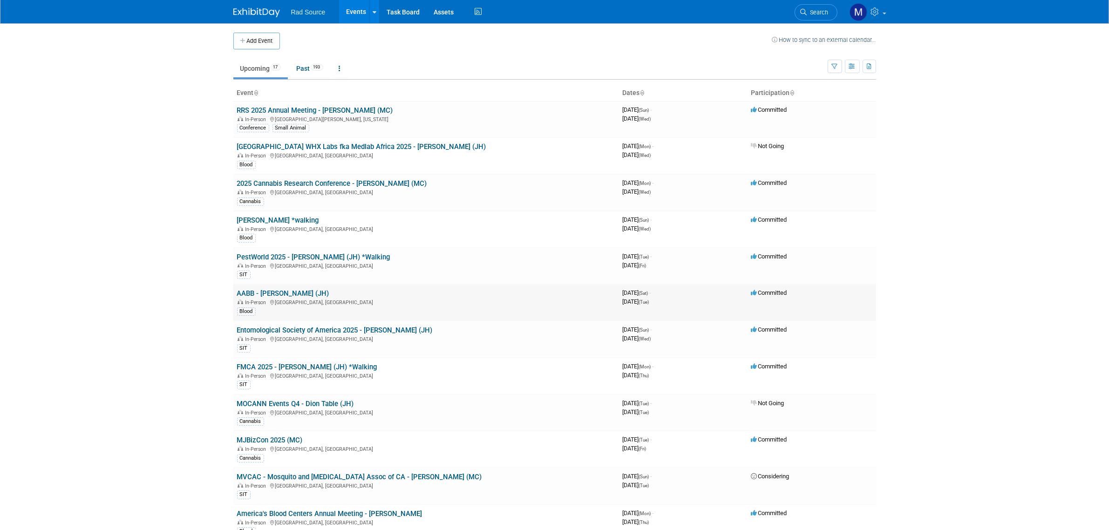
click at [298, 293] on link "AABB - [PERSON_NAME] (JH)" at bounding box center [283, 293] width 92 height 8
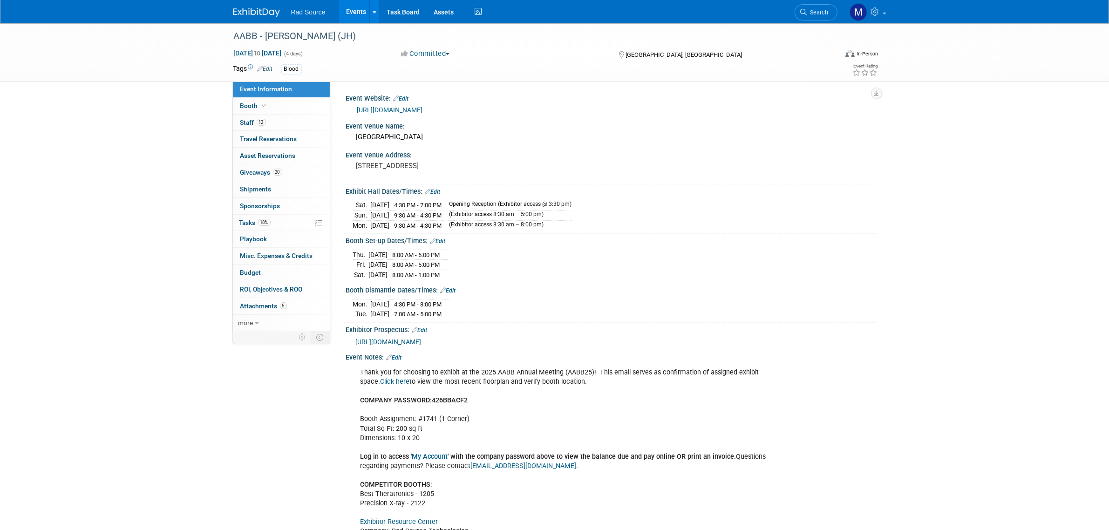
click at [273, 16] on img at bounding box center [256, 12] width 47 height 9
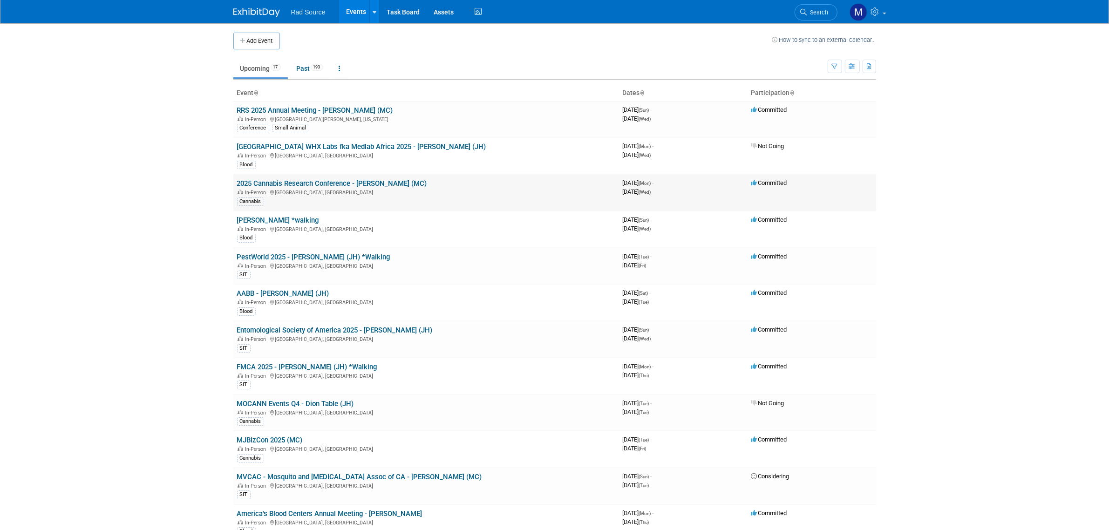
click at [317, 182] on link "2025 Cannabis Research Conference - [PERSON_NAME] (MC)" at bounding box center [332, 183] width 190 height 8
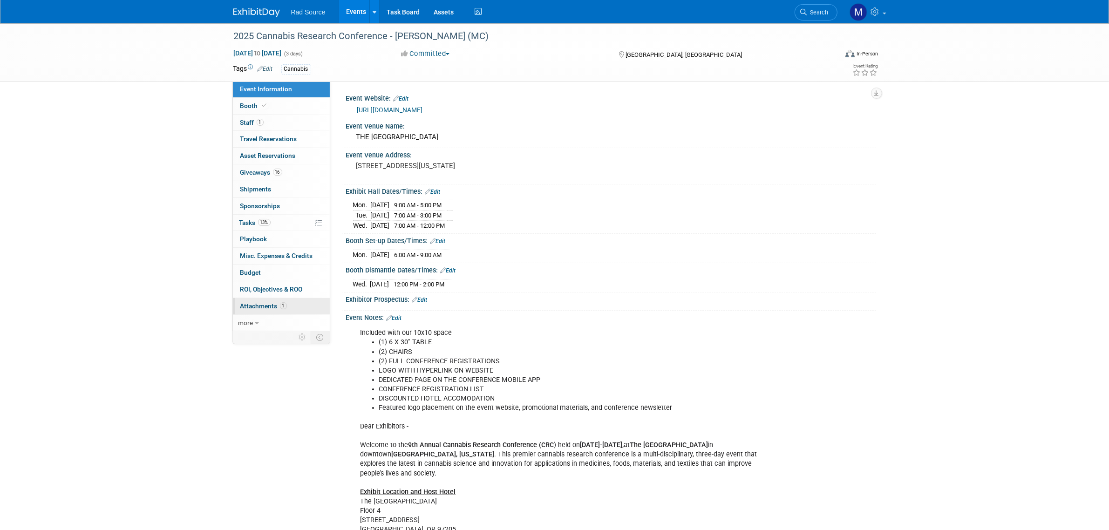
click at [285, 310] on span "Attachments 1" at bounding box center [263, 305] width 47 height 7
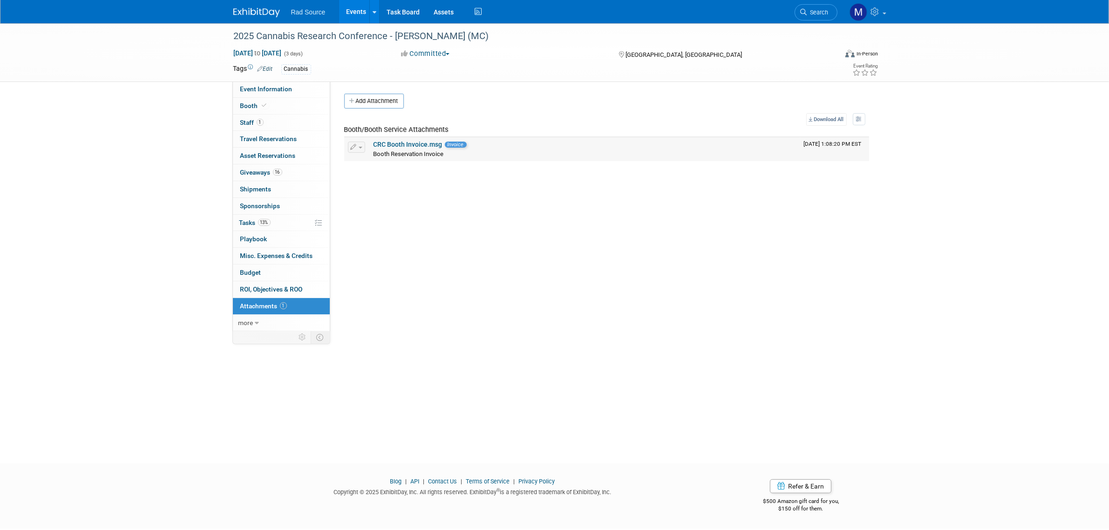
click at [416, 144] on link "CRC Booth Invoice.msg" at bounding box center [408, 144] width 69 height 7
drag, startPoint x: 246, startPoint y: 3, endPoint x: 245, endPoint y: 8, distance: 5.3
click at [246, 3] on div at bounding box center [262, 8] width 58 height 17
click at [245, 11] on img at bounding box center [256, 12] width 47 height 9
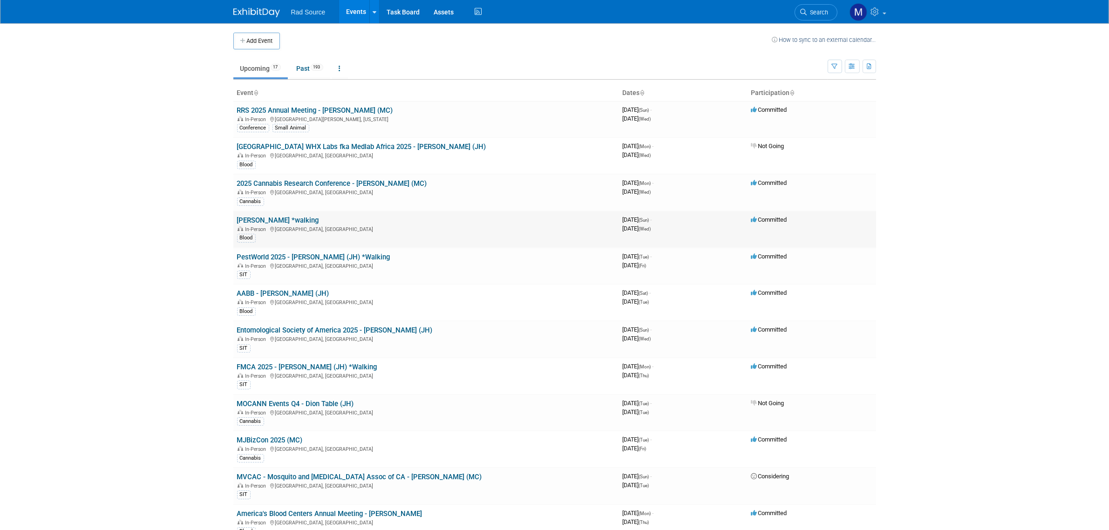
click at [292, 222] on link "[PERSON_NAME] *walking" at bounding box center [278, 220] width 82 height 8
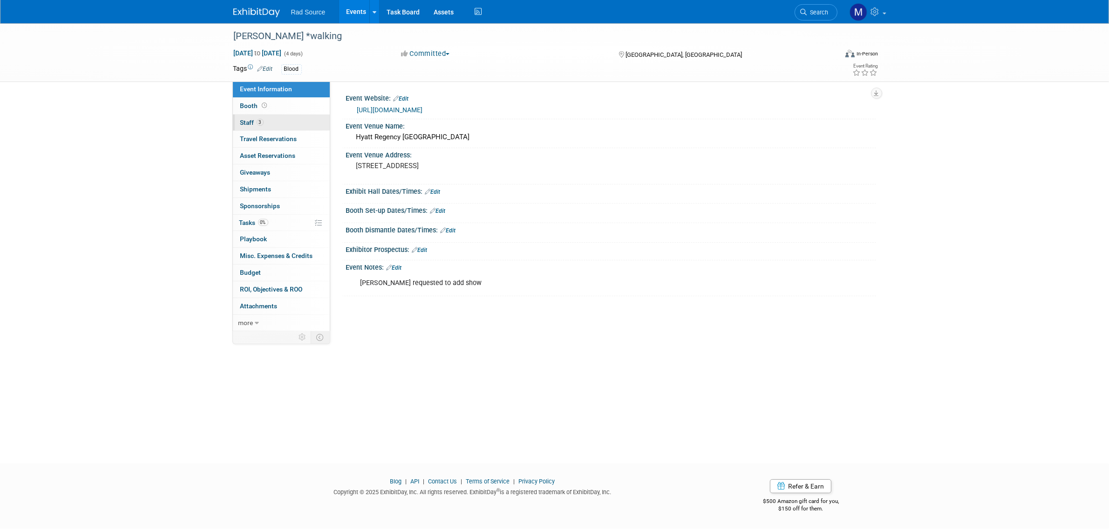
click at [295, 117] on link "3 Staff 3" at bounding box center [281, 123] width 97 height 16
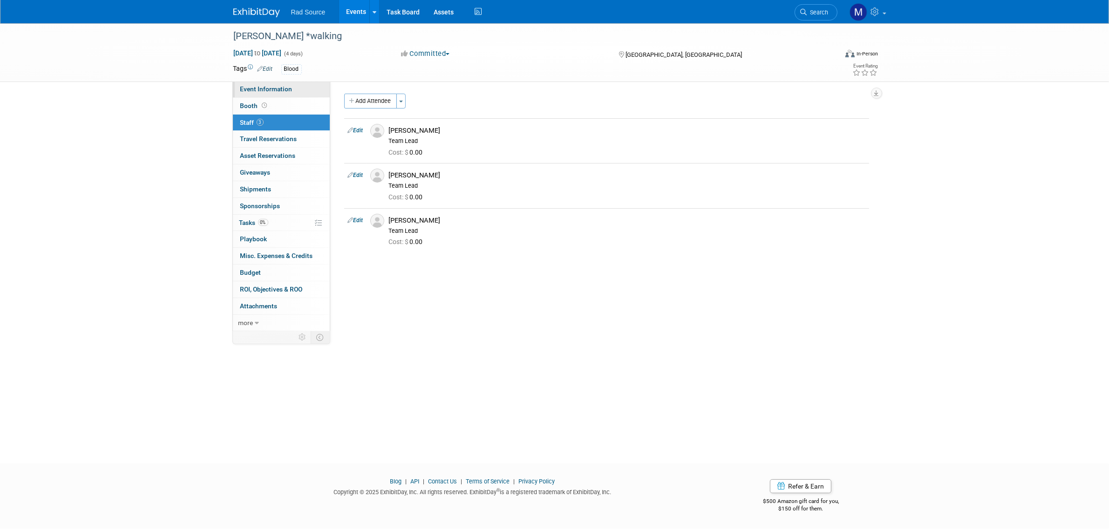
click at [290, 91] on span "Event Information" at bounding box center [266, 88] width 52 height 7
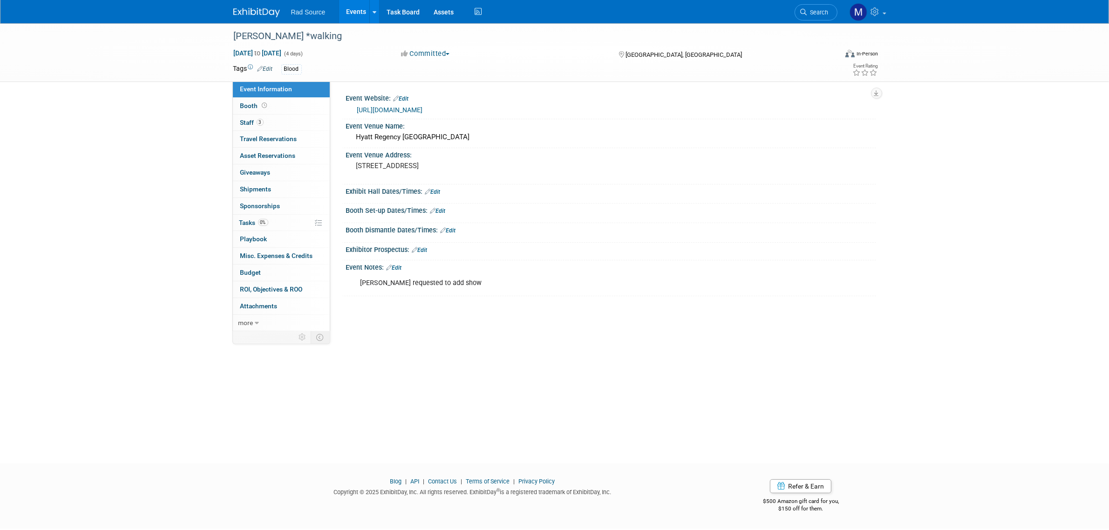
click at [423, 110] on link "https://www.aatb.org/2025-aatb-annual-meeting" at bounding box center [390, 109] width 66 height 7
click at [435, 192] on link "Edit" at bounding box center [432, 192] width 15 height 7
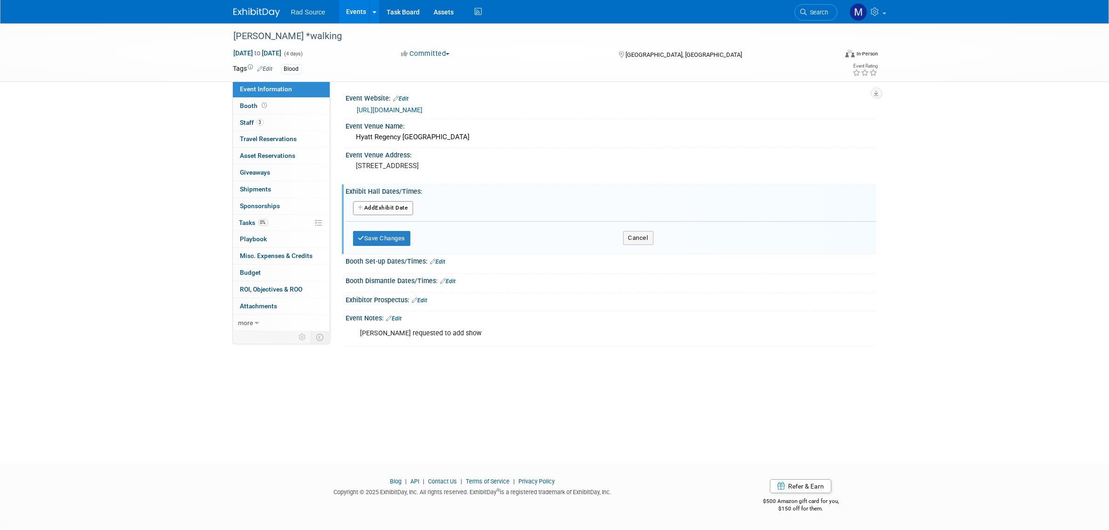
click at [401, 208] on button "Add Another Exhibit Date" at bounding box center [383, 208] width 60 height 14
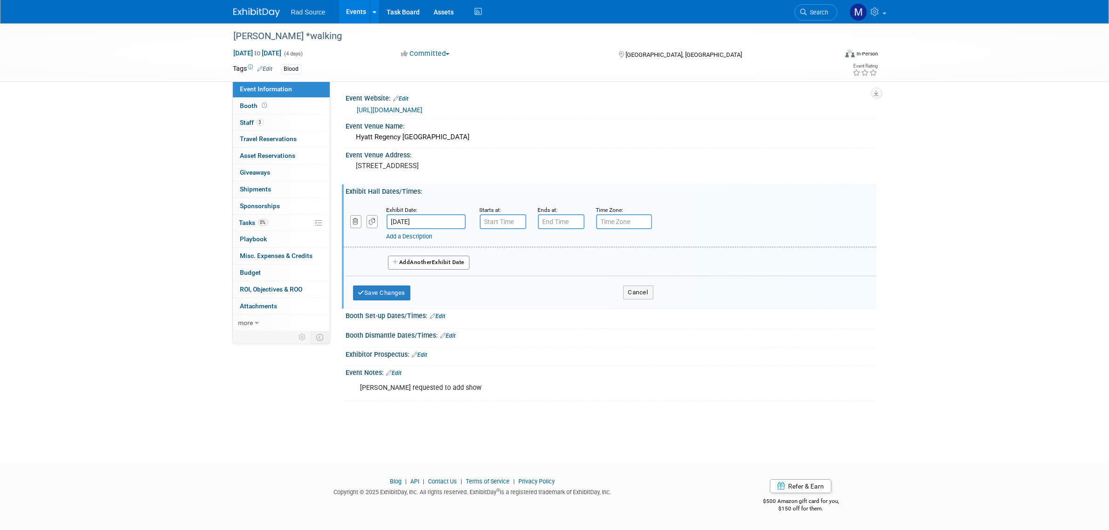
click at [439, 218] on input "Oct 12, 2025" at bounding box center [426, 221] width 79 height 15
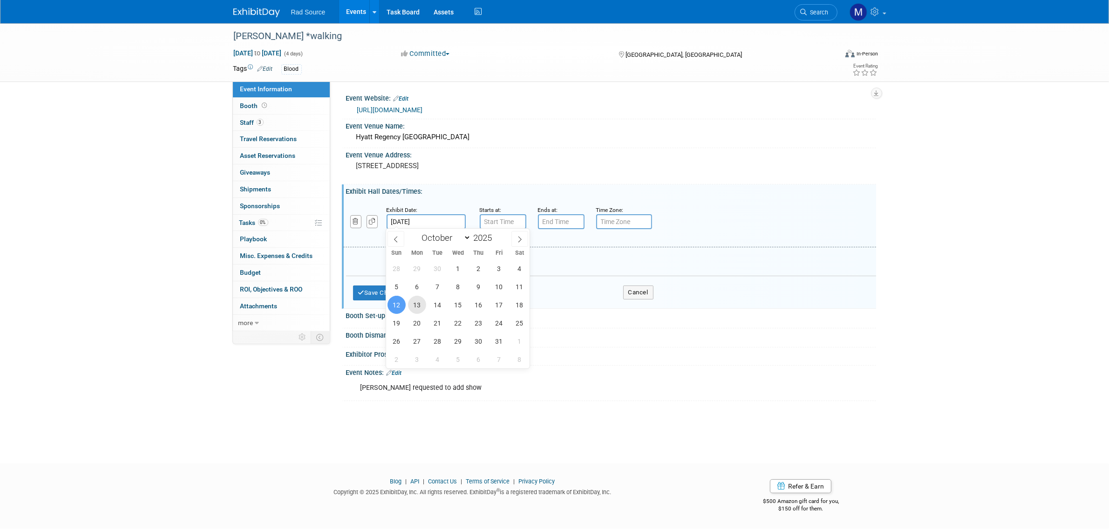
click at [419, 300] on span "13" at bounding box center [417, 305] width 18 height 18
type input "Oct 13, 2025"
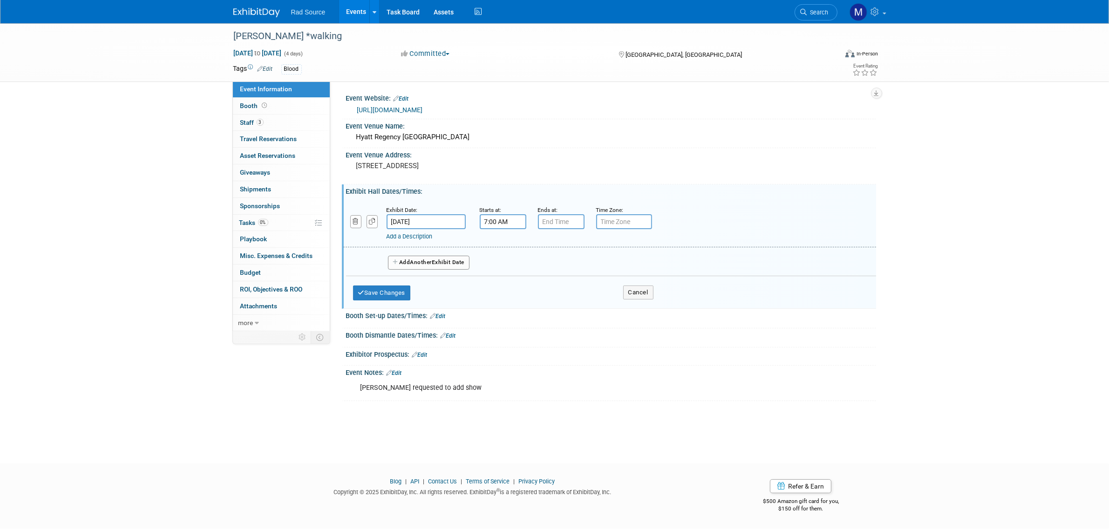
click at [511, 226] on input "7:00 AM" at bounding box center [503, 221] width 47 height 15
click at [543, 269] on span "00" at bounding box center [545, 264] width 18 height 17
click at [547, 269] on td "30" at bounding box center [557, 269] width 30 height 25
type input "7:30 AM"
click at [574, 224] on input "7:00 PM" at bounding box center [561, 221] width 47 height 15
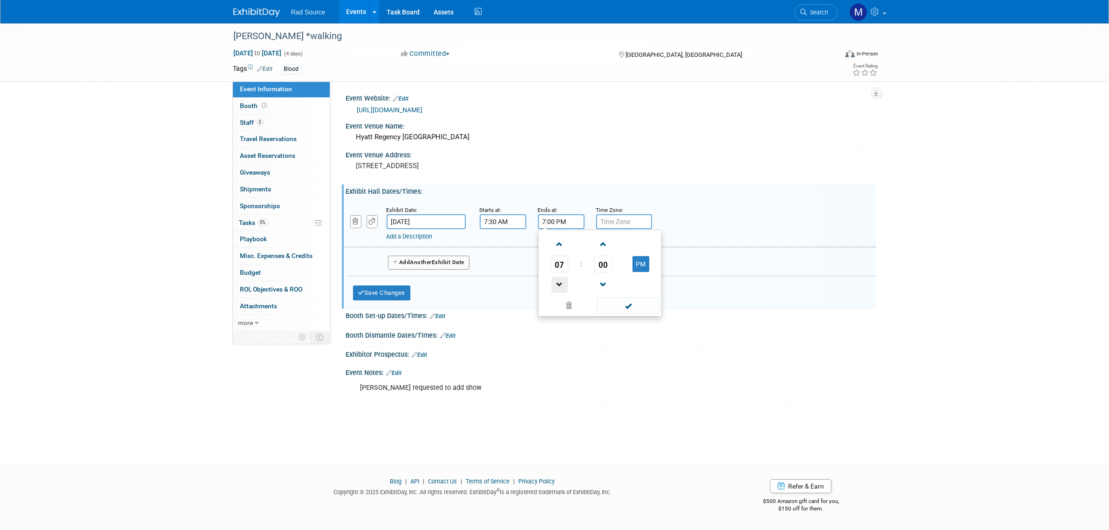
click at [557, 287] on span at bounding box center [559, 285] width 16 height 16
type input "5:00 PM"
click at [632, 306] on span at bounding box center [628, 306] width 63 height 16
click at [452, 266] on button "Add Another Exhibit Date" at bounding box center [429, 263] width 82 height 14
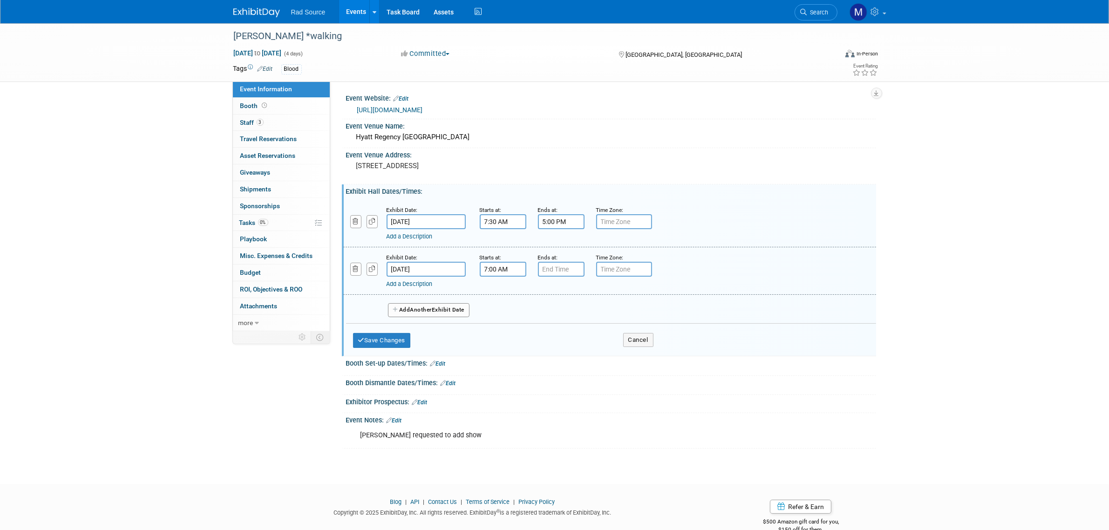
click at [517, 266] on input "7:00 AM" at bounding box center [503, 269] width 47 height 15
click at [545, 310] on span "00" at bounding box center [545, 311] width 18 height 17
click at [545, 310] on td "30" at bounding box center [557, 317] width 30 height 25
type input "7:30 AM"
click at [561, 266] on input "7:00 PM" at bounding box center [561, 269] width 47 height 15
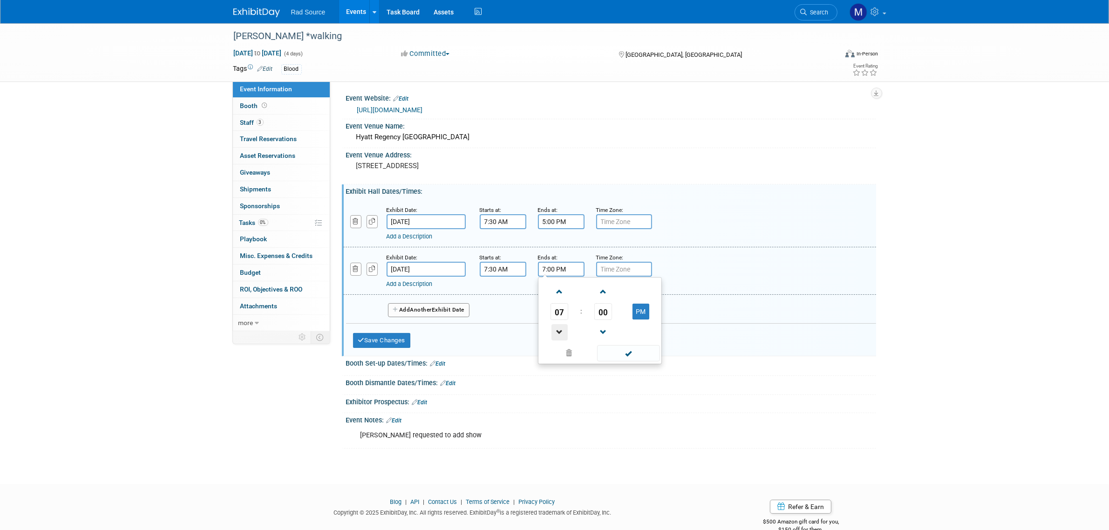
click at [558, 333] on span at bounding box center [559, 332] width 16 height 16
type input "5:00 PM"
click at [622, 355] on span at bounding box center [628, 353] width 63 height 16
click at [425, 309] on span "Another" at bounding box center [421, 309] width 22 height 7
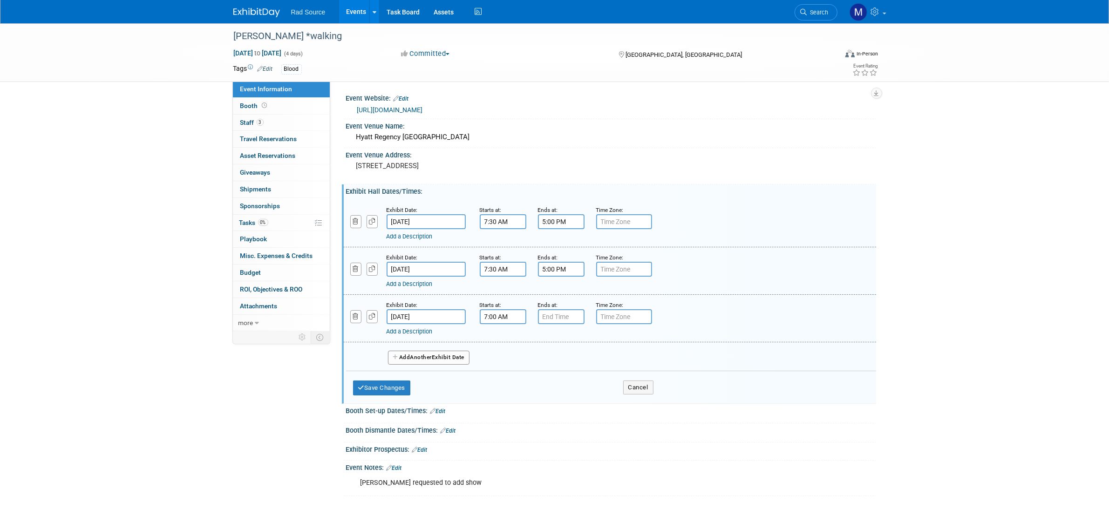
click at [497, 313] on input "7:00 AM" at bounding box center [503, 316] width 47 height 15
click at [542, 361] on span "00" at bounding box center [545, 359] width 18 height 17
click at [542, 361] on td "30" at bounding box center [557, 364] width 30 height 25
type input "7:30 AM"
click at [557, 312] on input "7:00 PM" at bounding box center [561, 316] width 47 height 15
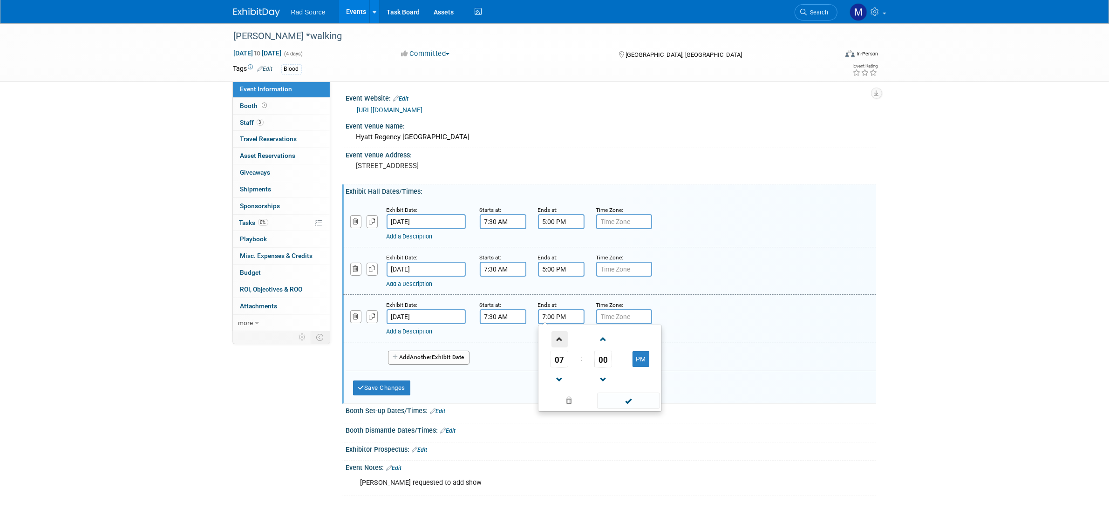
click at [562, 335] on span at bounding box center [559, 339] width 16 height 16
click at [608, 357] on span "00" at bounding box center [603, 359] width 18 height 17
click at [585, 383] on td "45" at bounding box center [585, 389] width 30 height 25
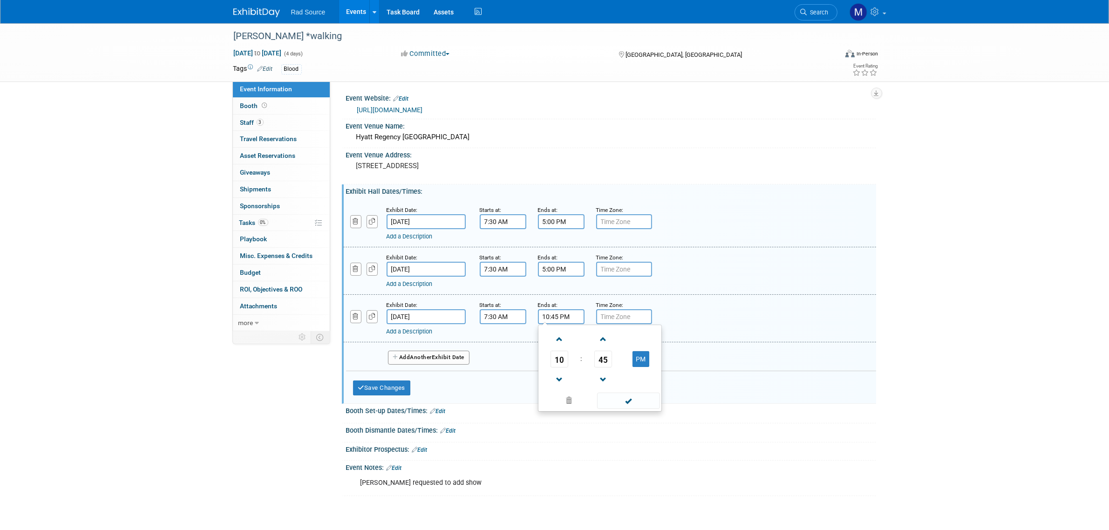
click at [649, 356] on td "PM" at bounding box center [641, 359] width 37 height 17
click at [645, 362] on button "PM" at bounding box center [640, 359] width 17 height 16
type input "10:45 AM"
click at [634, 401] on span at bounding box center [628, 401] width 63 height 16
click at [378, 389] on button "Save Changes" at bounding box center [382, 387] width 58 height 15
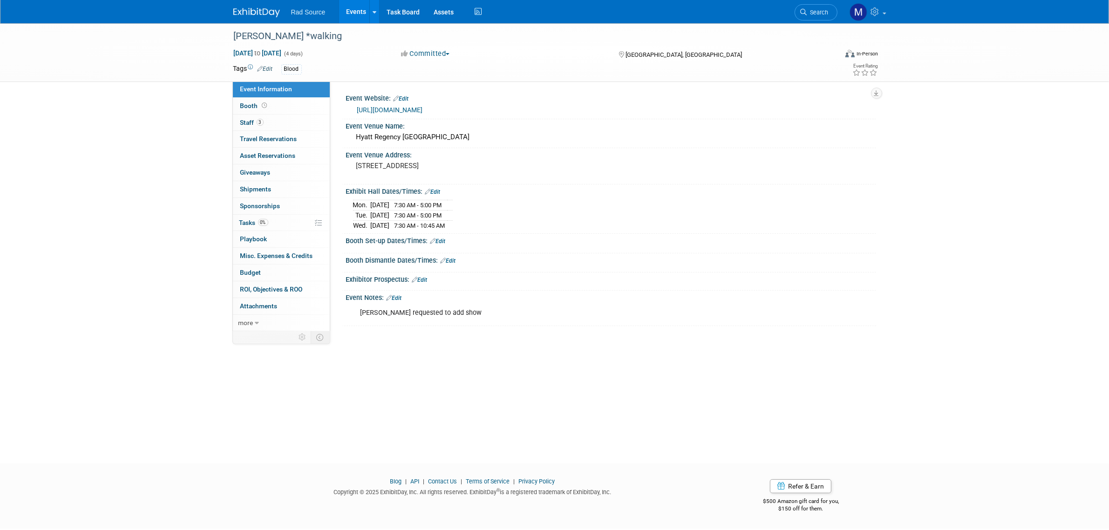
click at [403, 303] on div "Nathan requested to add show X" at bounding box center [610, 303] width 518 height 5
click at [402, 298] on link "Edit" at bounding box center [394, 298] width 15 height 7
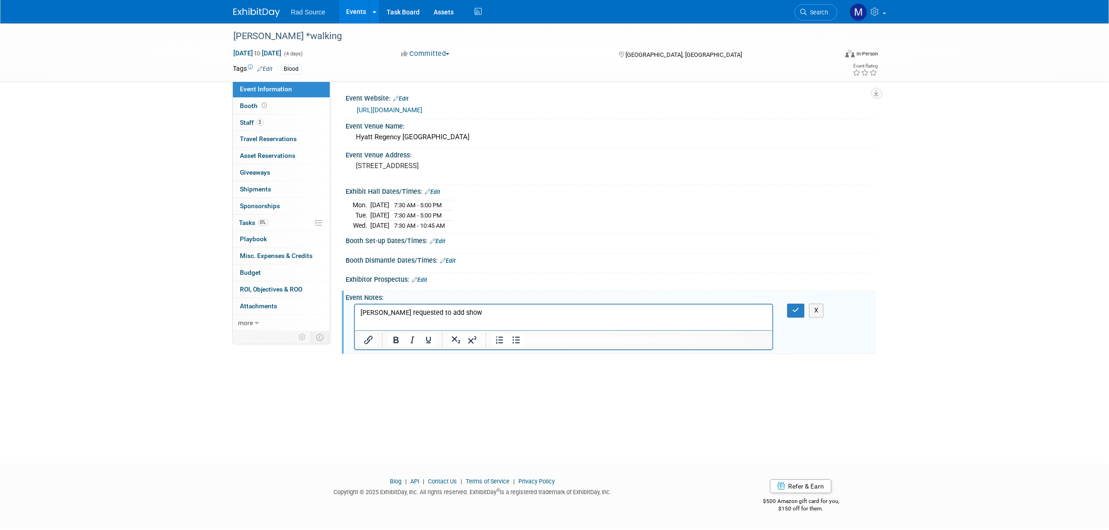
click at [534, 318] on html "Nathan requested to add show" at bounding box center [563, 311] width 418 height 13
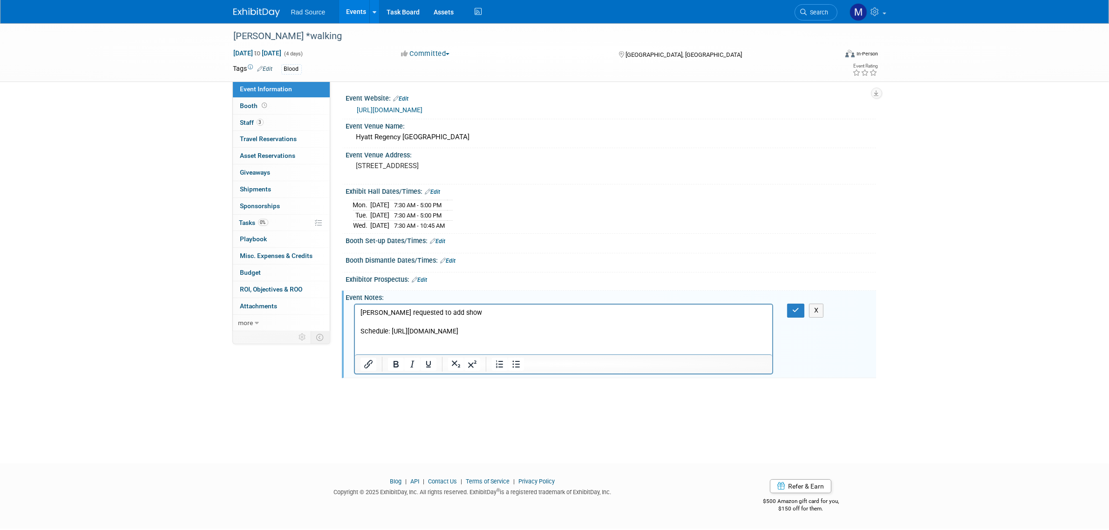
drag, startPoint x: 371, startPoint y: 347, endPoint x: 358, endPoint y: 343, distance: 13.6
click at [358, 336] on html "Nathan requested to add show Schedule: https://www.aatb.org/sites/default/files…" at bounding box center [563, 321] width 418 height 32
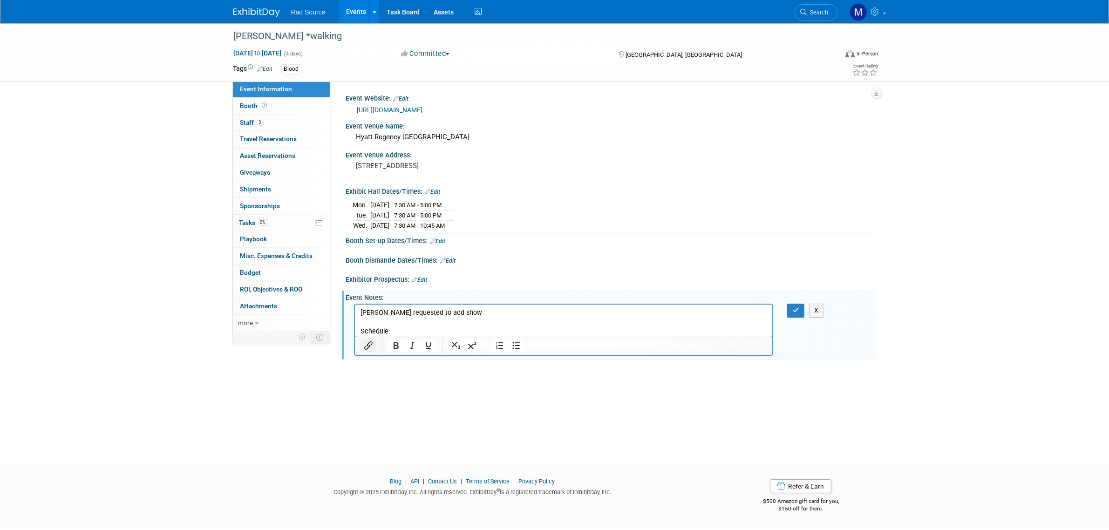
click at [369, 345] on icon "Insert/edit link" at bounding box center [367, 345] width 11 height 11
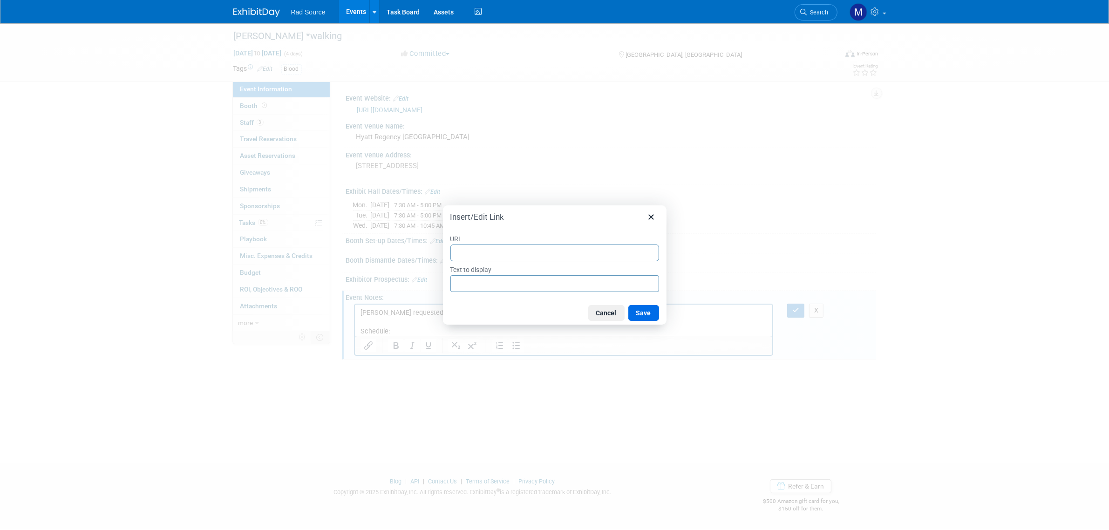
type input "https://www.aatb.org/sites/default/files/Annual%20Meetings/2025/2025%20Annual%2…"
click at [496, 270] on div "https://www.aatb.org/sites/default/files/Annual%20Meetings/2025/2025%20Annual%2…" at bounding box center [557, 270] width 199 height 11
type input "https://www.aatb.org/sites/default/files/Annual%20Meetings/2025/2025%20Annual%2…"
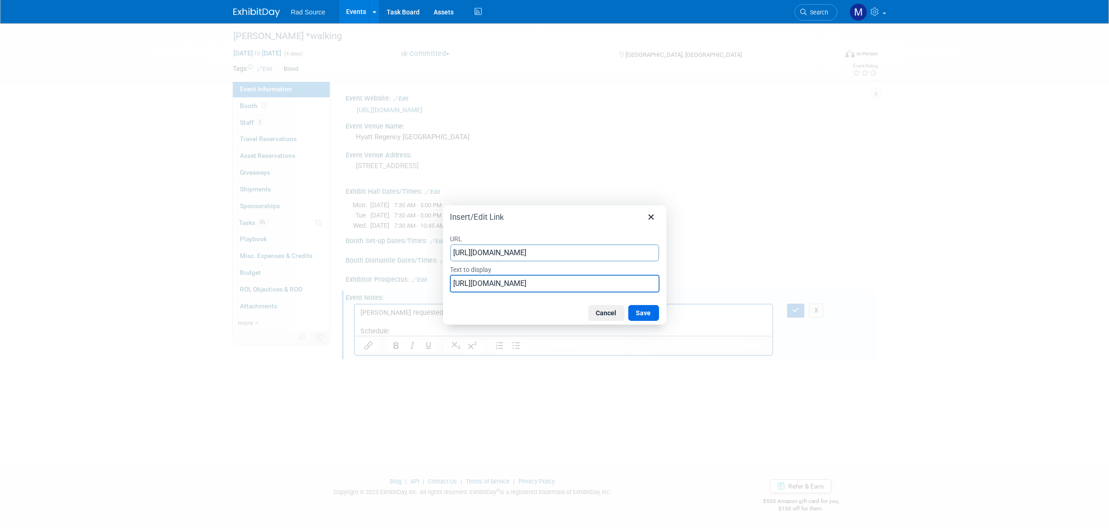
drag, startPoint x: 454, startPoint y: 285, endPoint x: 751, endPoint y: 297, distance: 296.9
click at [751, 297] on div "Insert/Edit Link URL https://www.aatb.org/sites/default/files/Annual%20Meetings…" at bounding box center [554, 265] width 1109 height 530
type input "s"
type input "Schedule"
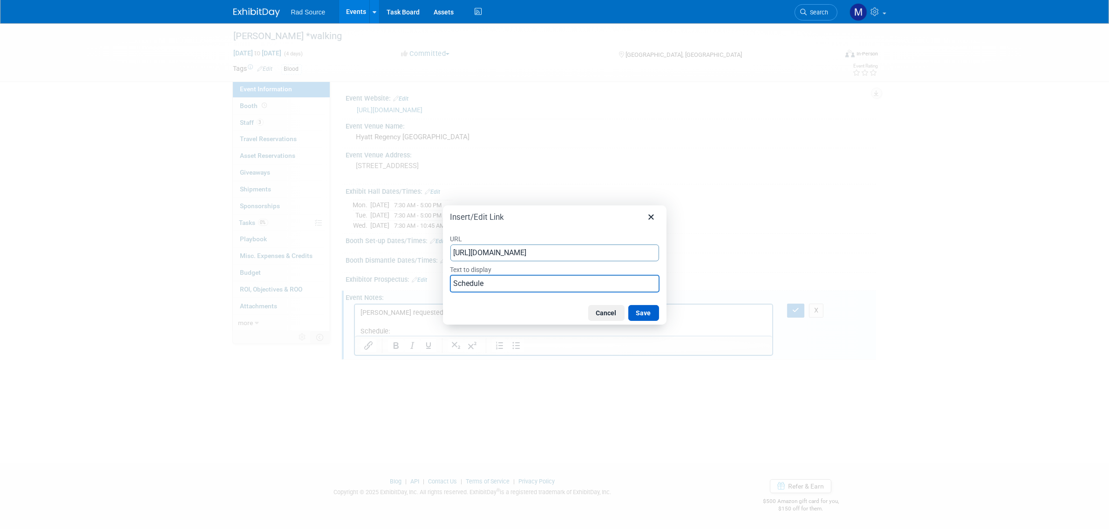
click at [651, 311] on button "Save" at bounding box center [643, 313] width 31 height 16
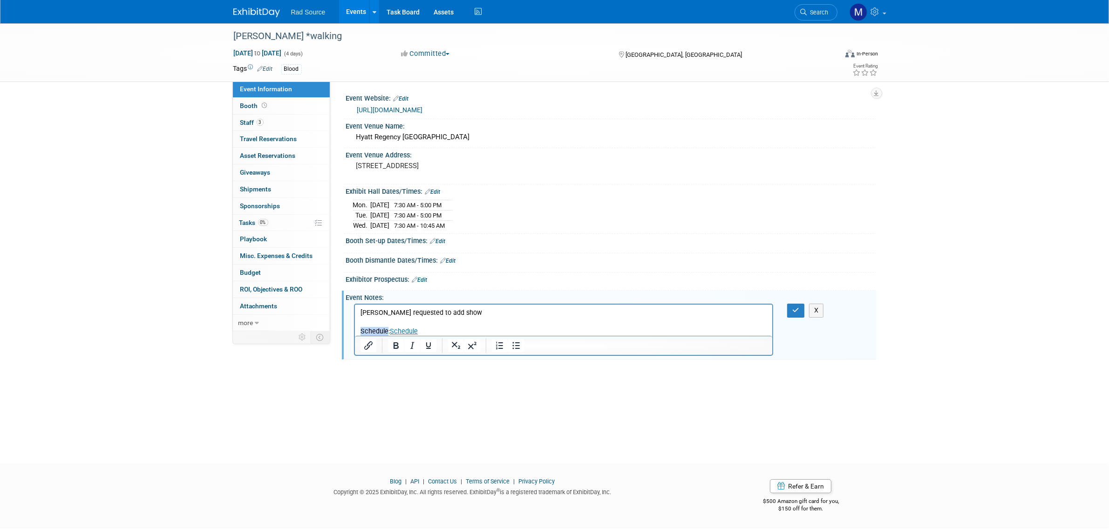
drag, startPoint x: 387, startPoint y: 331, endPoint x: 306, endPoint y: 337, distance: 81.3
click at [354, 336] on html "Nathan requested to add show Schedule: Schedule" at bounding box center [563, 321] width 418 height 32
click at [792, 313] on icon "button" at bounding box center [795, 310] width 7 height 7
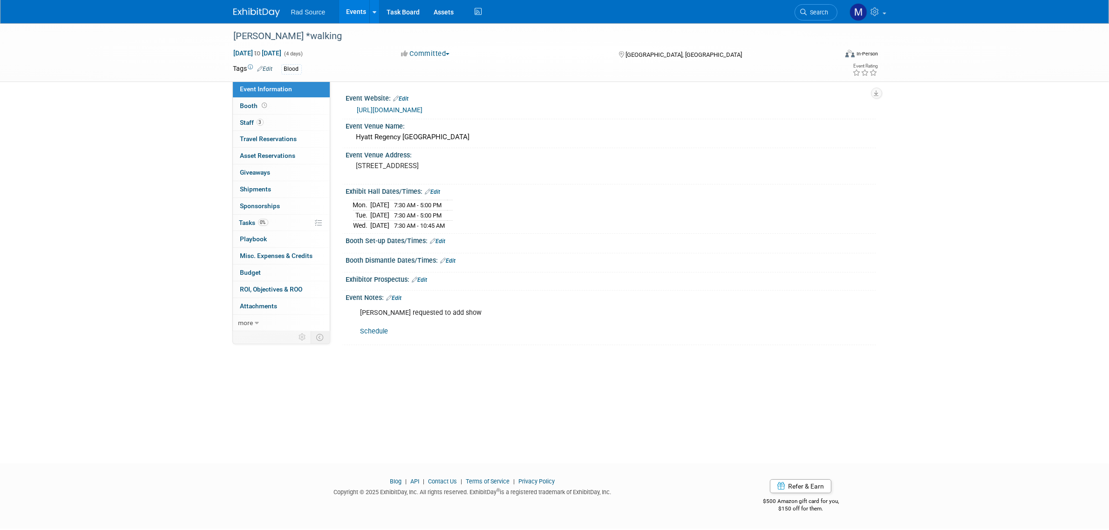
drag, startPoint x: 261, startPoint y: 20, endPoint x: 261, endPoint y: 14, distance: 6.1
click at [261, 20] on div "Rad Source Events Add Event Bulk Upload Events Shareable Event Boards Recently …" at bounding box center [554, 11] width 643 height 23
click at [261, 14] on img at bounding box center [256, 12] width 47 height 9
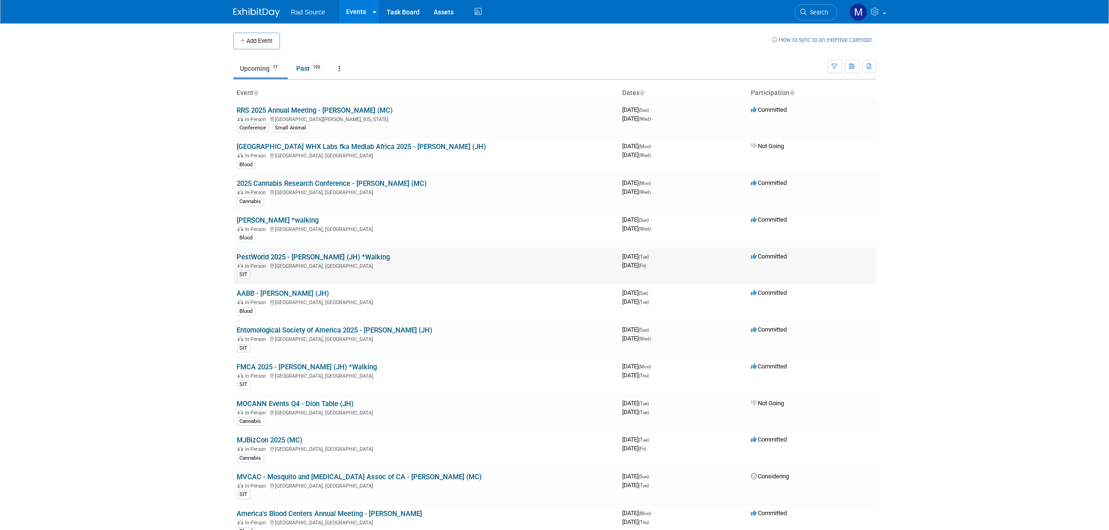
click at [315, 257] on link "PestWorld 2025 - [PERSON_NAME] (JH) *Walking" at bounding box center [313, 257] width 153 height 8
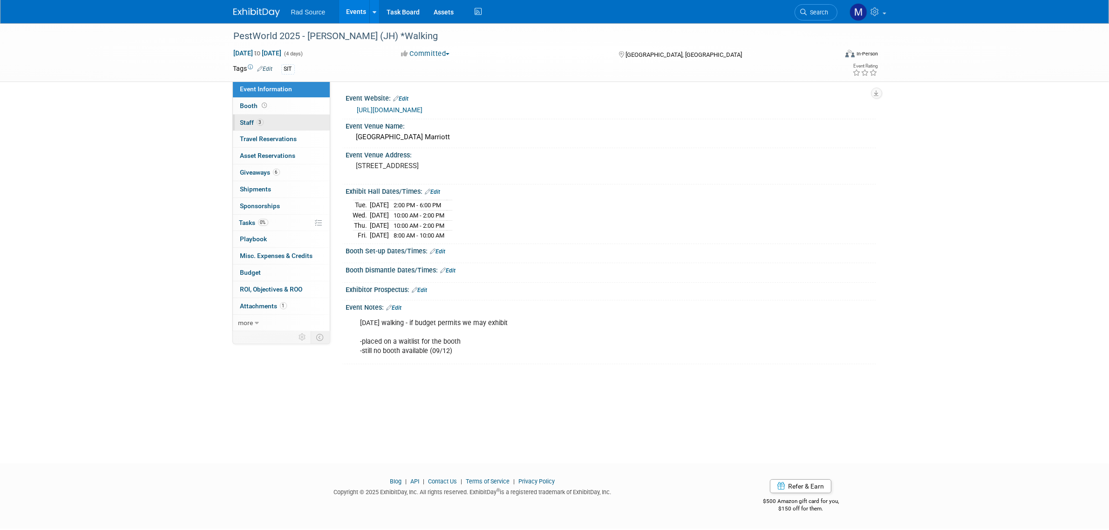
click at [301, 126] on link "3 Staff 3" at bounding box center [281, 123] width 97 height 16
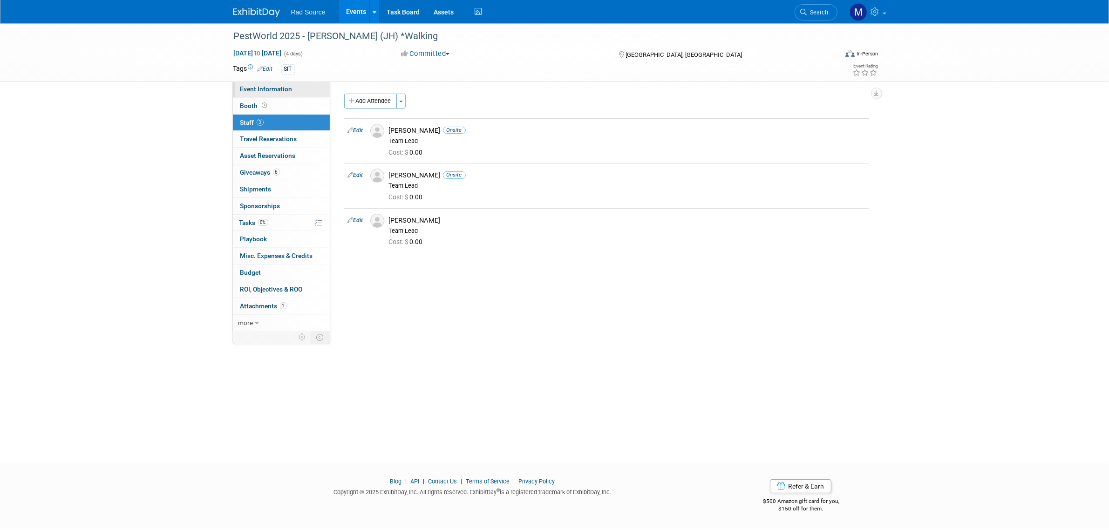
click at [296, 92] on link "Event Information" at bounding box center [281, 89] width 97 height 16
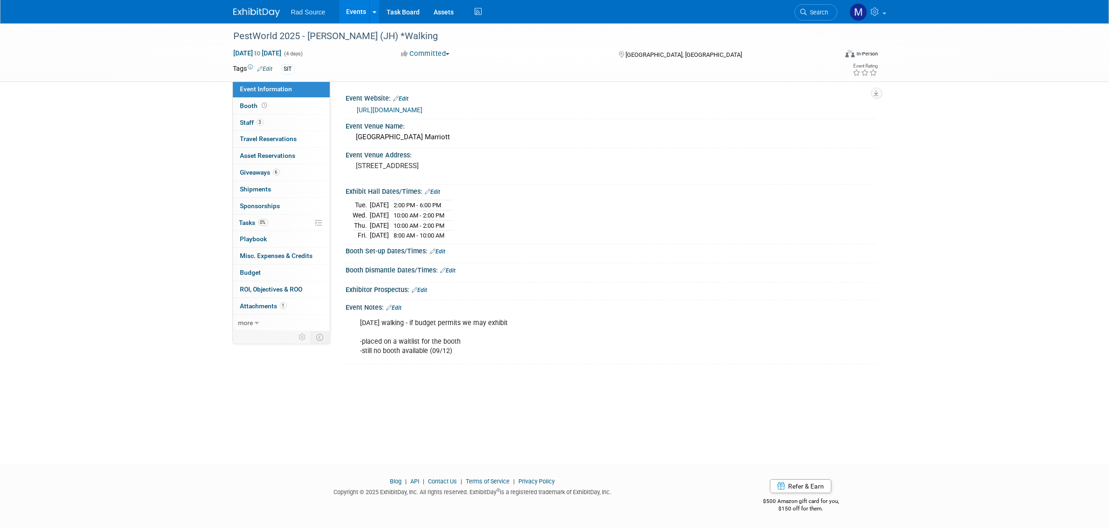
click at [423, 109] on link "https://www.npmapestworld.org/attend/industry-events-calendar/pestworld-2025/ex…" at bounding box center [390, 109] width 66 height 7
click at [279, 129] on link "3 Staff 3" at bounding box center [281, 123] width 97 height 16
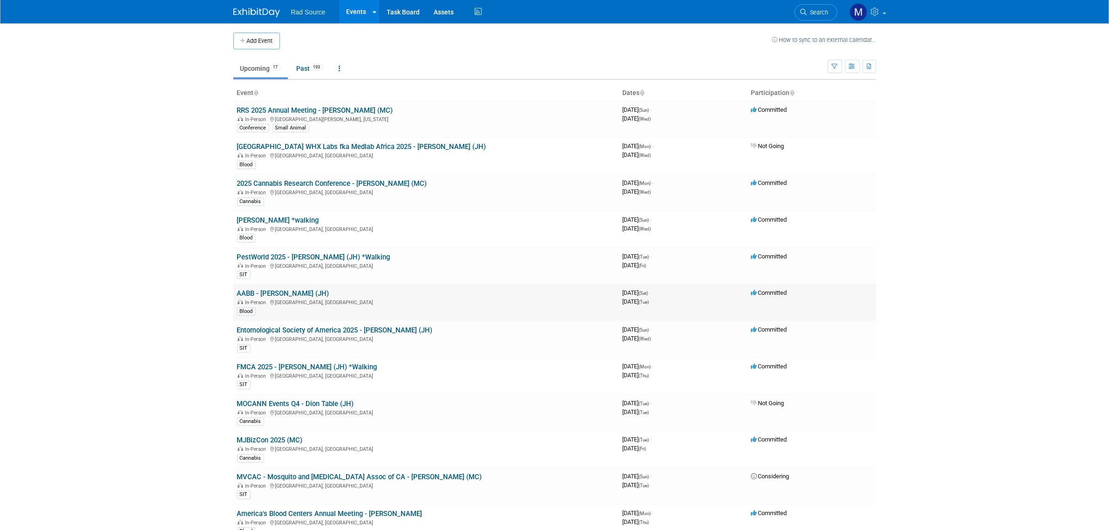
click at [292, 295] on link "AABB - [PERSON_NAME] (JH)" at bounding box center [283, 293] width 92 height 8
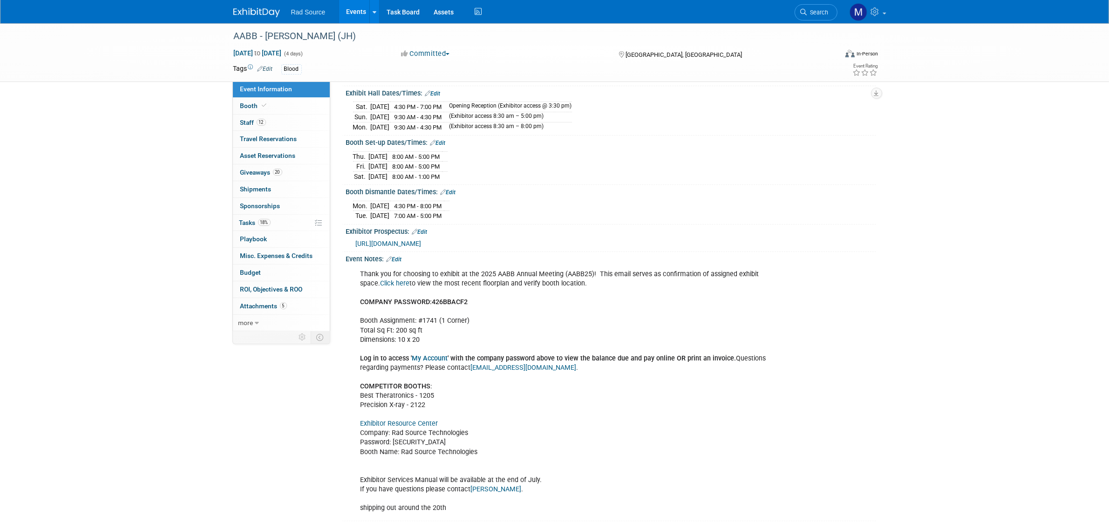
scroll to position [116, 0]
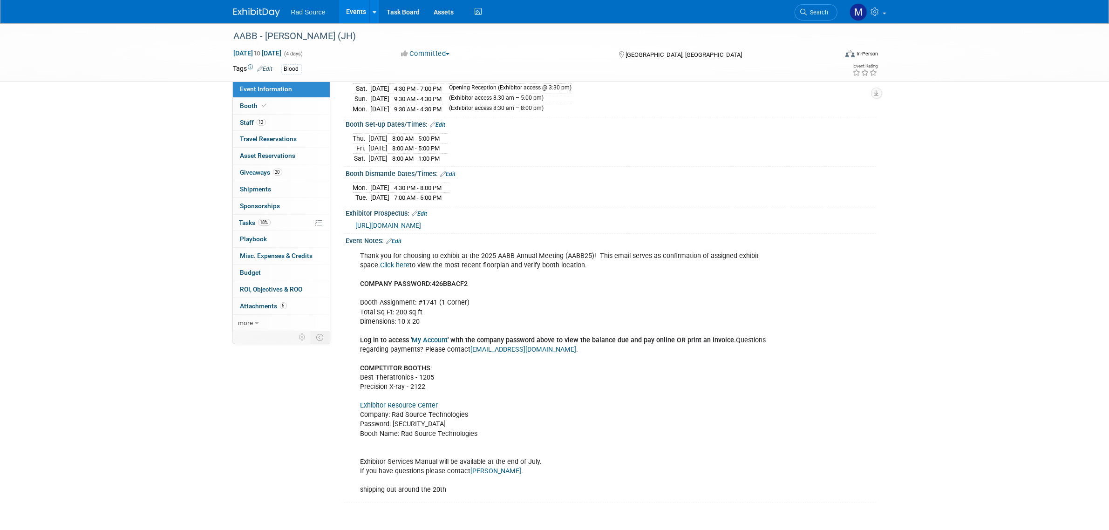
click at [430, 407] on link "Exhibitor Resource Center" at bounding box center [399, 405] width 78 height 8
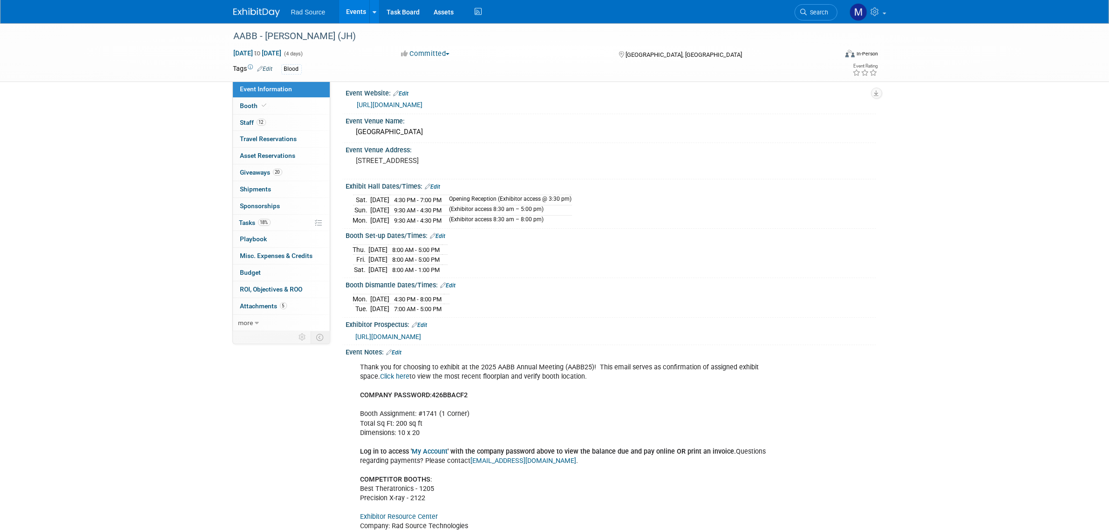
scroll to position [0, 0]
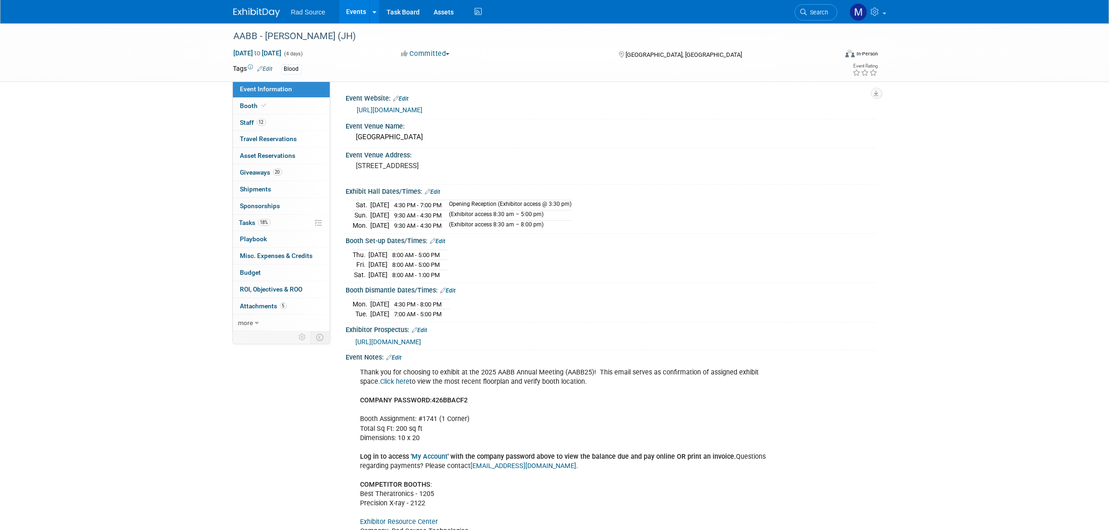
click at [423, 111] on link "[URL][DOMAIN_NAME]" at bounding box center [390, 109] width 66 height 7
click at [277, 102] on link "Booth" at bounding box center [281, 106] width 97 height 16
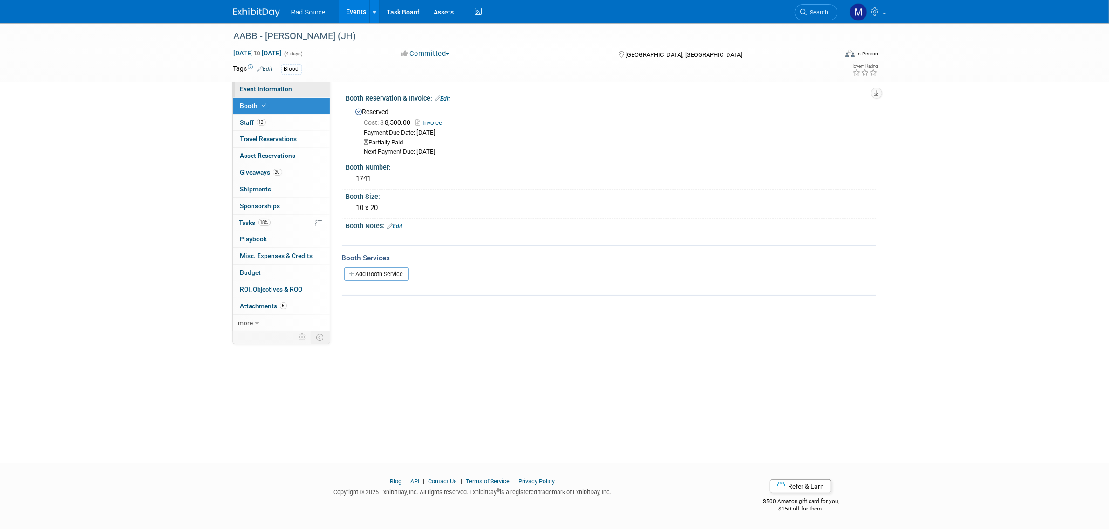
click at [238, 85] on link "Event Information" at bounding box center [281, 89] width 97 height 16
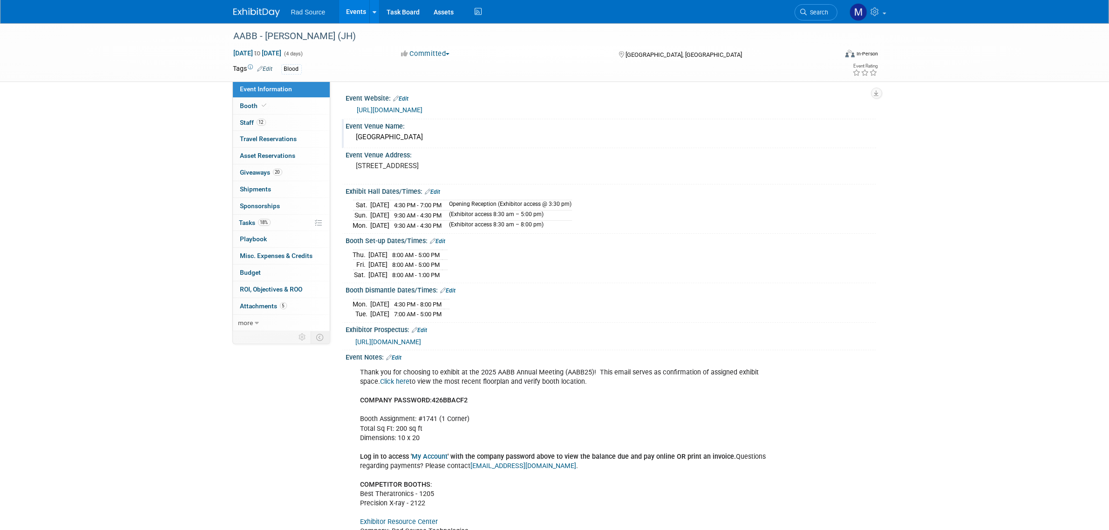
drag, startPoint x: 448, startPoint y: 134, endPoint x: 352, endPoint y: 136, distance: 96.0
click at [352, 136] on div "[GEOGRAPHIC_DATA]" at bounding box center [611, 137] width 530 height 15
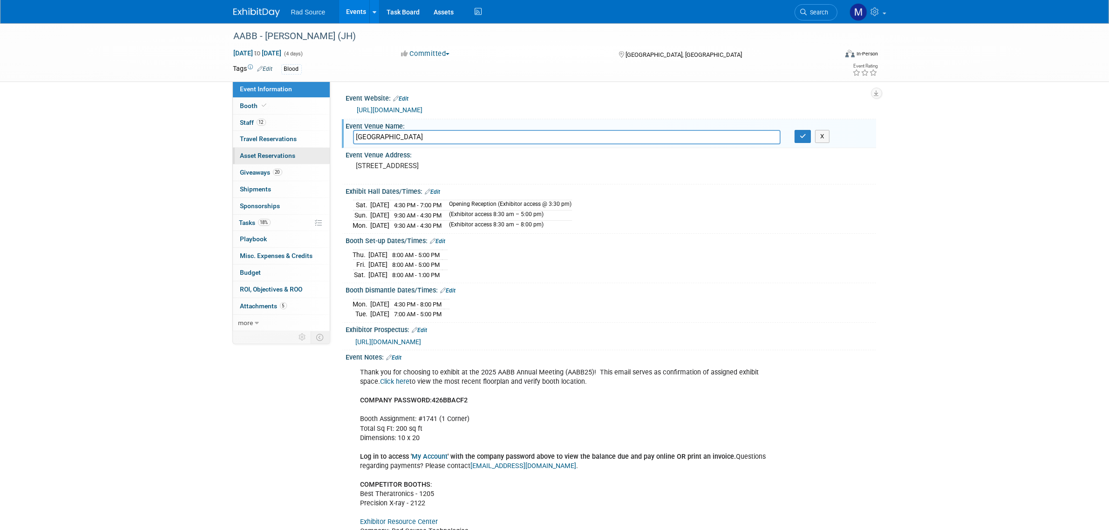
drag, startPoint x: 457, startPoint y: 138, endPoint x: 310, endPoint y: 157, distance: 148.5
click at [310, 157] on div "Event Information Event Info Booth Booth 12 Staff 12 Staff 0 Travel Reservation…" at bounding box center [554, 321] width 657 height 596
